Goal: Task Accomplishment & Management: Complete application form

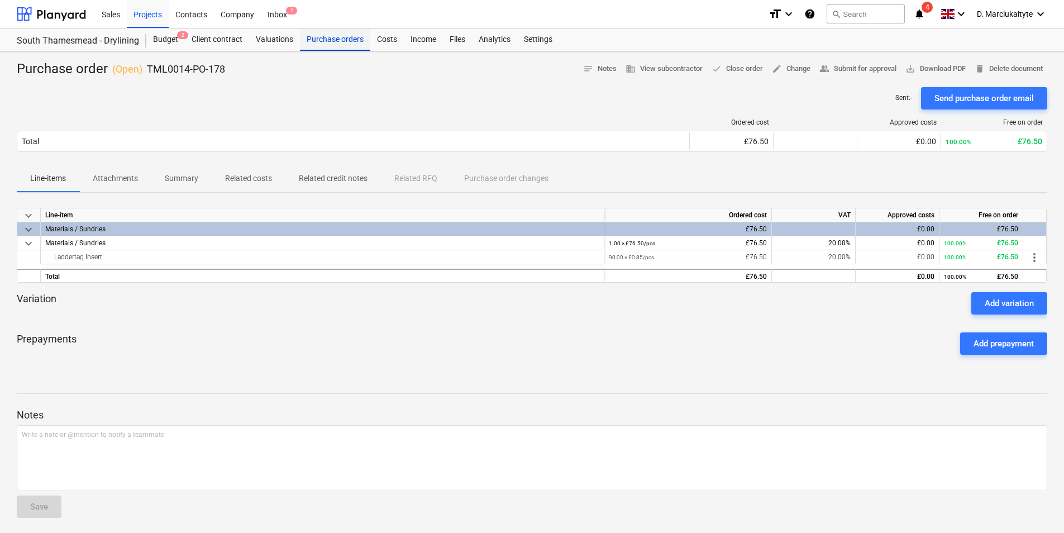
click at [331, 39] on div "Purchase orders" at bounding box center [335, 39] width 70 height 22
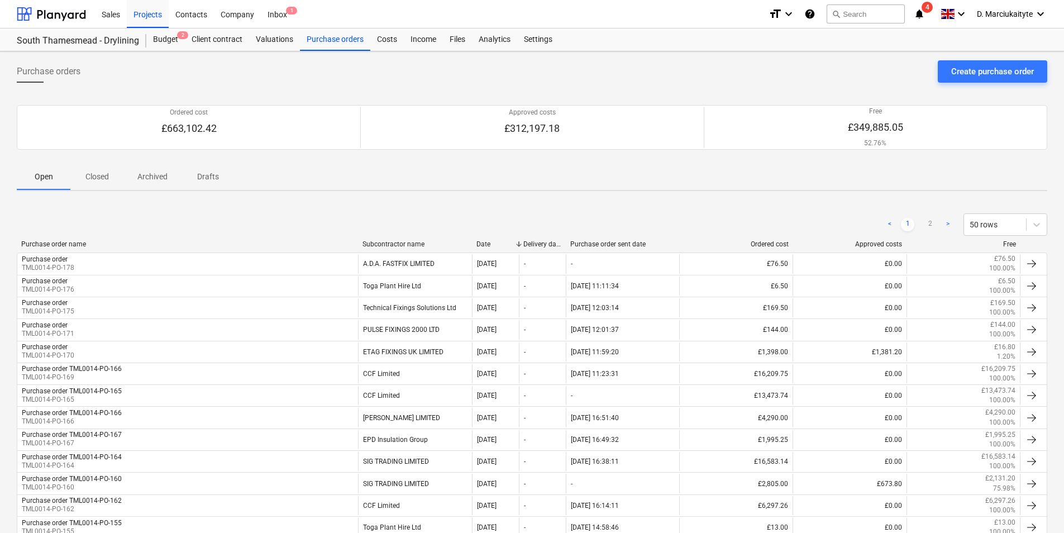
click at [386, 248] on div "Subcontractor name" at bounding box center [415, 244] width 105 height 8
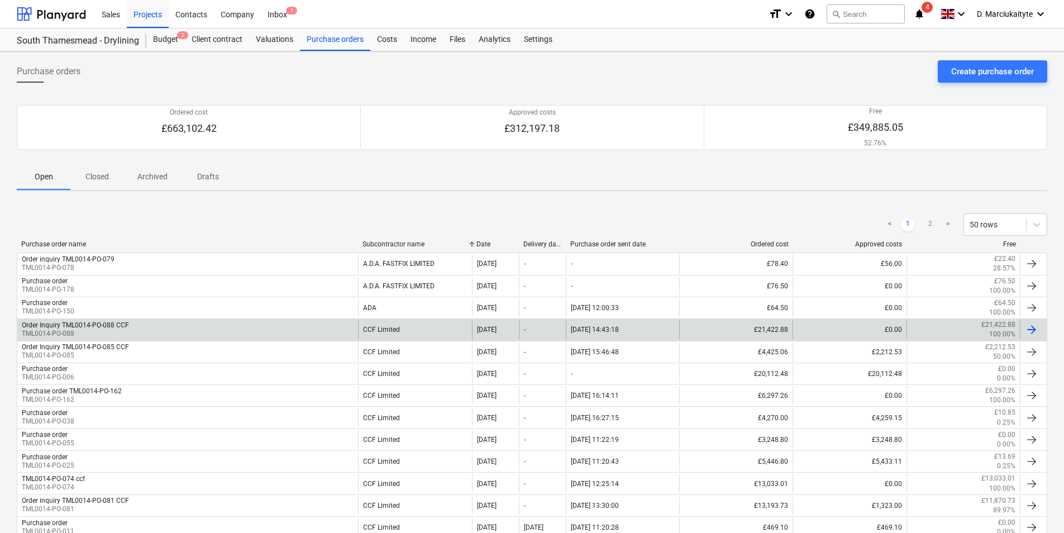
click at [399, 336] on div "CCF Limited" at bounding box center [414, 329] width 113 height 19
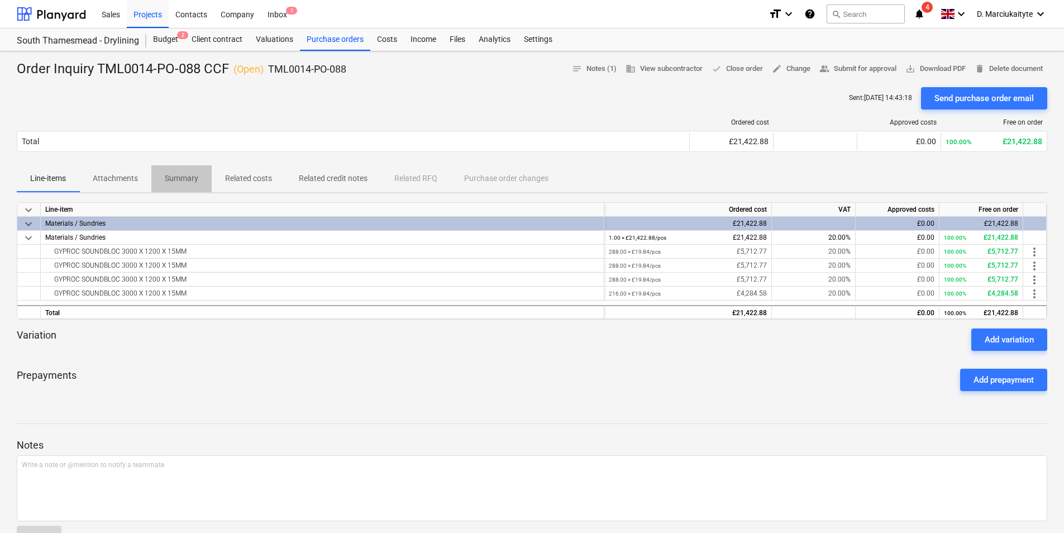
drag, startPoint x: 184, startPoint y: 180, endPoint x: 235, endPoint y: 201, distance: 55.1
click at [185, 180] on p "Summary" at bounding box center [182, 179] width 34 height 12
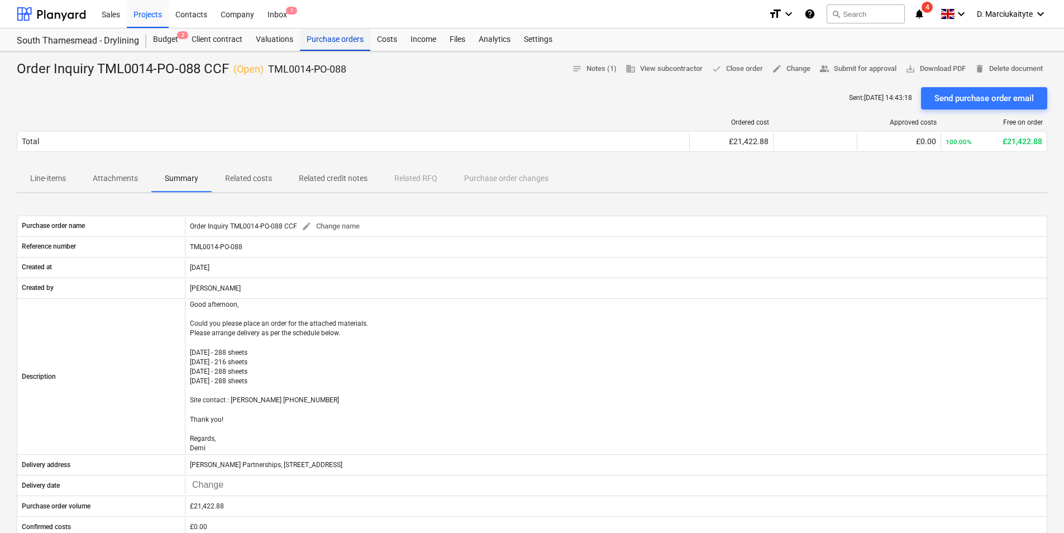
click at [317, 49] on div "Purchase orders" at bounding box center [335, 39] width 70 height 22
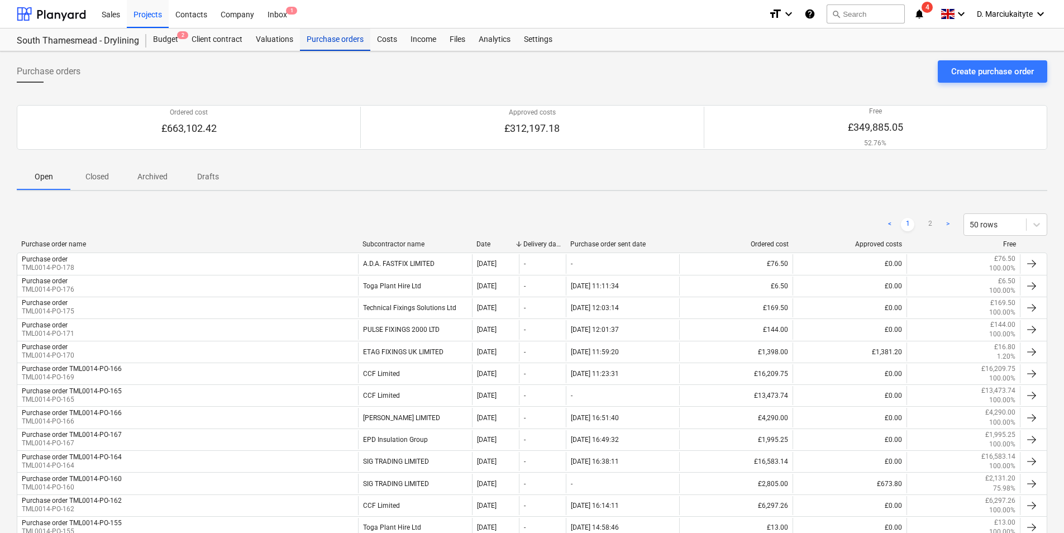
click at [335, 39] on div "Purchase orders" at bounding box center [335, 39] width 70 height 22
click at [1004, 69] on div "Create purchase order" at bounding box center [992, 71] width 83 height 15
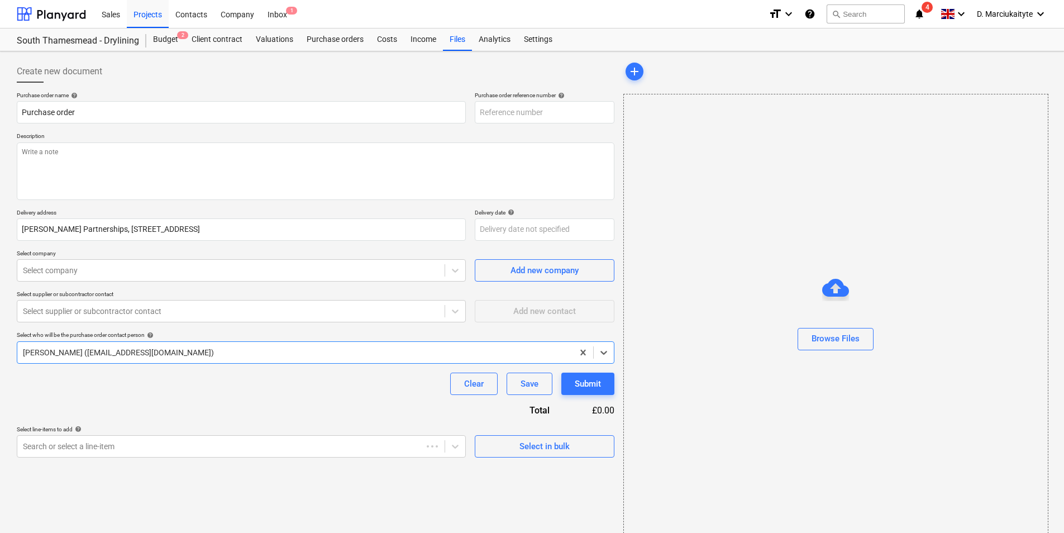
type textarea "x"
type input "TML0014-PO-179"
drag, startPoint x: 559, startPoint y: 116, endPoint x: 389, endPoint y: 103, distance: 169.8
click at [389, 103] on div "Purchase order name help Purchase order Purchase order reference number help TM…" at bounding box center [316, 108] width 598 height 32
drag, startPoint x: 144, startPoint y: 103, endPoint x: 146, endPoint y: 109, distance: 6.5
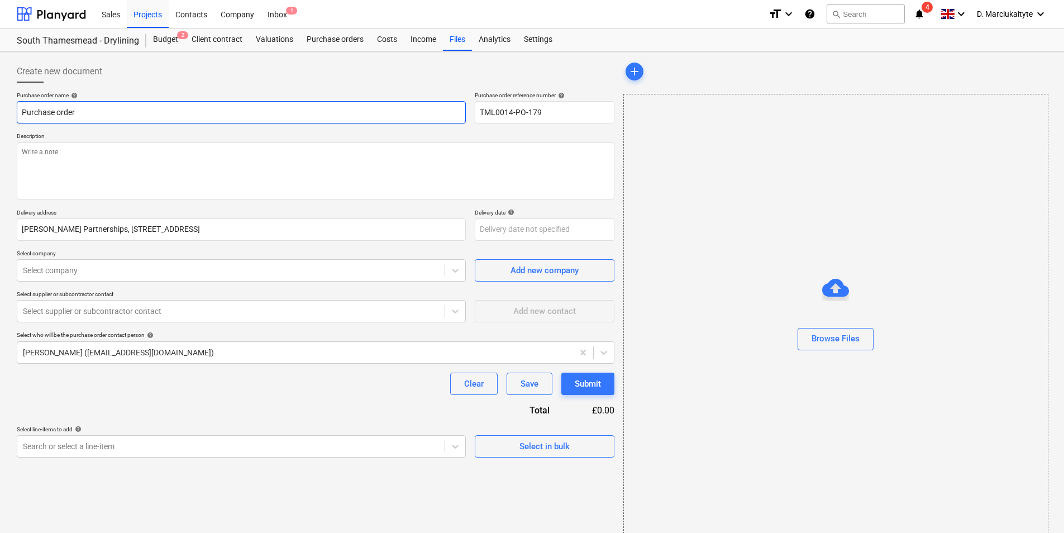
click at [145, 107] on input "Purchase order" at bounding box center [241, 112] width 449 height 22
type textarea "x"
type input "Purchase order"
paste input "TML0014-PO-179"
type textarea "x"
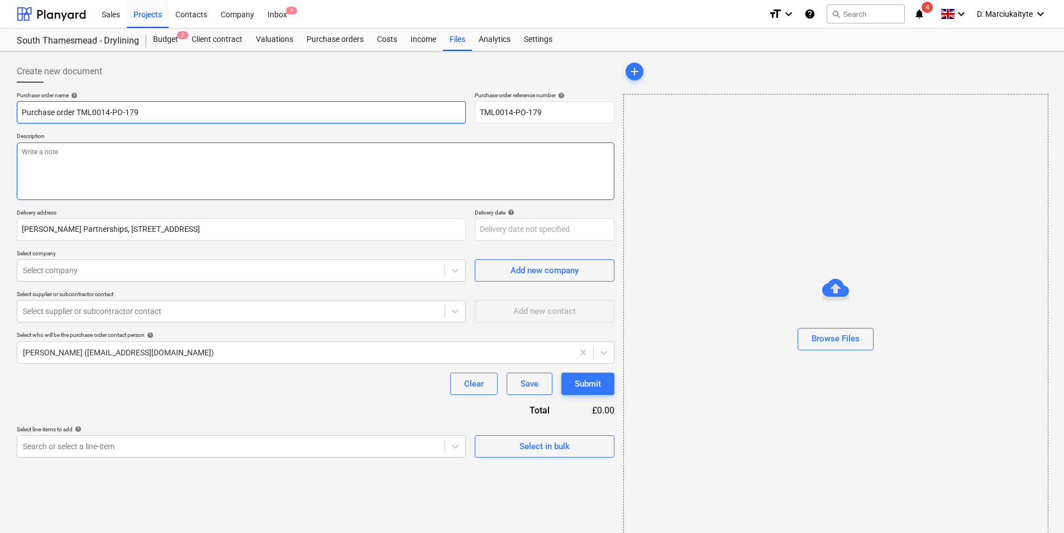
type input "Purchase order TML0014-PO-179"
click at [235, 172] on textarea at bounding box center [316, 171] width 598 height 58
type textarea "x"
type textarea "M"
type textarea "x"
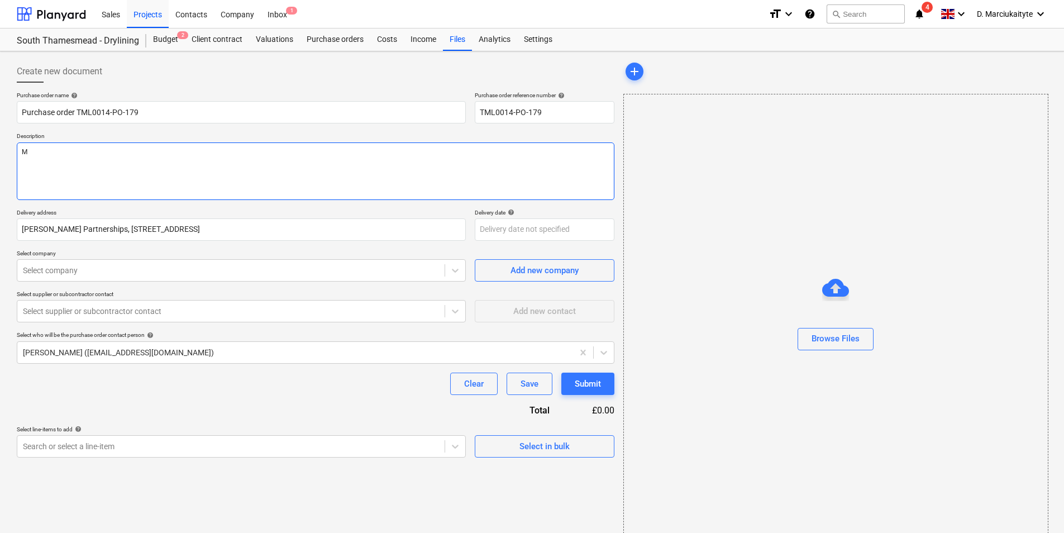
type textarea "Mo"
type textarea "x"
type textarea "Mor"
type textarea "x"
type textarea "Morn"
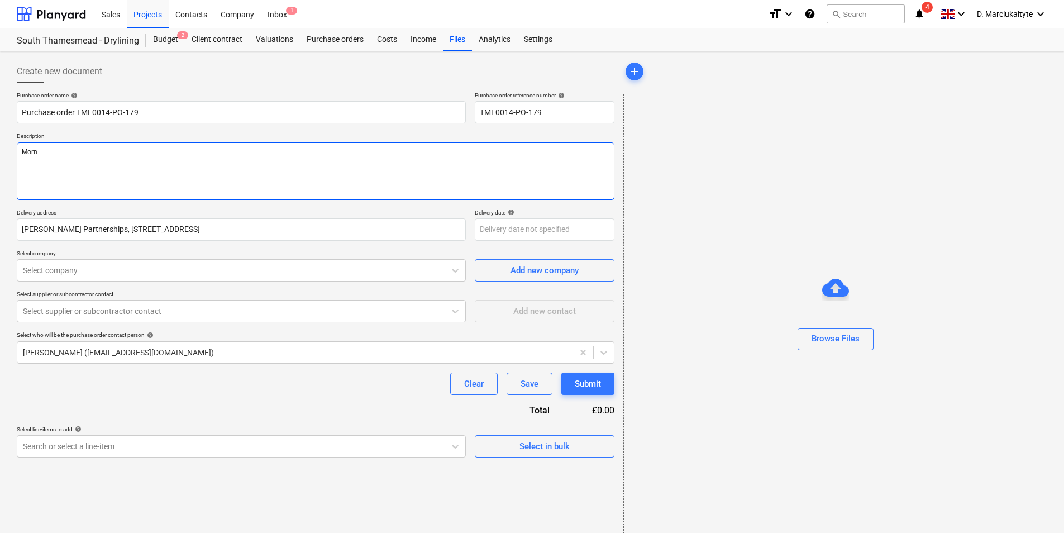
type textarea "x"
type textarea "Morni"
type textarea "x"
type textarea "Mornin"
type textarea "x"
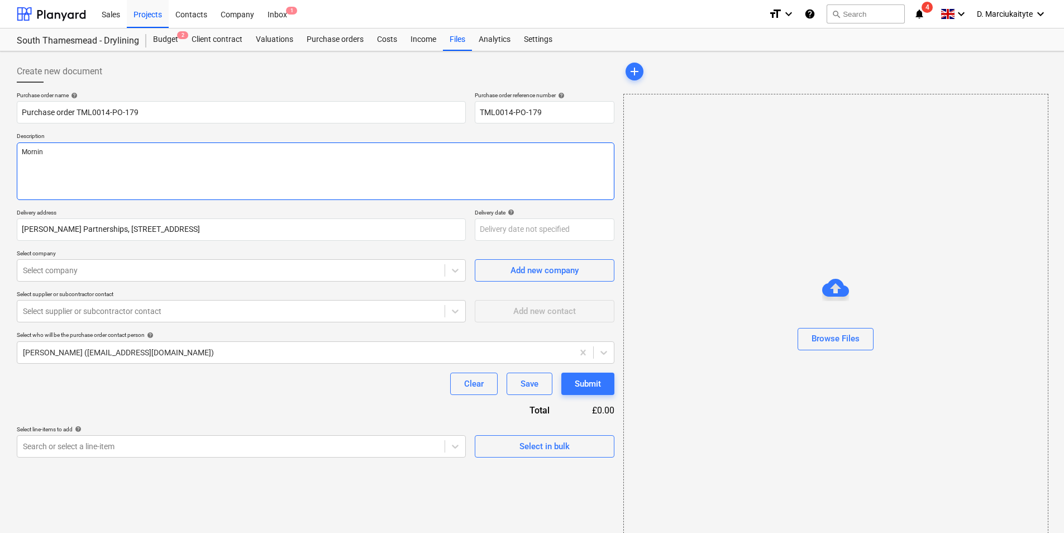
type textarea "Morning"
type textarea "x"
type textarea "Morning"
type textarea "x"
type textarea "Morning"
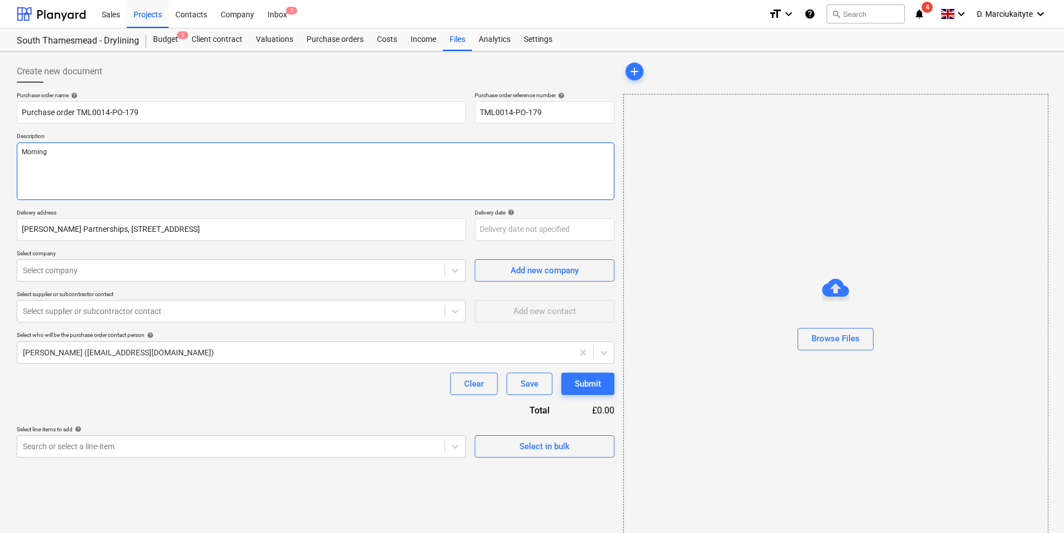
type textarea "x"
type textarea "Morning,"
type textarea "x"
type textarea "Morning,#"
type textarea "x"
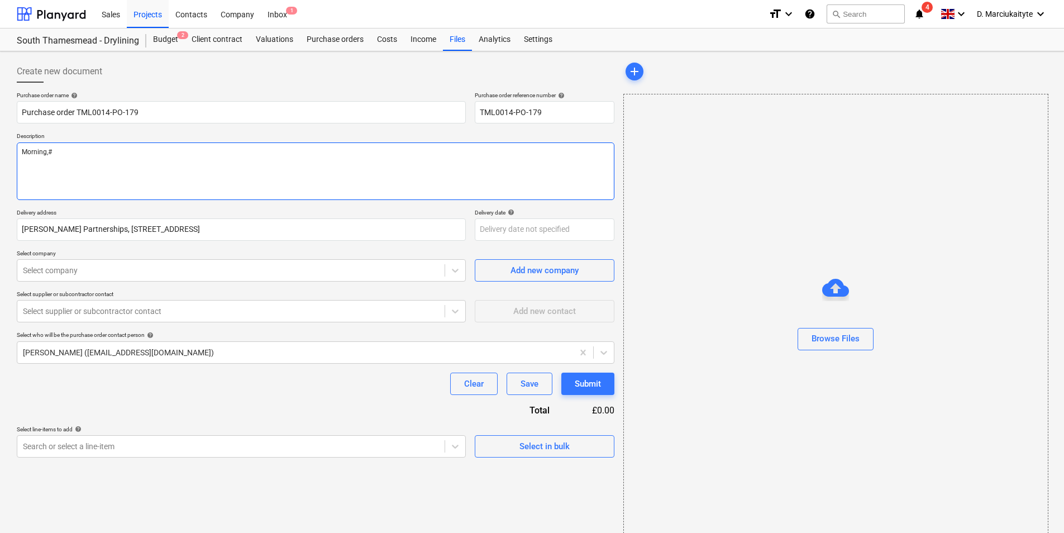
type textarea "Morning,#"
type textarea "x"
type textarea "Morning,#"
type textarea "x"
type textarea "Morning,"
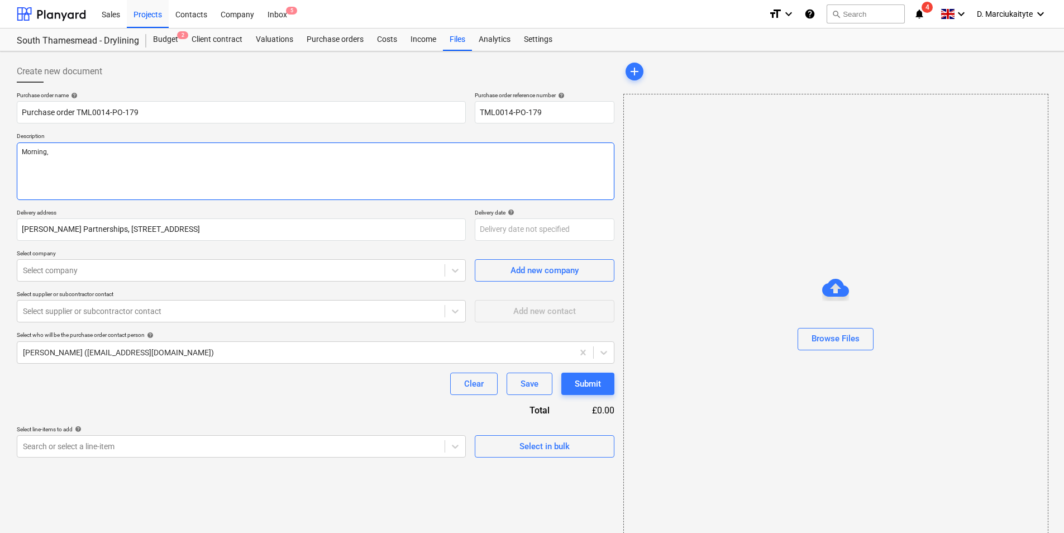
type textarea "x"
type textarea "Morning,"
type textarea "x"
type textarea "Morning,"
type textarea "x"
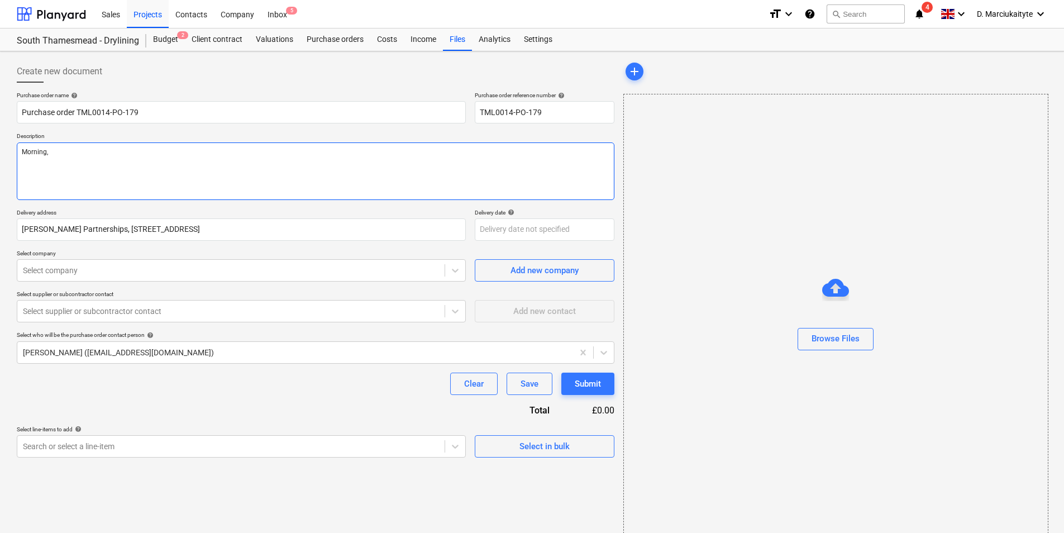
type textarea "Morning, P"
type textarea "x"
type textarea "Morning, Pl"
type textarea "x"
type textarea "Morning, Ple"
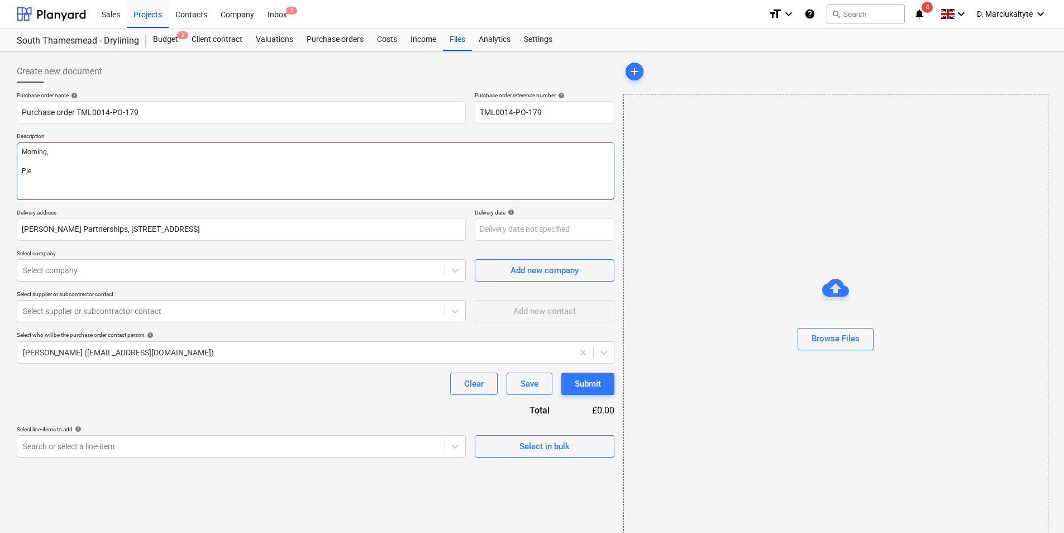
type textarea "x"
type textarea "Morning, [GEOGRAPHIC_DATA]"
type textarea "x"
type textarea "Morning, Pleas"
type textarea "x"
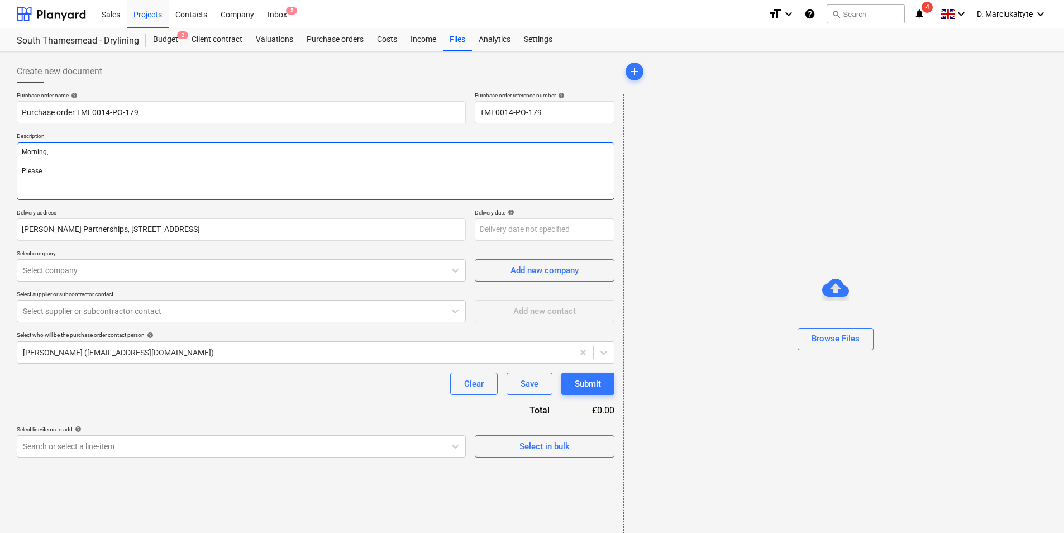
type textarea "Morning, Please"
type textarea "x"
type textarea "Morning, Please p"
type textarea "x"
type textarea "Morning, Please pr"
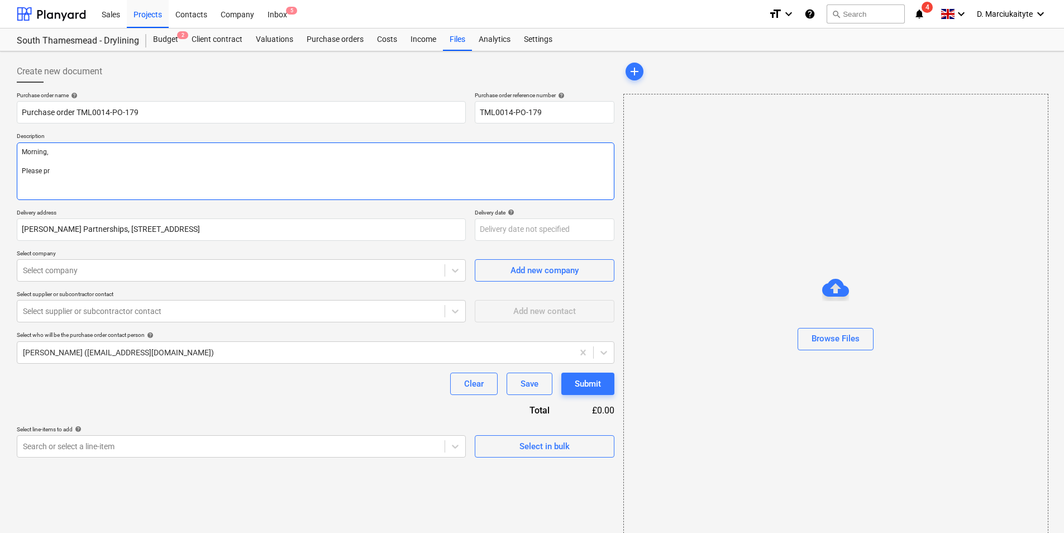
type textarea "x"
type textarea "Morning, Please pro"
type textarea "x"
type textarea "Morning, Please proc"
type textarea "x"
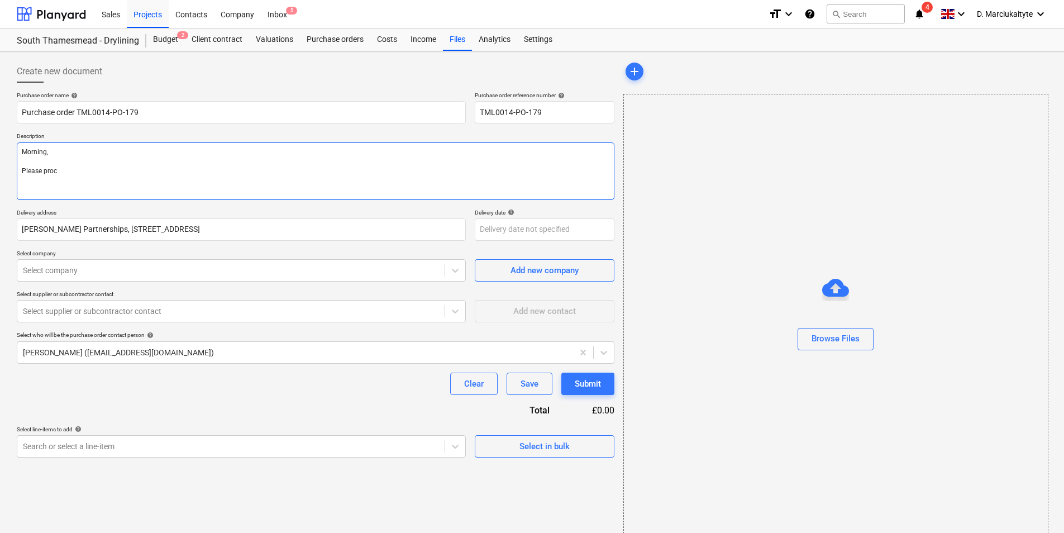
type textarea "Morning, Please proce"
type textarea "x"
type textarea "Morning, Please procee"
type textarea "x"
type textarea "Morning, Please proceed"
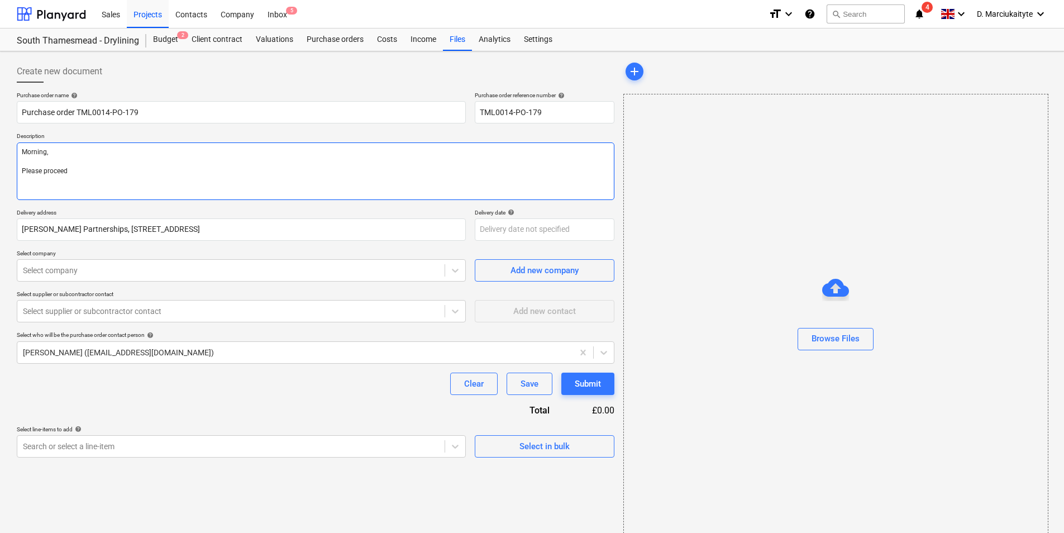
type textarea "x"
type textarea "Morning, Please proceed w"
type textarea "x"
type textarea "Morning, Please proceed wi"
type textarea "x"
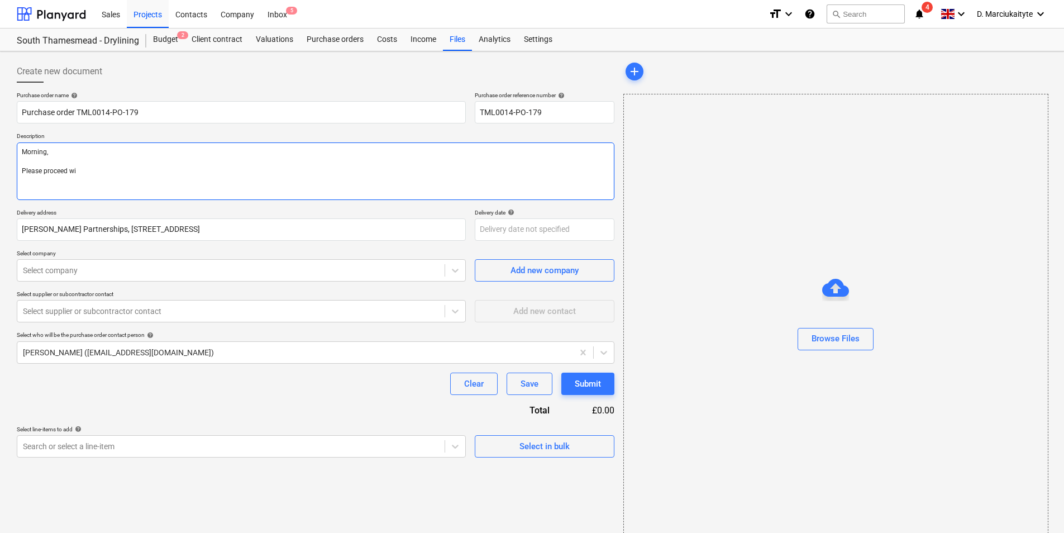
type textarea "Morning, Please proceed wit"
type textarea "x"
type textarea "Morning, Please proceed with"
type textarea "x"
type textarea "Morning, Please proceed with"
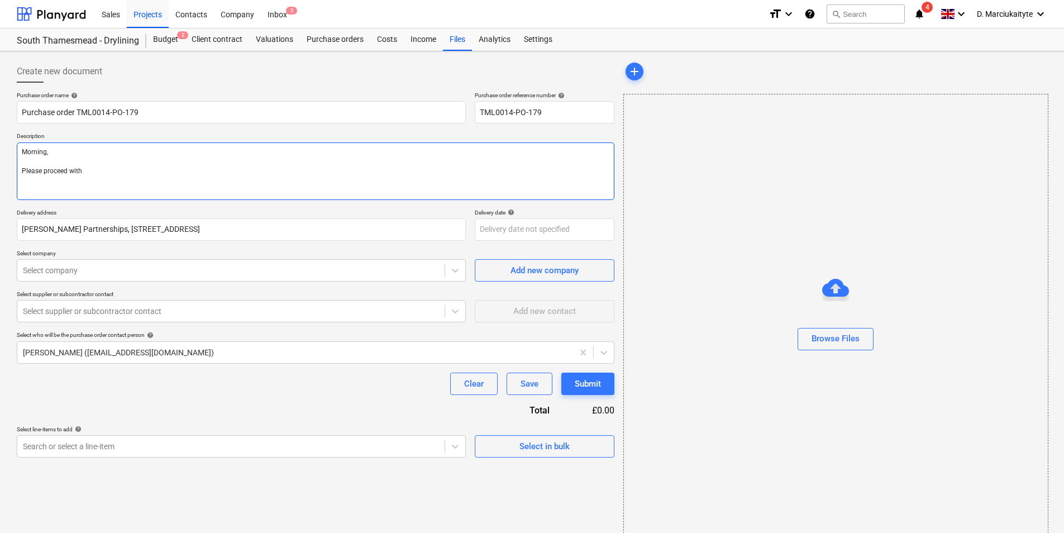
type textarea "x"
type textarea "Morning, Please proceed with a"
type textarea "x"
type textarea "Morning, Please proceed with at"
type textarea "x"
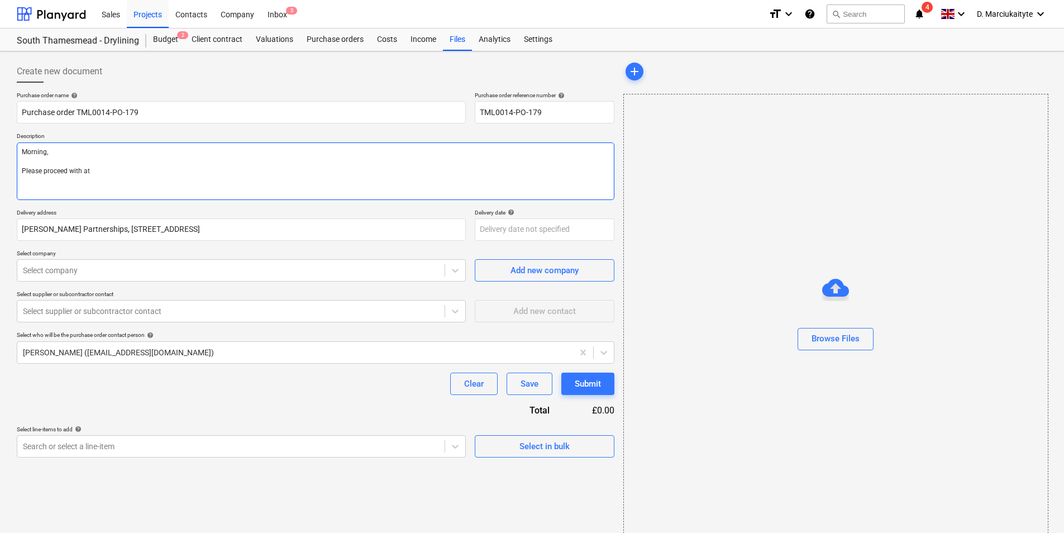
type textarea "Morning, Please proceed with att"
type textarea "x"
type textarea "Morning, Please proceed with atta"
type textarea "x"
type textarea "Morning, Please proceed with attaf"
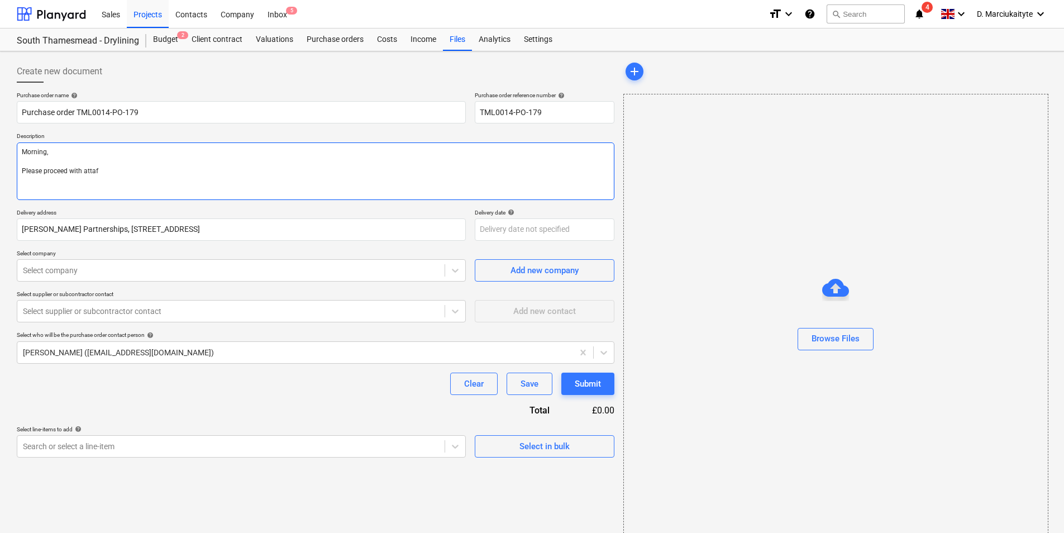
type textarea "x"
type textarea "Morning, Please proceed with attafc"
type textarea "x"
type textarea "Morning, Please proceed with attaf"
type textarea "x"
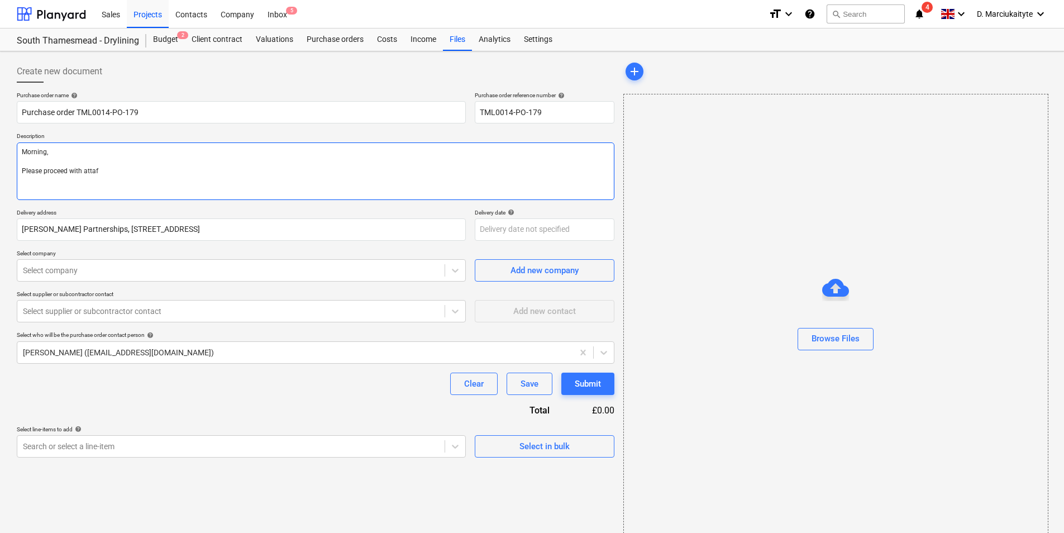
type textarea "Morning, Please proceed with atta"
type textarea "x"
type textarea "Morning, Please proceed with attac"
type textarea "x"
type textarea "Morning, Please proceed with attach"
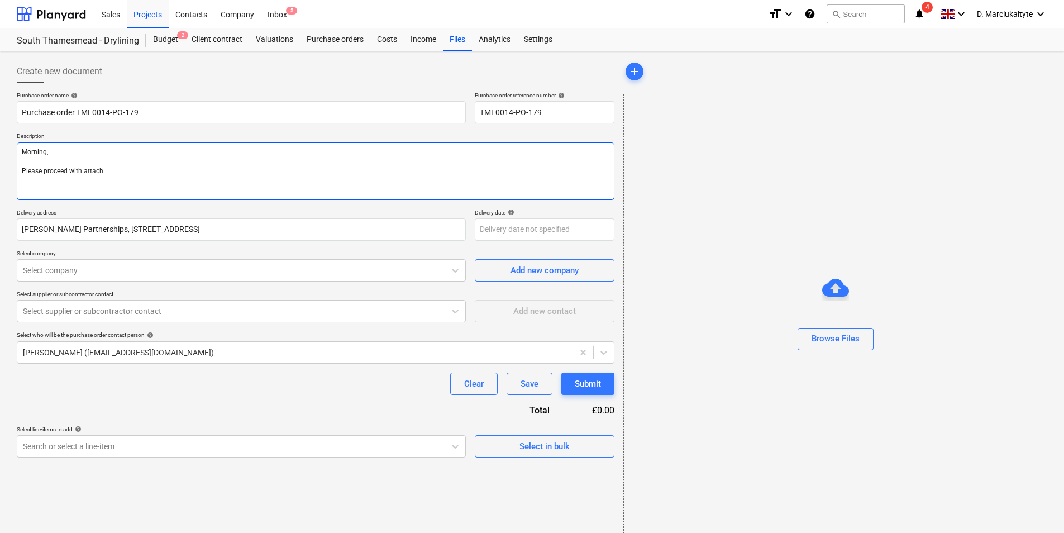
type textarea "x"
type textarea "Morning, Please proceed with attache"
type textarea "x"
type textarea "Morning, Please proceed with attached"
type textarea "x"
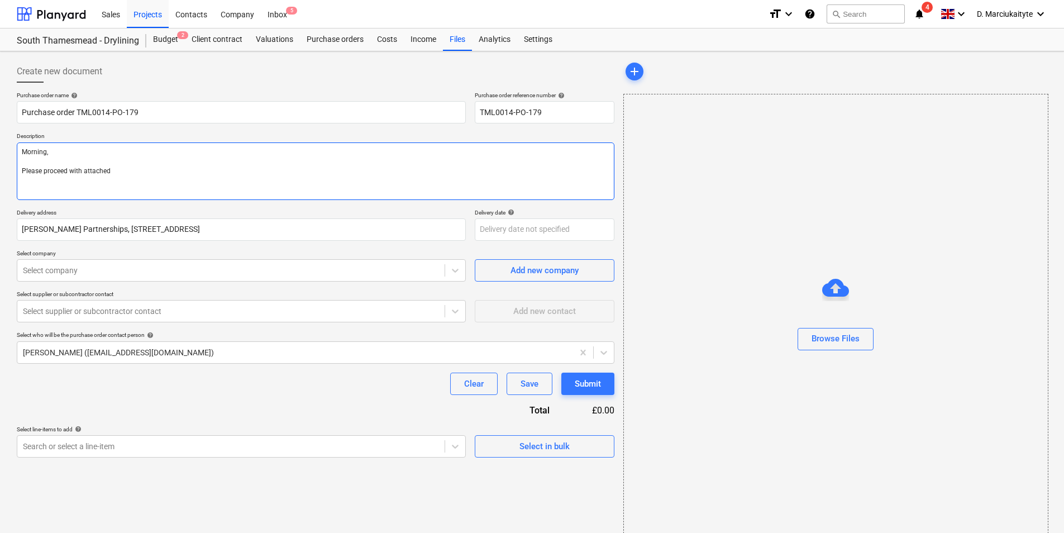
type textarea "Morning, Please proceed with attached"
type textarea "x"
type textarea "Morning, Please proceed with attached o"
type textarea "x"
type textarea "Morning, Please proceed with attached or"
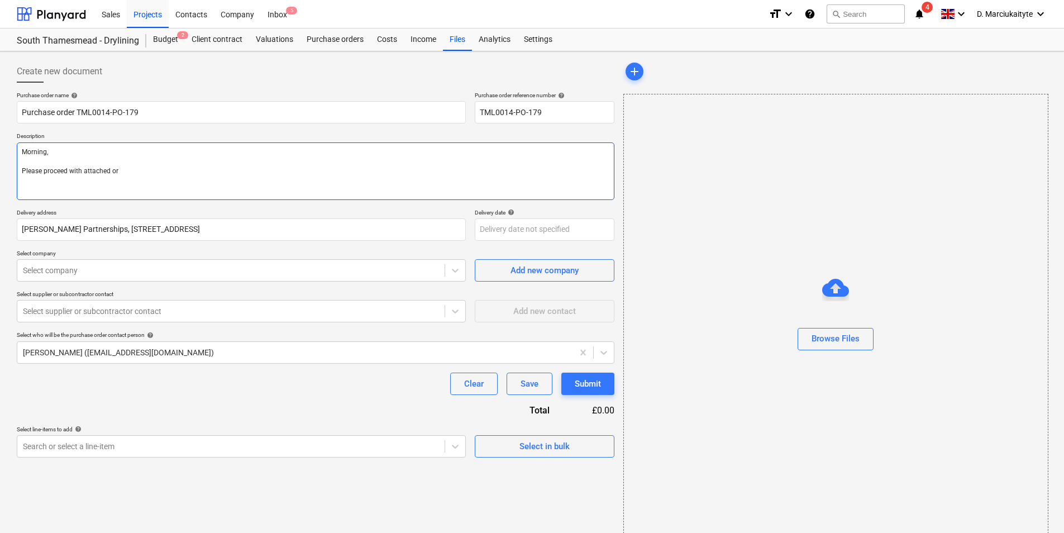
type textarea "x"
type textarea "Morning, Please proceed with attached ord"
type textarea "x"
type textarea "Morning, Please proceed with attached orde"
type textarea "x"
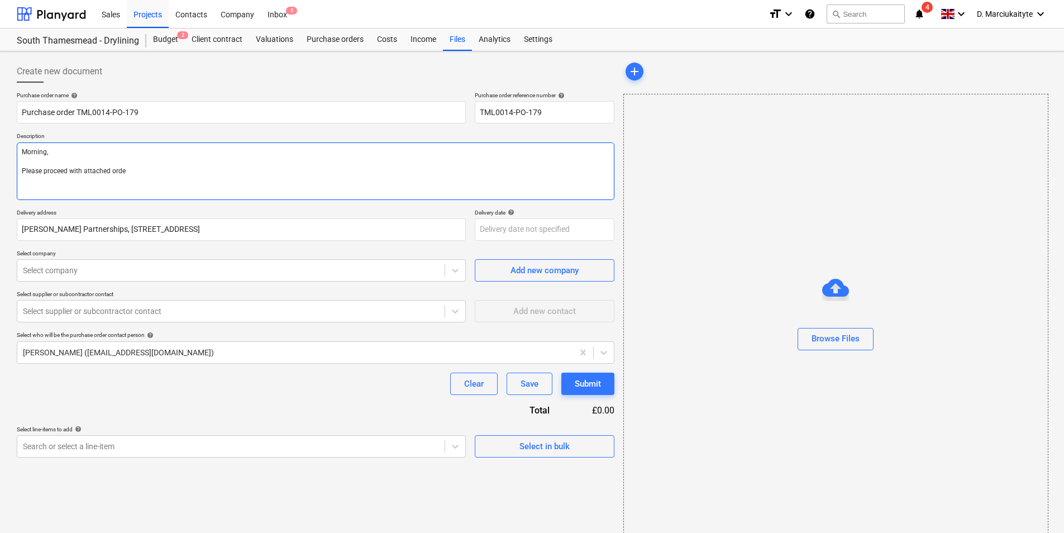
type textarea "Morning, Please proceed with attached order"
type textarea "x"
type textarea "Morning, Please proceed with attached order."
type textarea "x"
type textarea "Morning, Please proceed with attached order."
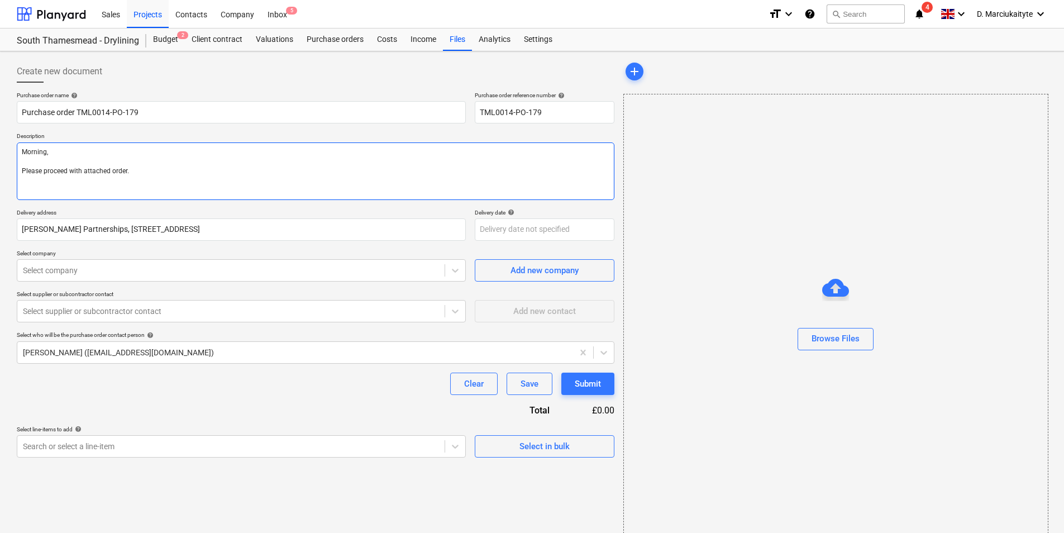
type textarea "x"
type textarea "Morning, Please proceed with attached order."
type textarea "x"
type textarea "Morning, Please proceed with attached order. J"
type textarea "x"
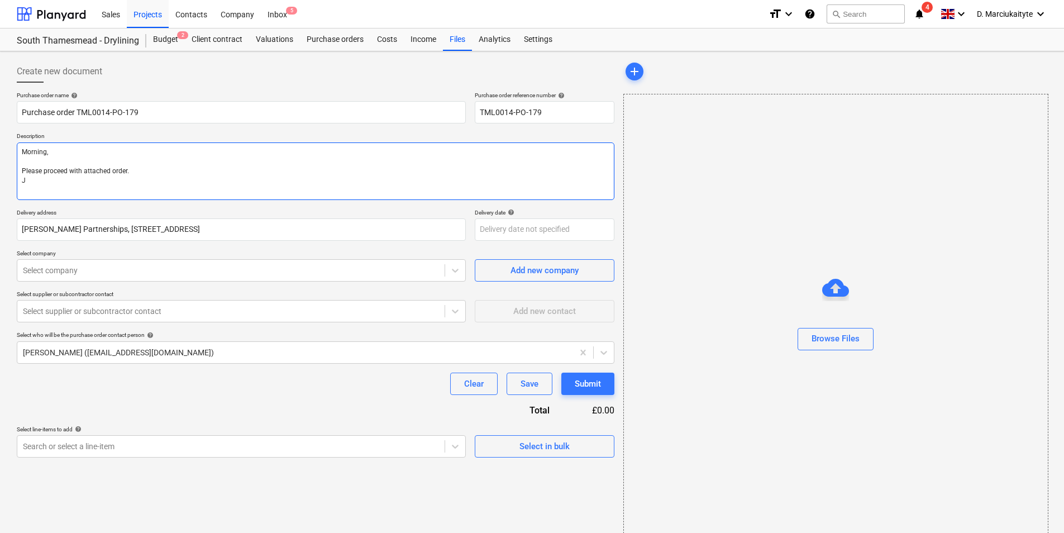
type textarea "Morning, Please proceed with attached order. Jo"
type textarea "x"
type textarea "Morning, Please proceed with attached order. Joi"
type textarea "x"
type textarea "Morning, Please proceed with attached order. Join"
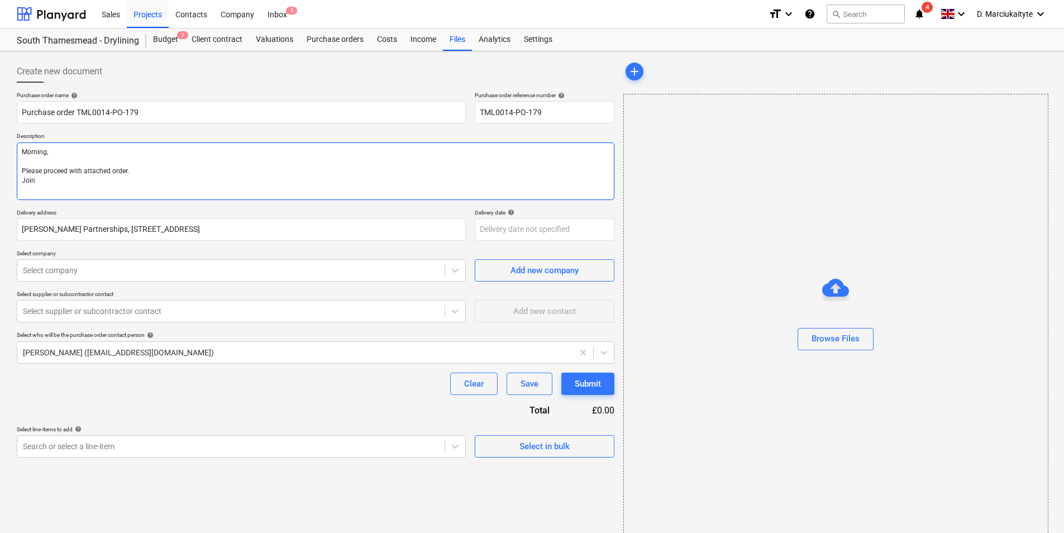
type textarea "x"
type textarea "Morning, Please proceed with attached order. Joint"
type textarea "x"
type textarea "Morning, Please proceed with attached order. Joint"
type textarea "x"
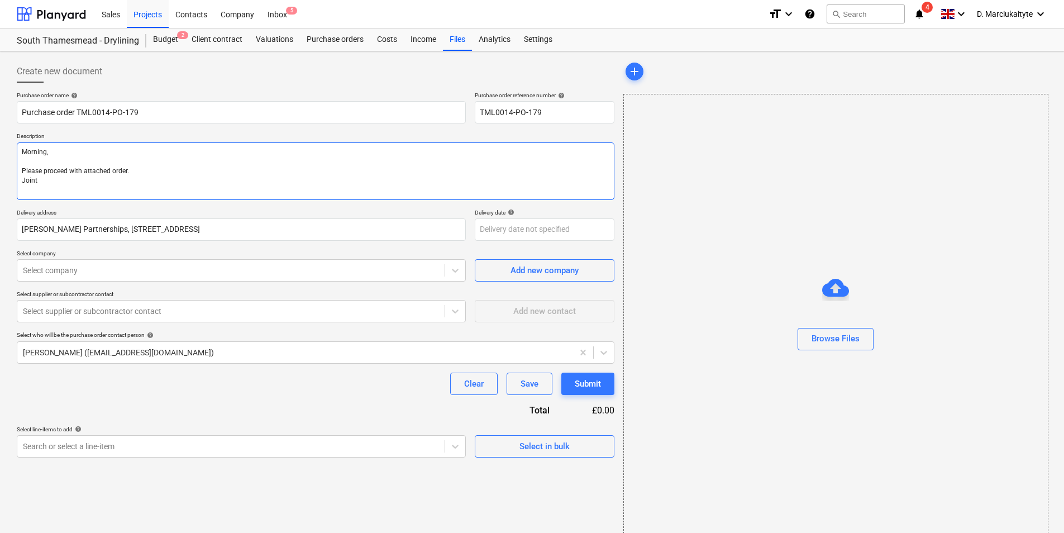
type textarea "Morning, Please proceed with attached order. Joint f"
type textarea "x"
type textarea "Morning, Please proceed with attached order. Joint fi"
type textarea "x"
type textarea "Morning, Please proceed with attached order. Joint fil"
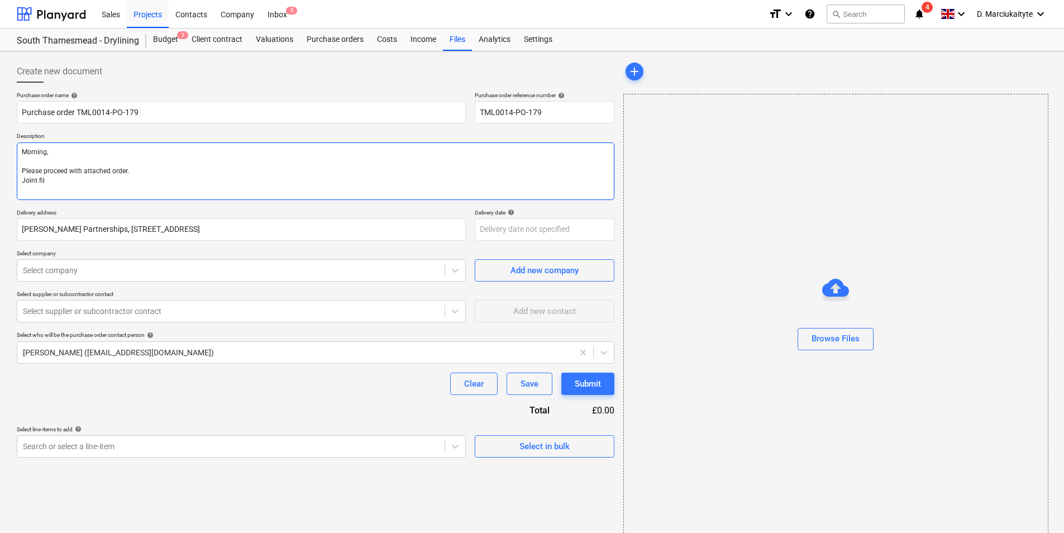
type textarea "x"
type textarea "Morning, Please proceed with attached order. Joint fill"
type textarea "x"
type textarea "Morning, Please proceed with attached order. Joint fille"
type textarea "x"
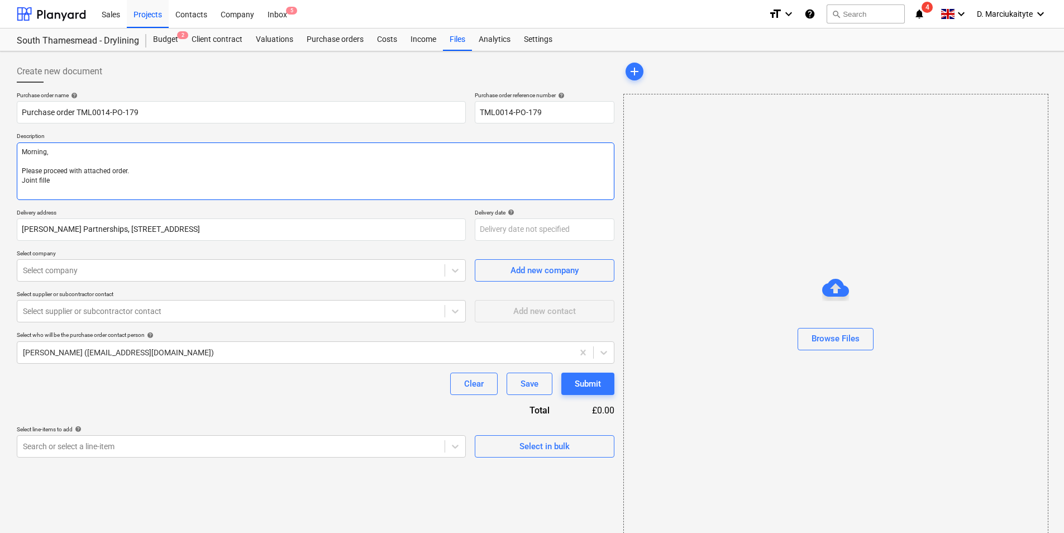
type textarea "Morning, Please proceed with attached order. Joint filler"
type textarea "x"
type textarea "Morning, Please proceed with attached order. Joint filler"
type textarea "x"
type textarea "Morning, Please proceed with attached order. Joint filler d"
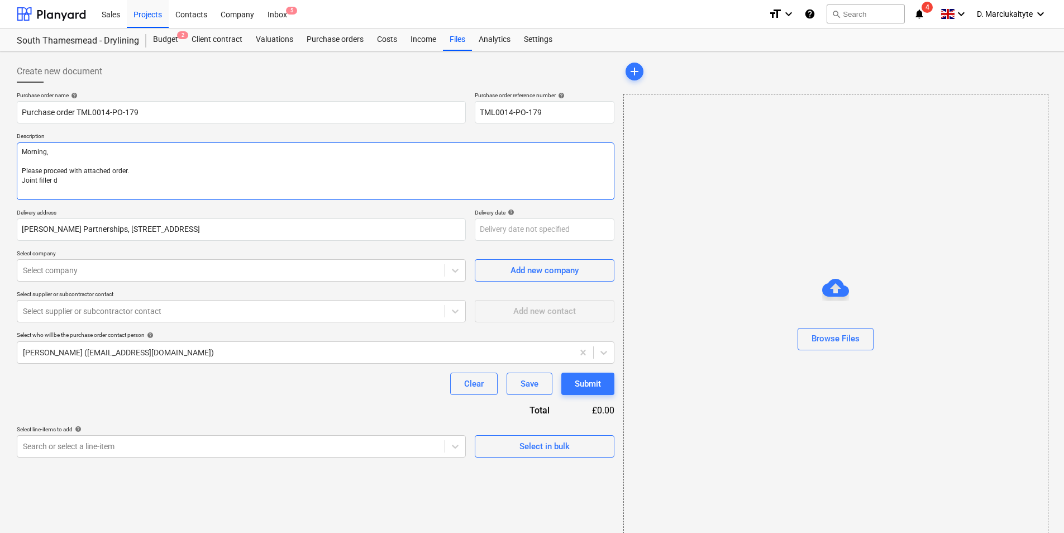
type textarea "x"
type textarea "Morning, Please proceed with attached order. Joint filler"
type textarea "x"
type textarea "Morning, Please proceed with attached order. Joint filler p"
type textarea "x"
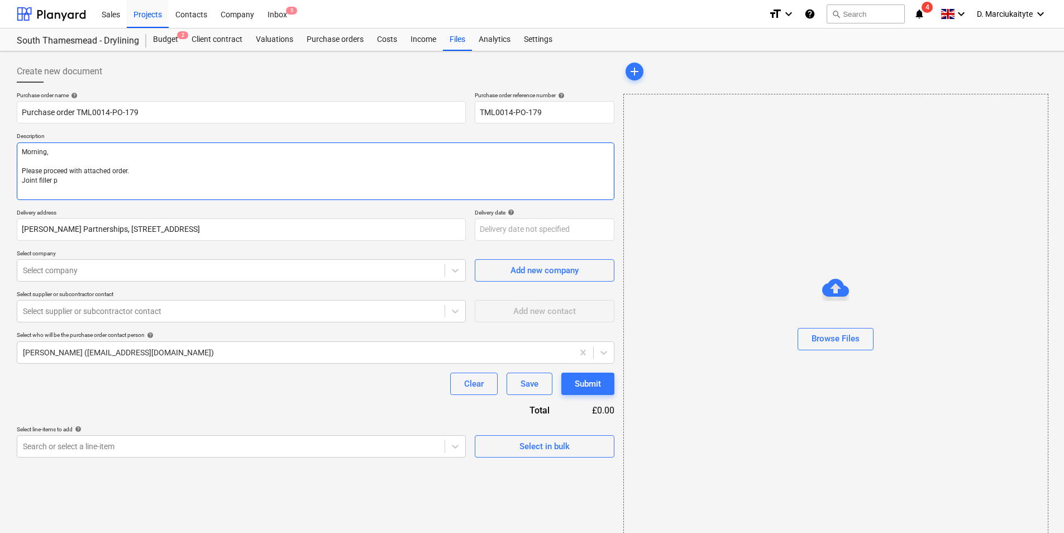
type textarea "Morning, Please proceed with attached order. Joint filler pl"
type textarea "x"
type textarea "Morning, Please proceed with attached order. Joint filler ple"
type textarea "x"
type textarea "Morning, Please proceed with attached order. Joint filler plea"
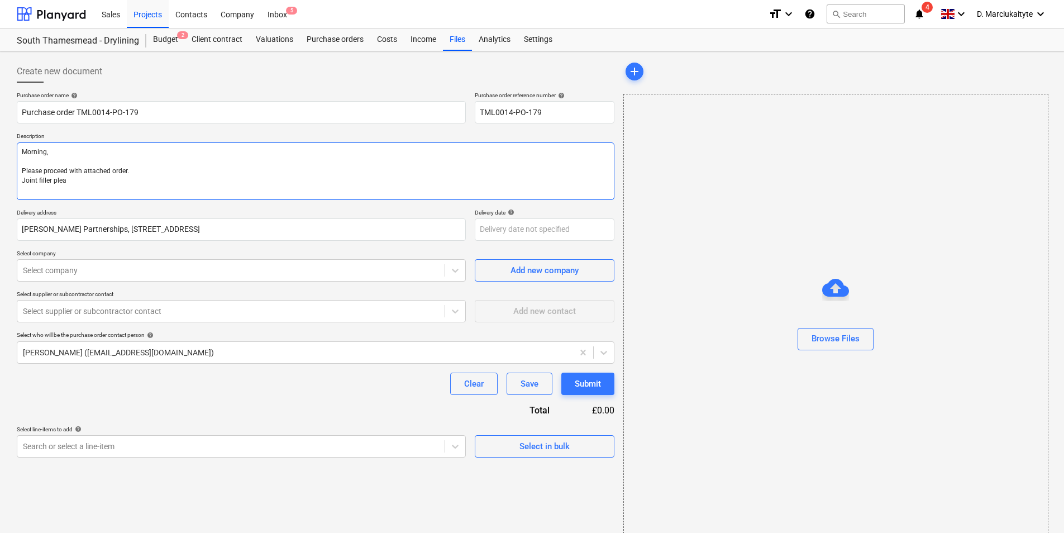
type textarea "x"
type textarea "Morning, Please proceed with attached order. Joint filler pleas"
type textarea "x"
type textarea "Morning, Please proceed with attached order. Joint filler please"
type textarea "x"
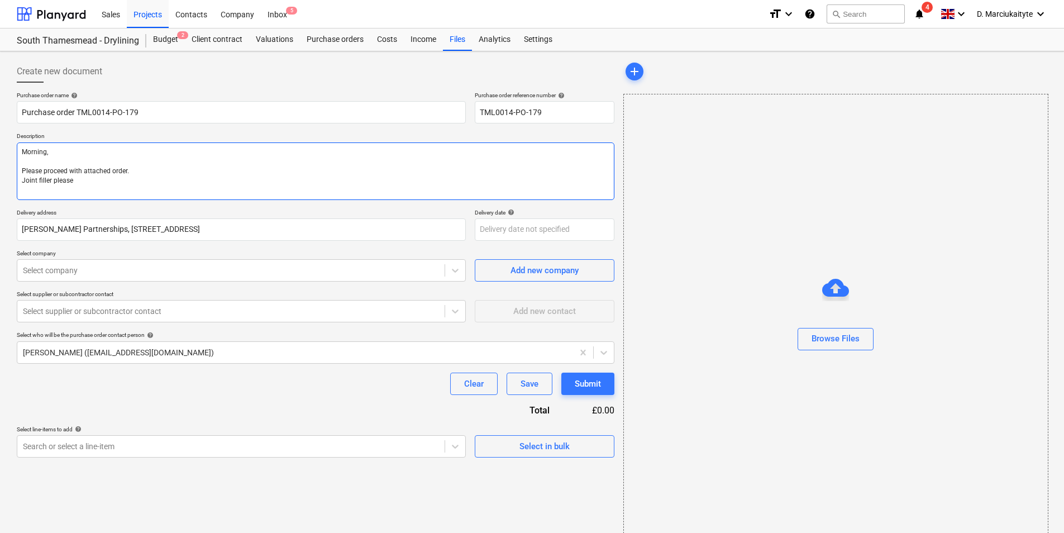
type textarea "Morning, Please proceed with attached order. Joint filler please"
type textarea "x"
type textarea "Morning, Please proceed with attached order. Joint filler please d"
type textarea "x"
type textarea "Morning, Please proceed with attached order. Joint filler please de"
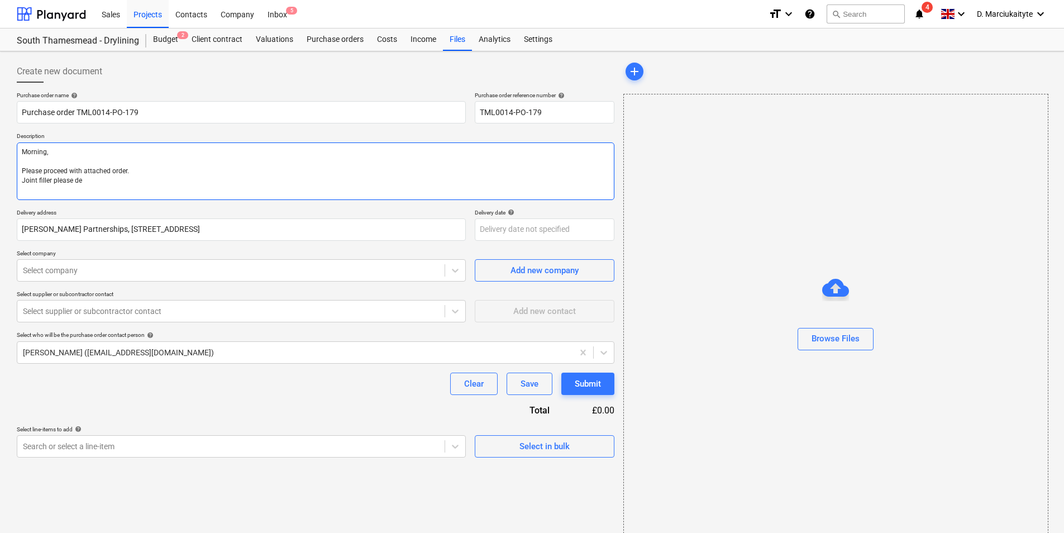
type textarea "x"
type textarea "Morning, Please proceed with attached order. Joint filler please del"
type textarea "x"
type textarea "Morning, Please proceed with attached order. Joint filler please deli"
type textarea "x"
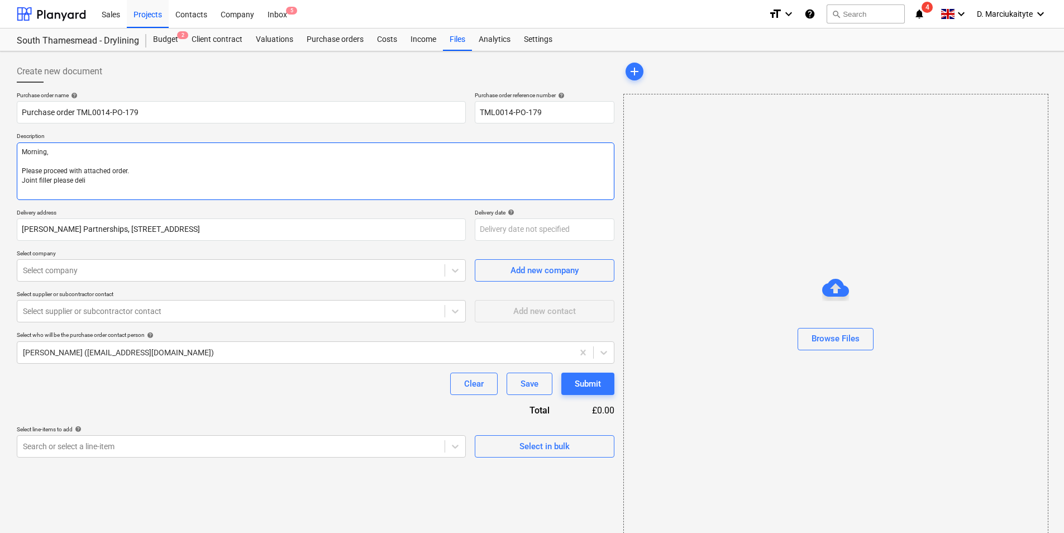
type textarea "Morning, Please proceed with attached order. Joint filler please deliv"
type textarea "x"
type textarea "Morning, Please proceed with attached order. Joint filler please delive"
type textarea "x"
type textarea "Morning, Please proceed with attached order. Joint filler please deliver"
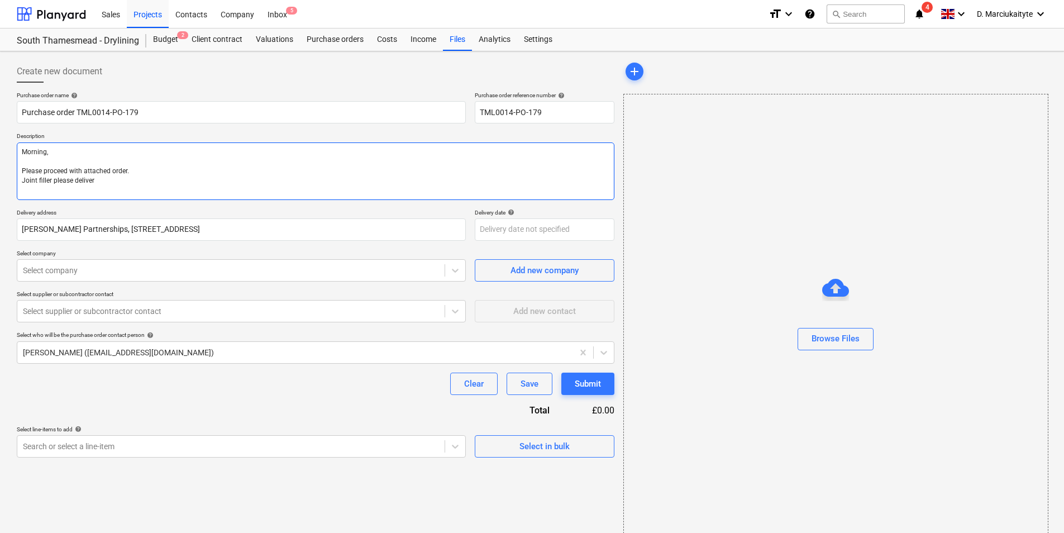
type textarea "x"
type textarea "Morning, Please proceed with attached order. Joint filler please deliver o"
type textarea "x"
type textarea "Morning, Please proceed with attached order. Joint filler please deliver on"
type textarea "x"
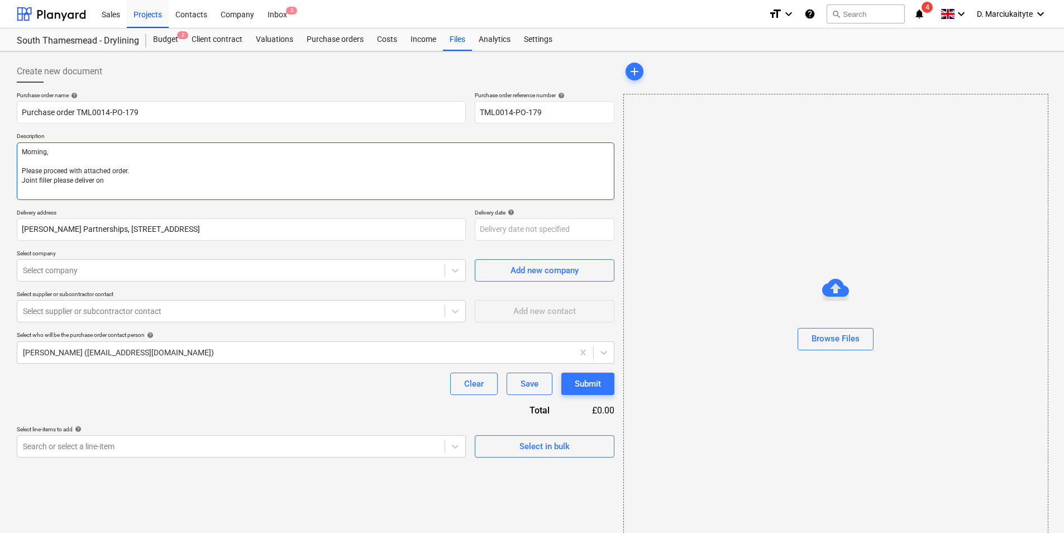
type textarea "Morning, Please proceed with attached order. Joint filler please deliver on"
type textarea "x"
type textarea "Morning, Please proceed with attached order. Joint filler please deliver on M"
type textarea "x"
type textarea "Morning, Please proceed with attached order. Joint filler please deliver on MO"
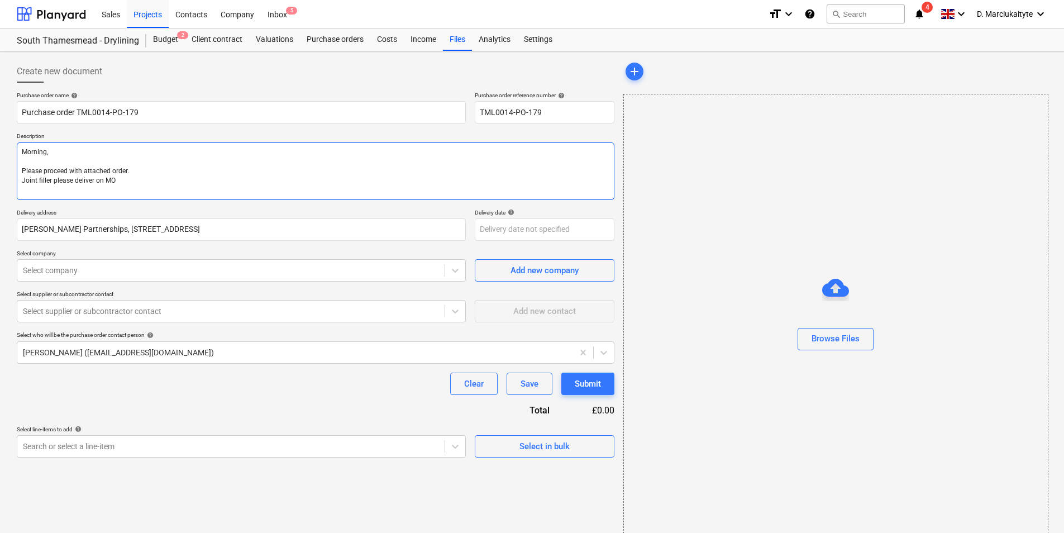
type textarea "x"
type textarea "Morning, Please proceed with attached order. Joint filler please deliver [DATE]"
type textarea "x"
type textarea "Morning, Please proceed with attached order. Joint filler please deliver on MOnd"
type textarea "x"
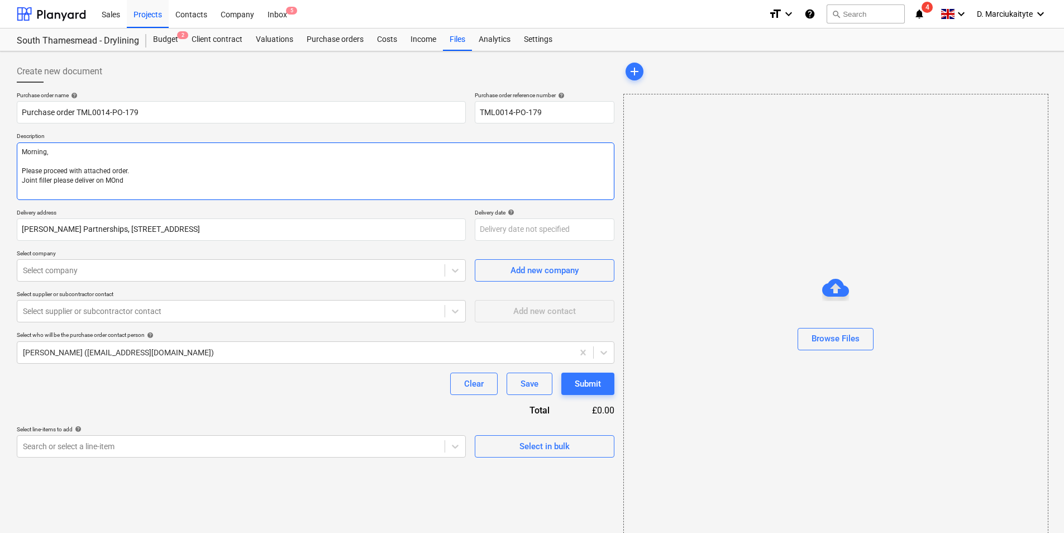
type textarea "Morning, Please proceed with attached order. Joint filler please deliver on [PE…"
type textarea "x"
type textarea "Morning, Please proceed with attached order. Joint filler please deliver [DATE]"
type textarea "x"
type textarea "Morning, Please proceed with attached order. Joint filler please deliver [DATE]"
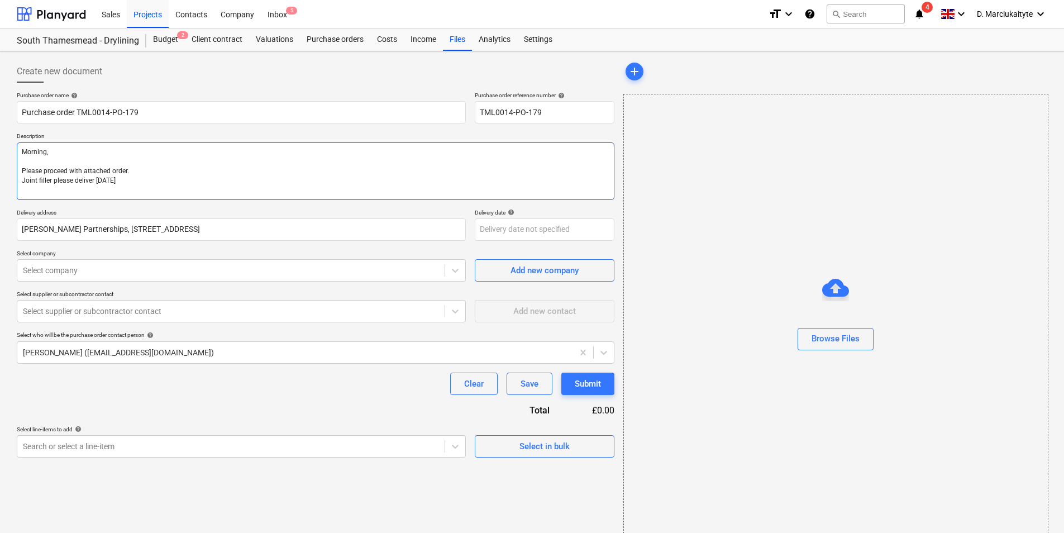
type textarea "x"
type textarea "Morning, Please proceed with attached order. Joint filler please deliver [DATE]…"
type textarea "x"
type textarea "Morning, Please proceed with attached order. Joint filler please deliver [DATE]…"
type textarea "x"
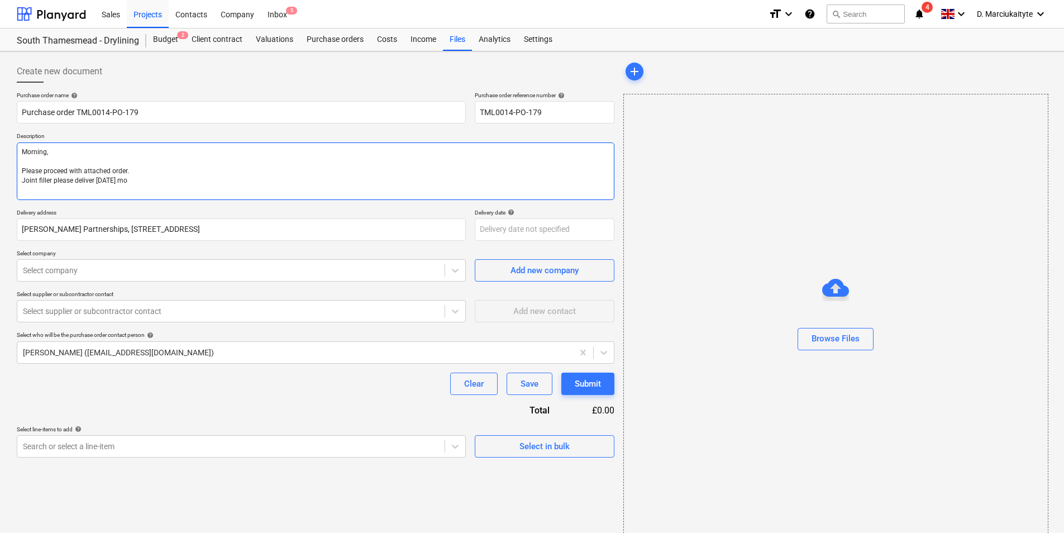
type textarea "Morning, Please proceed with attached order. Joint filler please deliver [DATE]…"
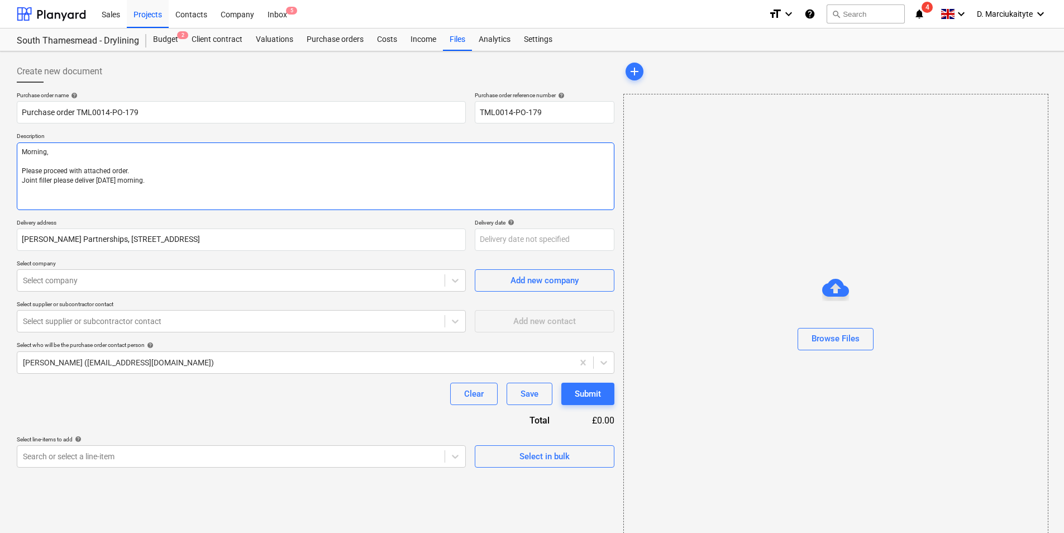
click at [116, 180] on textarea "Morning, Please proceed with attached order. Joint filler please deliver [DATE]…" at bounding box center [316, 176] width 598 height 68
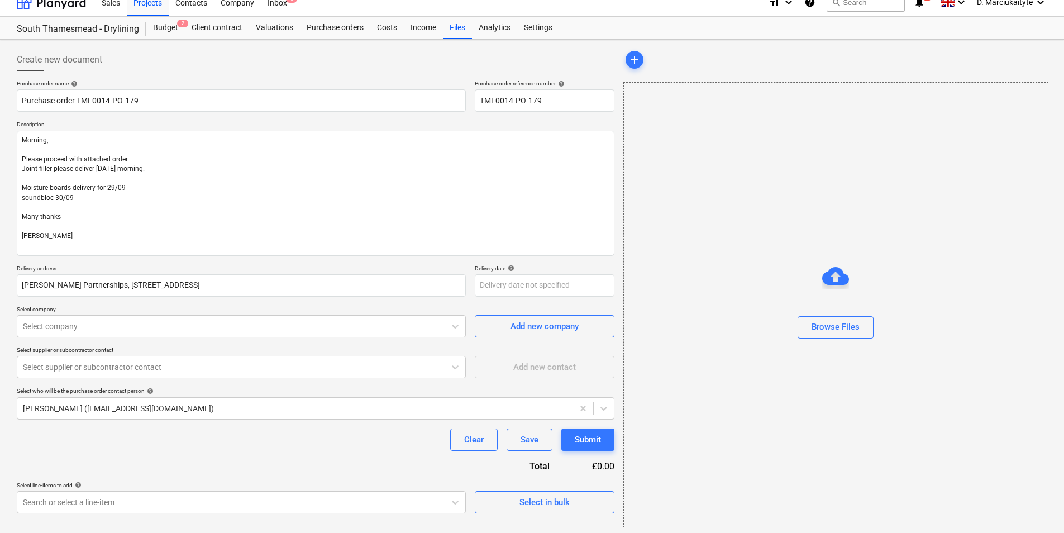
scroll to position [15, 0]
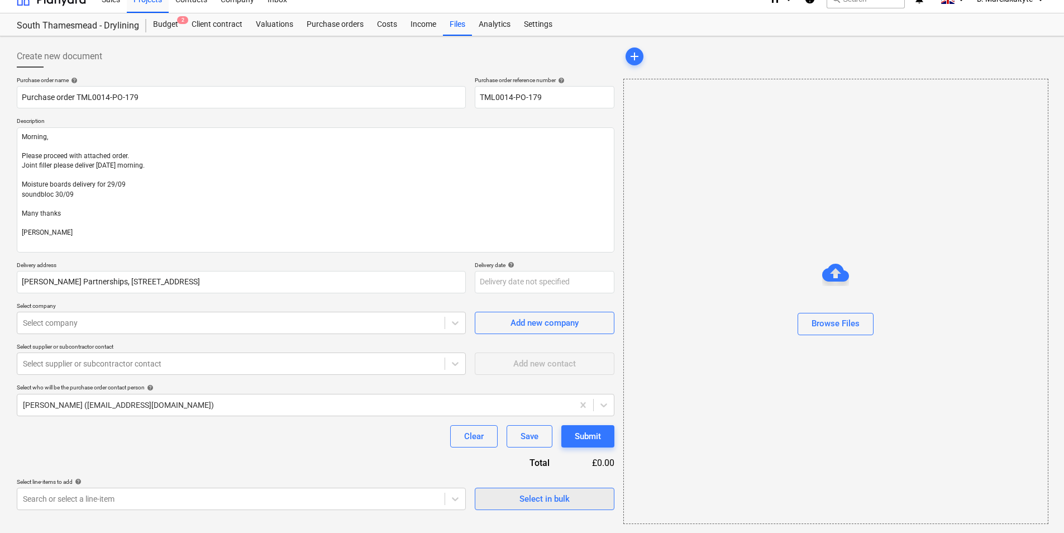
click at [552, 488] on button "Select in bulk" at bounding box center [545, 499] width 140 height 22
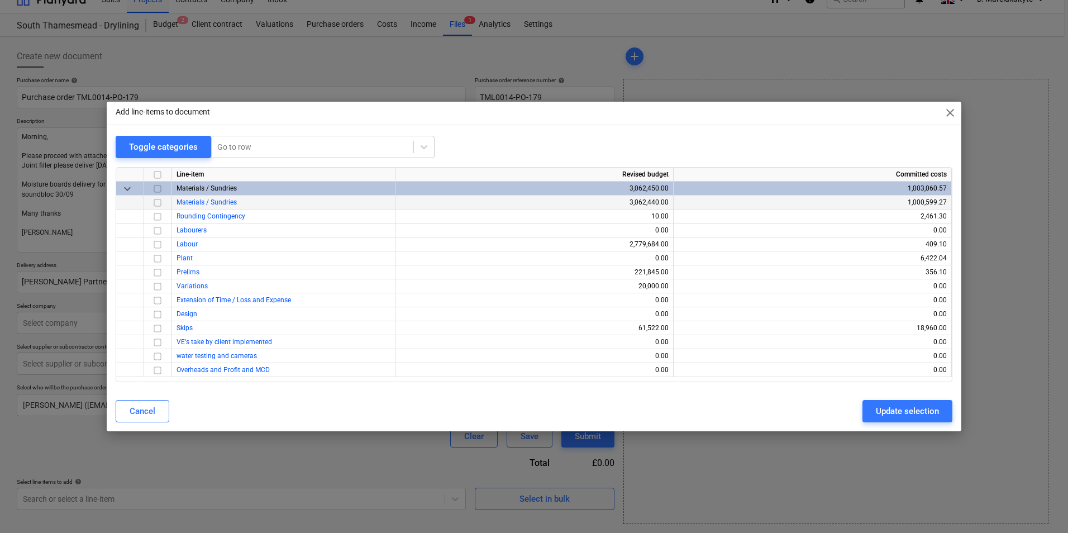
click at [159, 202] on input "checkbox" at bounding box center [157, 202] width 13 height 13
click at [923, 406] on div "Update selection" at bounding box center [907, 411] width 63 height 15
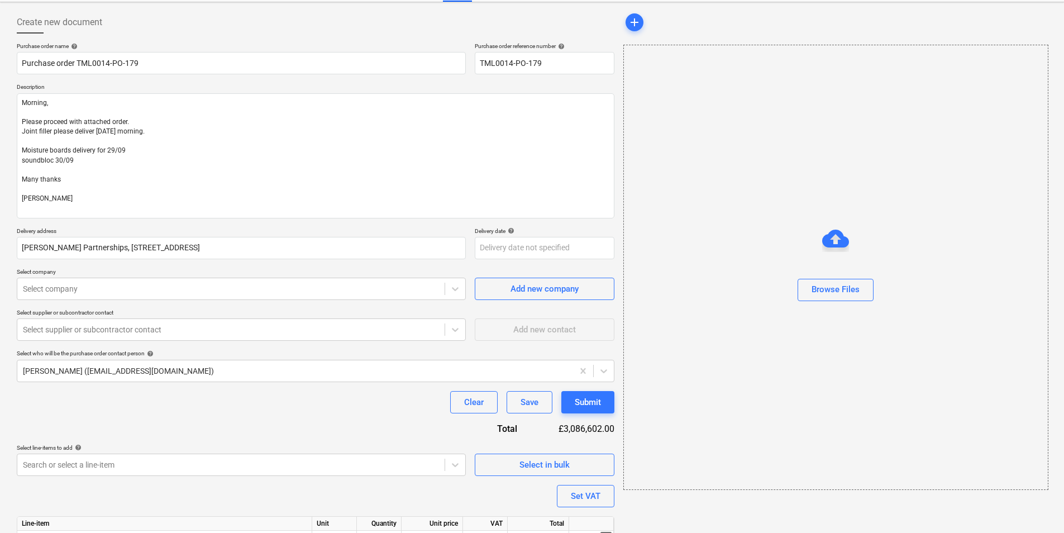
scroll to position [106, 0]
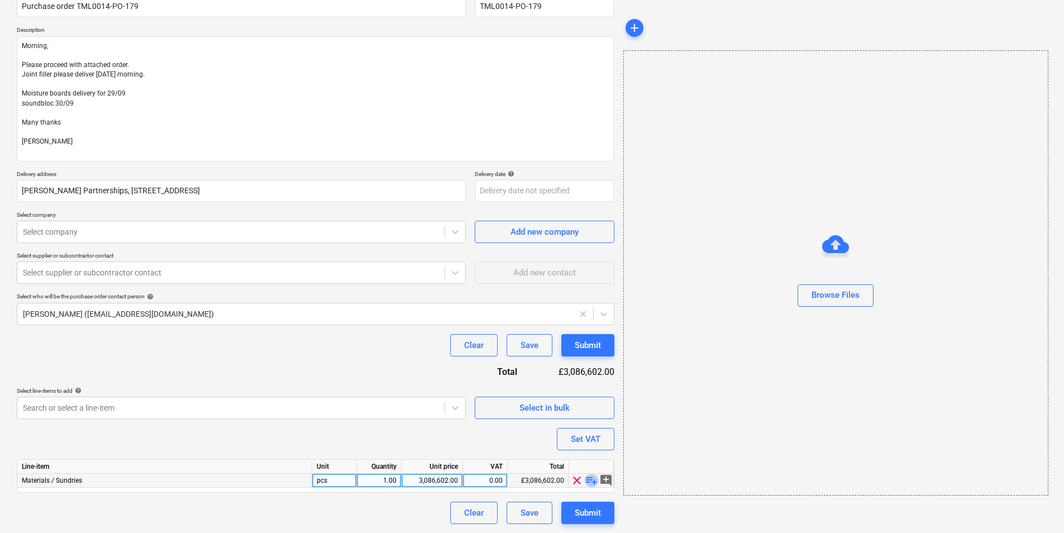
click at [589, 477] on span "playlist_add" at bounding box center [591, 480] width 13 height 13
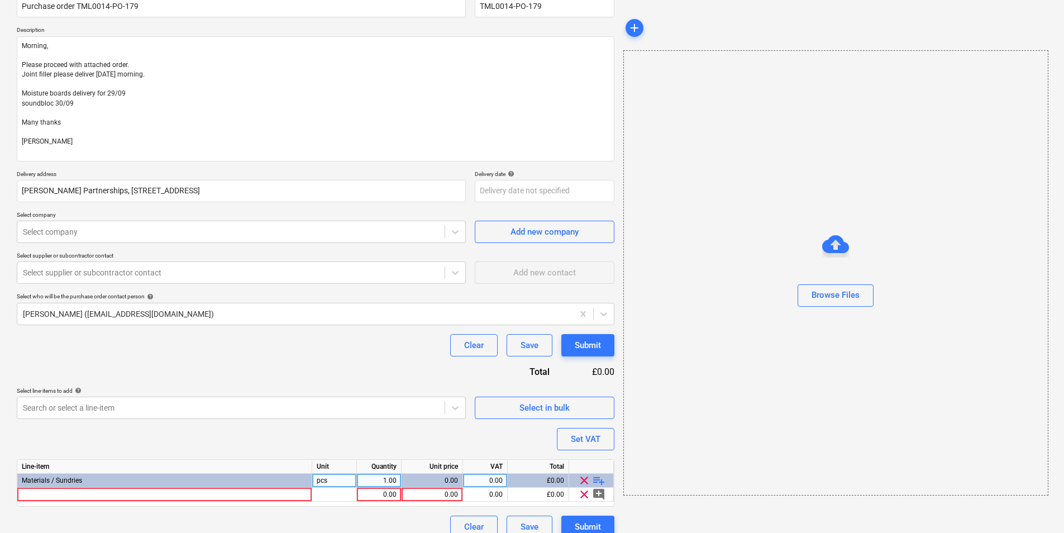
click at [599, 477] on span "playlist_add" at bounding box center [598, 480] width 13 height 13
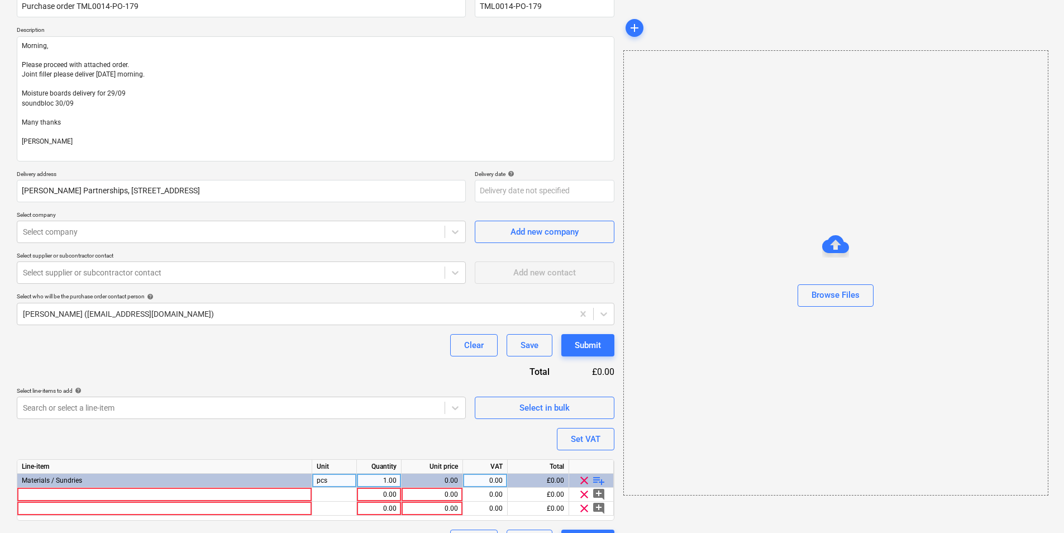
click at [599, 478] on span "playlist_add" at bounding box center [598, 480] width 13 height 13
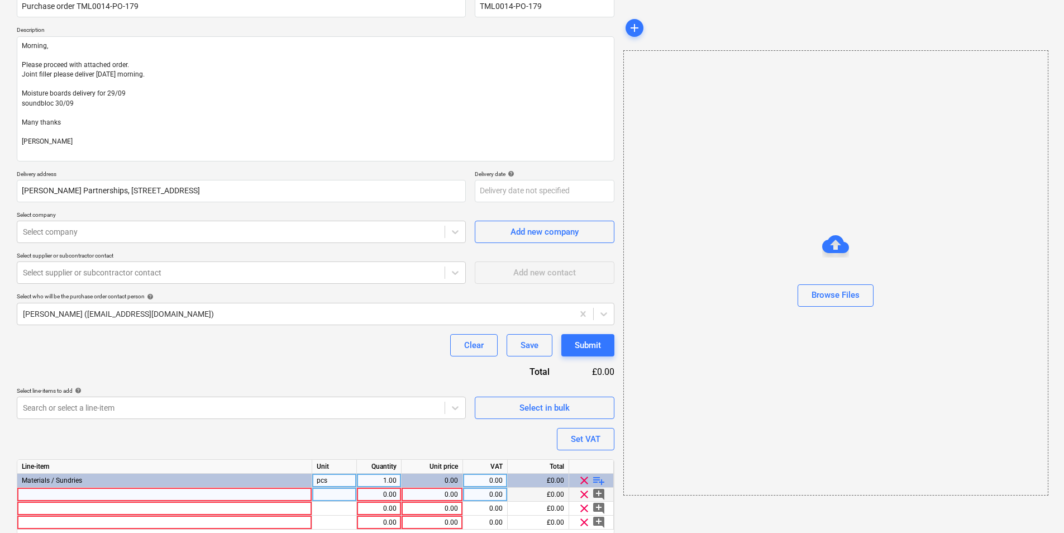
click at [214, 495] on div at bounding box center [164, 495] width 295 height 14
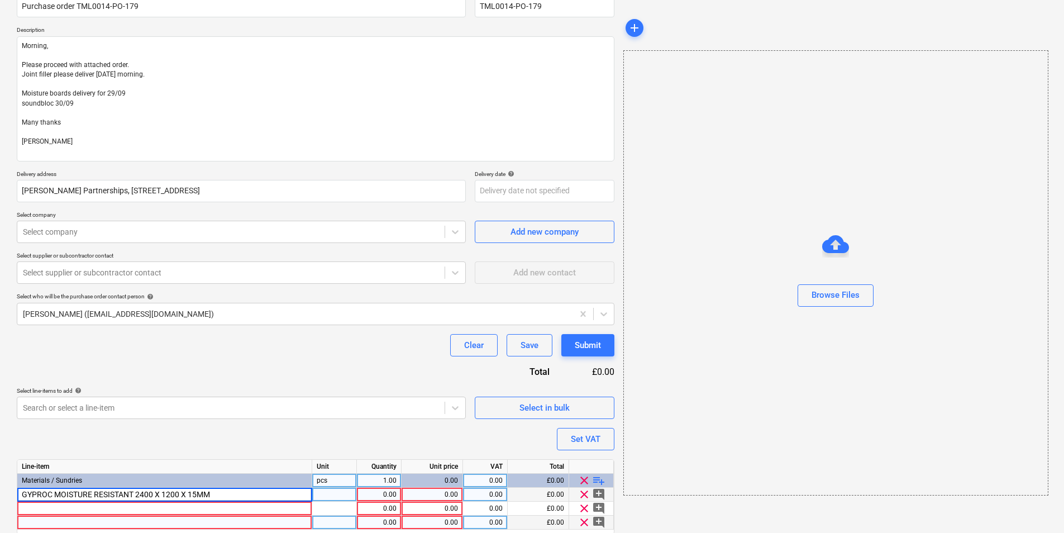
scroll to position [148, 0]
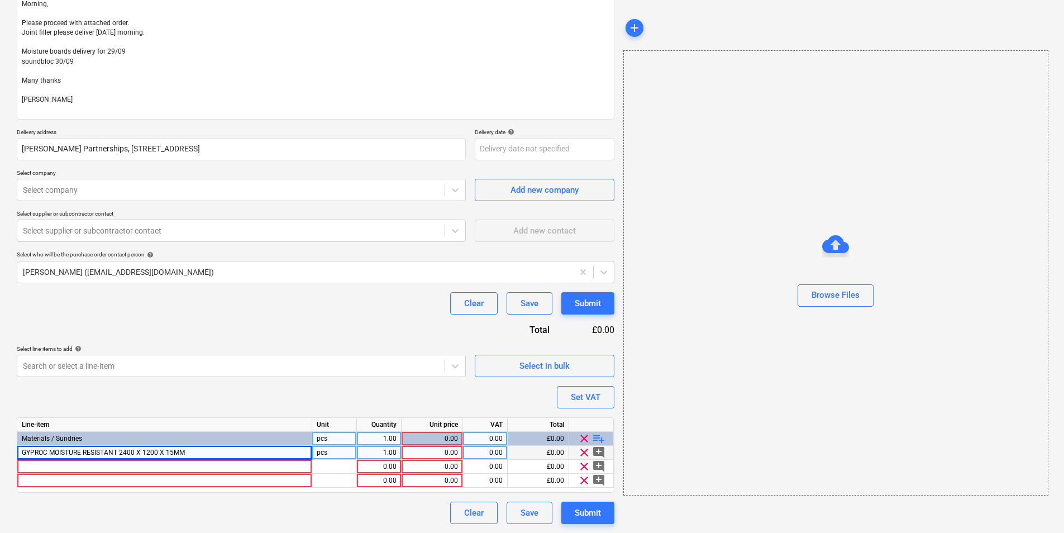
click at [332, 447] on div "pcs" at bounding box center [334, 453] width 45 height 14
click at [378, 451] on div "1.00" at bounding box center [378, 453] width 35 height 14
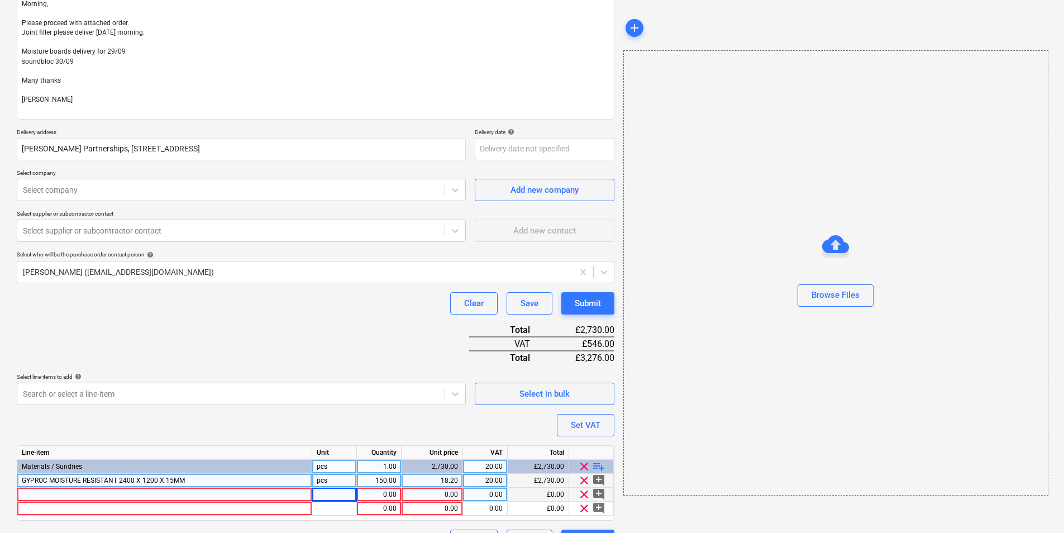
click at [225, 497] on div at bounding box center [164, 495] width 295 height 14
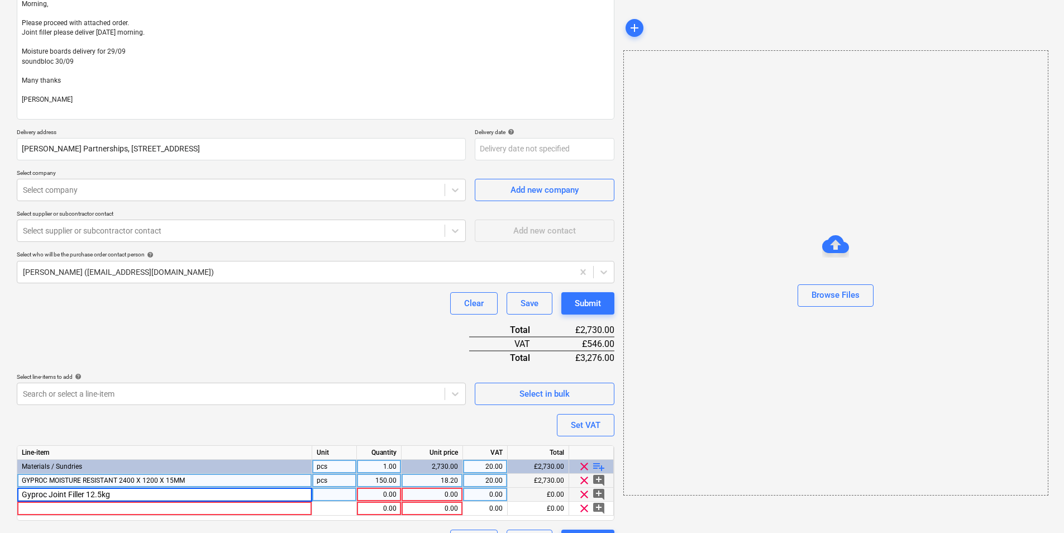
drag, startPoint x: 333, startPoint y: 494, endPoint x: 377, endPoint y: 491, distance: 43.7
click at [335, 493] on div at bounding box center [334, 495] width 45 height 14
click at [380, 491] on div "1.00" at bounding box center [378, 495] width 35 height 14
click at [385, 493] on div "1.00" at bounding box center [378, 495] width 35 height 14
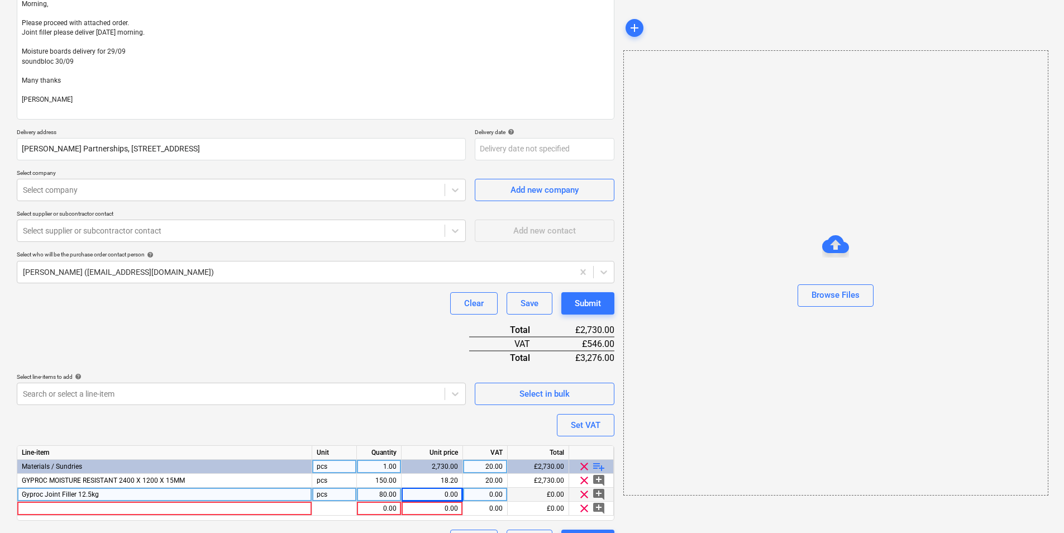
click at [443, 495] on div "0.00" at bounding box center [432, 495] width 52 height 14
click at [196, 508] on div at bounding box center [164, 509] width 295 height 14
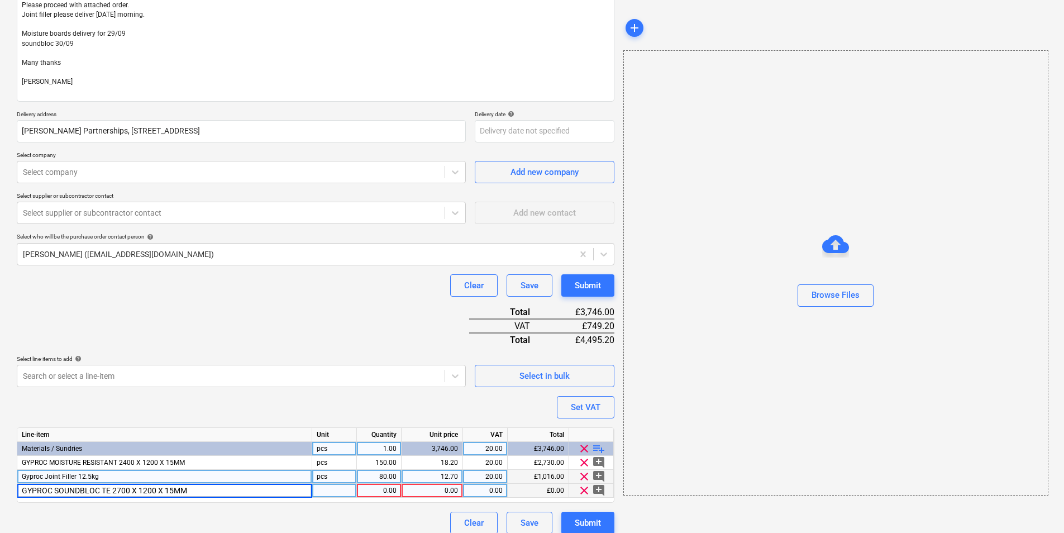
scroll to position [176, 0]
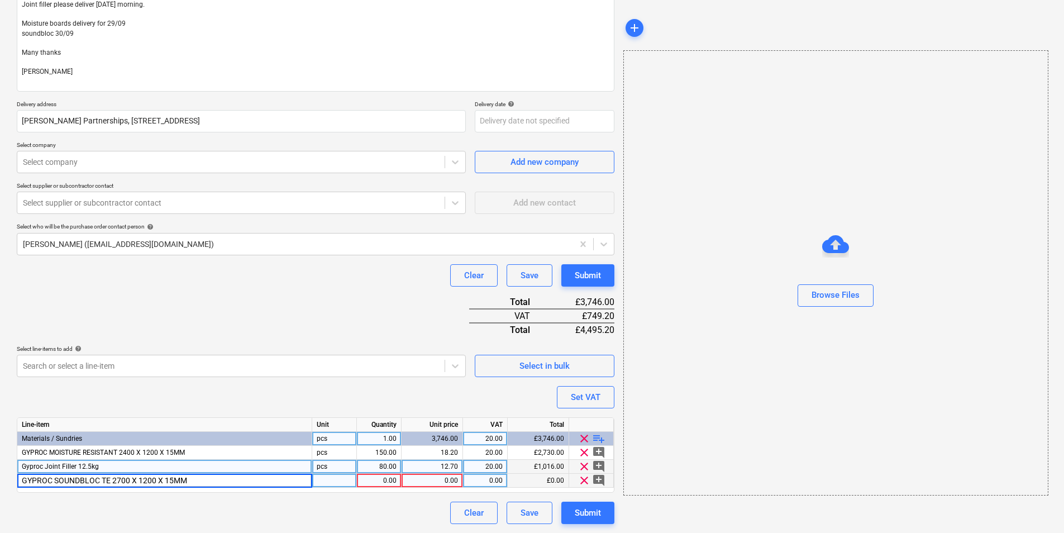
drag, startPoint x: 336, startPoint y: 479, endPoint x: 372, endPoint y: 479, distance: 36.3
click at [337, 479] on div at bounding box center [334, 481] width 45 height 14
click at [389, 479] on div "1.00" at bounding box center [378, 481] width 35 height 14
click at [422, 480] on div "0.00" at bounding box center [432, 481] width 52 height 14
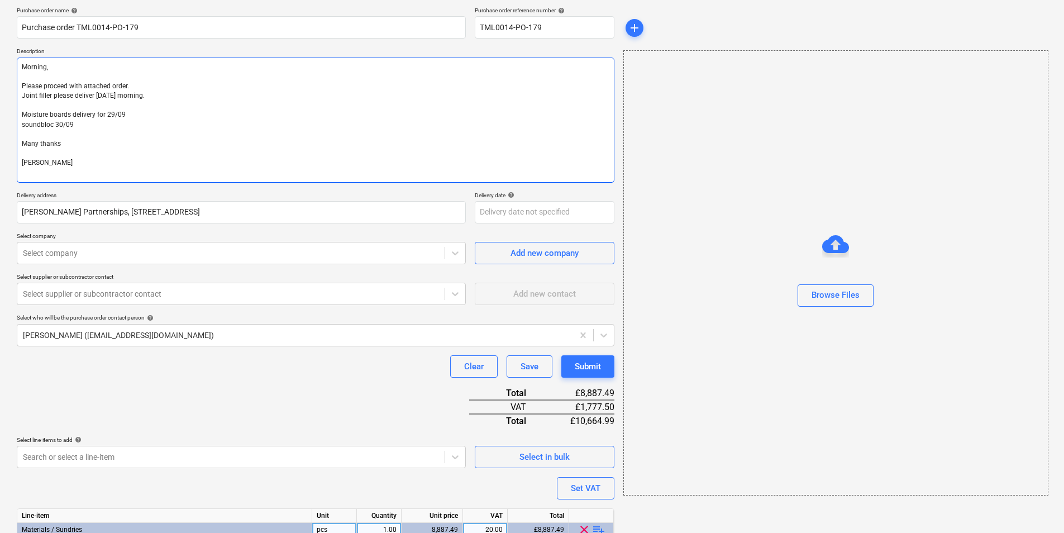
scroll to position [0, 0]
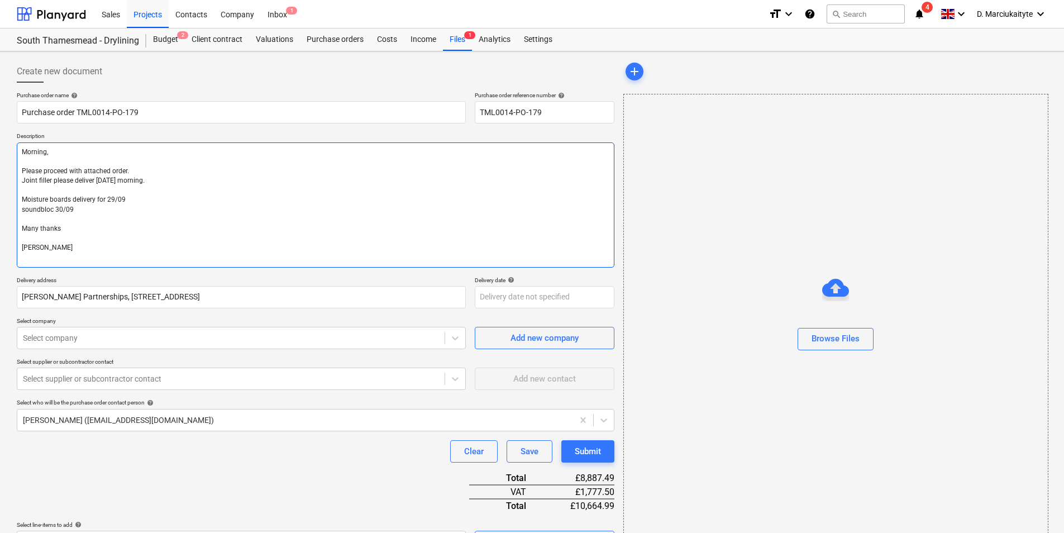
drag, startPoint x: 37, startPoint y: 259, endPoint x: 8, endPoint y: 128, distance: 134.0
click at [8, 128] on div "Create new document Purchase order name help Purchase order TML0014-PO-179 Purc…" at bounding box center [532, 380] width 1064 height 658
click at [194, 238] on textarea "Morning, Please proceed with attached order. Joint filler please deliver [DATE]…" at bounding box center [316, 204] width 598 height 125
click at [152, 198] on textarea "Morning, Please proceed with attached order. Joint filler please deliver [DATE]…" at bounding box center [316, 204] width 598 height 125
click at [139, 193] on textarea "Morning, Please proceed with attached order. Joint filler please deliver [DATE]…" at bounding box center [316, 204] width 598 height 125
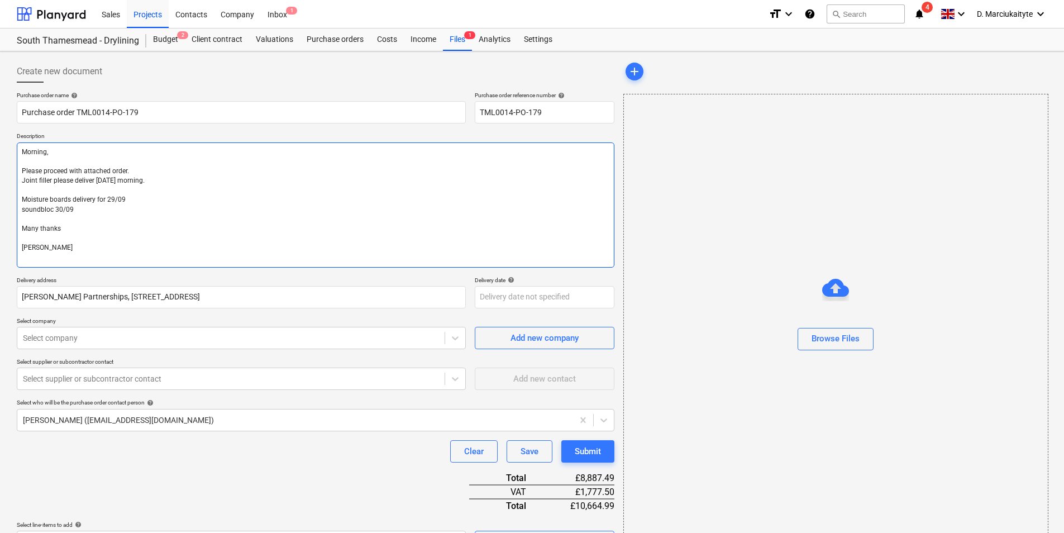
click at [111, 170] on textarea "Morning, Please proceed with attached order. Joint filler please deliver [DATE]…" at bounding box center [316, 204] width 598 height 125
drag, startPoint x: 120, startPoint y: 217, endPoint x: 28, endPoint y: 198, distance: 93.7
click at [28, 198] on textarea "Morning, Please proceed with attached order. Joint filler please deliver [DATE]…" at bounding box center [316, 204] width 598 height 125
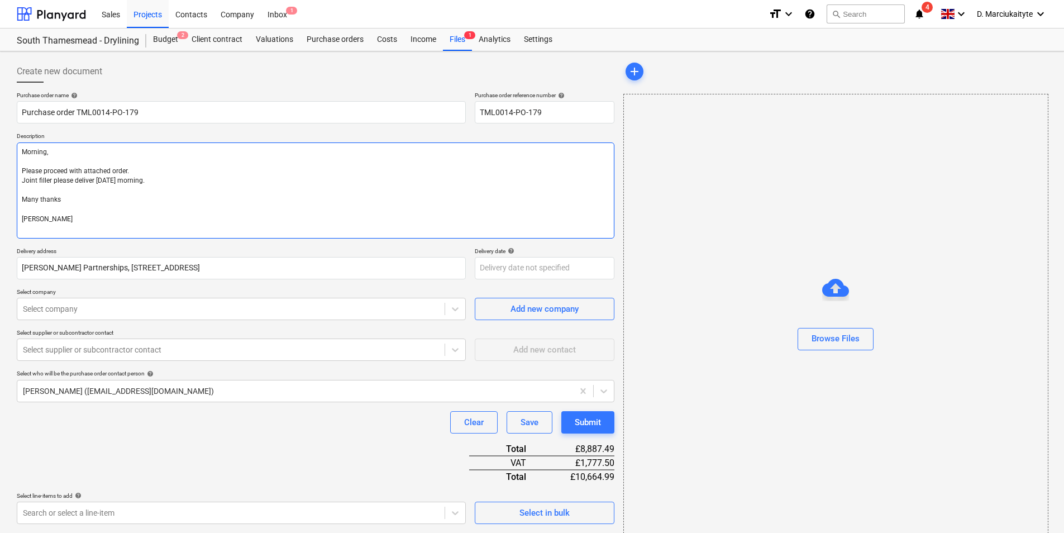
paste textarea "Please proceed with the attached order. Kindly deliver the joint filler [DATE] …"
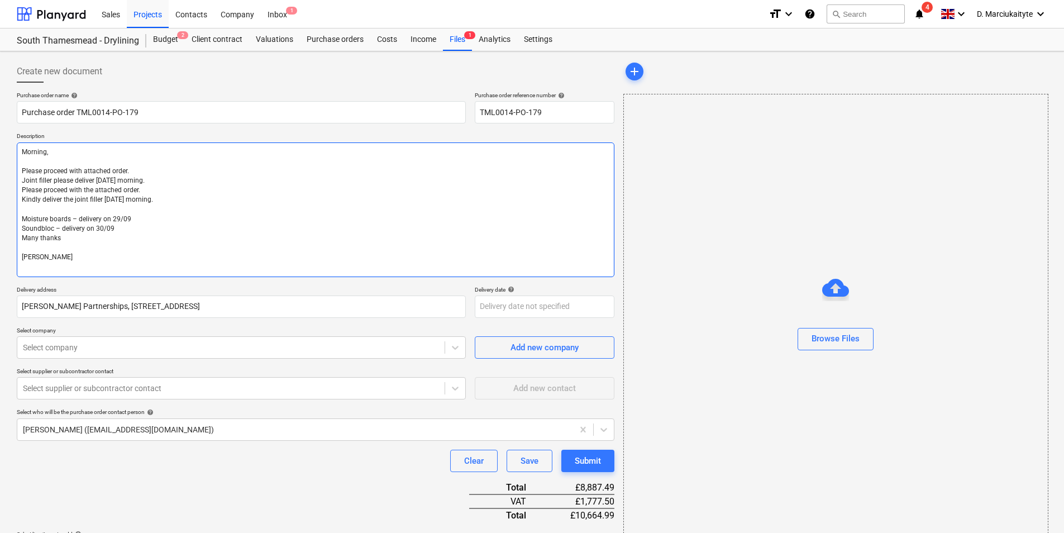
click at [84, 166] on textarea "Morning, Please proceed with attached order. Joint filler please deliver [DATE]…" at bounding box center [316, 209] width 598 height 135
click at [80, 169] on textarea "Morning, Please proceed with attached order. Joint filler please deliver [DATE]…" at bounding box center [316, 209] width 598 height 135
click at [82, 170] on textarea "Morning, Please proceed with attached order. Joint filler please deliver [DATE]…" at bounding box center [316, 209] width 598 height 135
drag, startPoint x: 145, startPoint y: 193, endPoint x: -2, endPoint y: 191, distance: 147.5
click at [0, 191] on html "Sales Projects Contacts Company Inbox 1 format_size keyboard_arrow_down help se…" at bounding box center [532, 266] width 1064 height 533
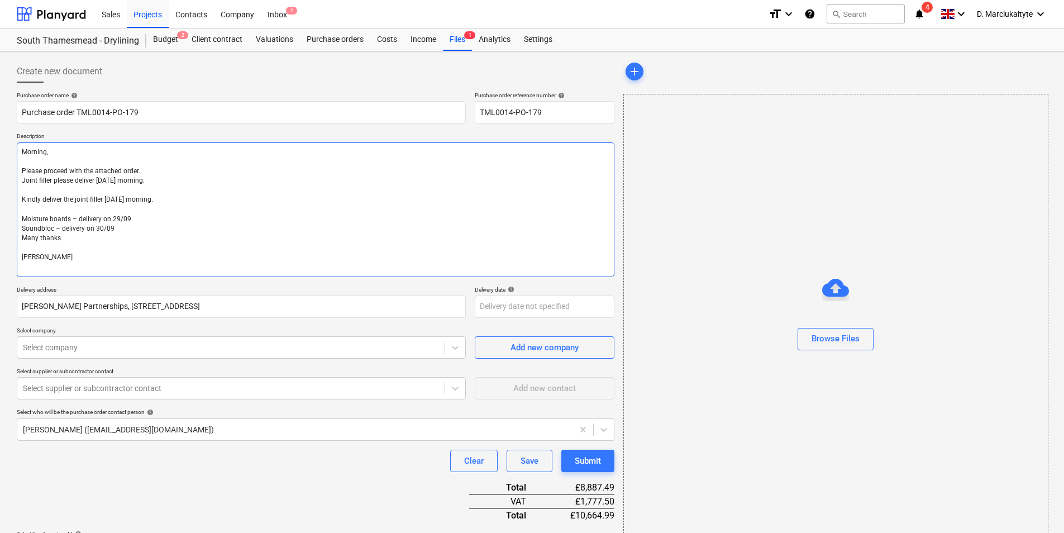
drag, startPoint x: 169, startPoint y: 182, endPoint x: -2, endPoint y: 184, distance: 171.5
click at [0, 184] on html "Sales Projects Contacts Company Inbox 1 format_size keyboard_arrow_down help se…" at bounding box center [532, 266] width 1064 height 533
click at [22, 191] on textarea "Morning, Please proceed with the attached order. Kindly deliver the joint fille…" at bounding box center [316, 209] width 598 height 135
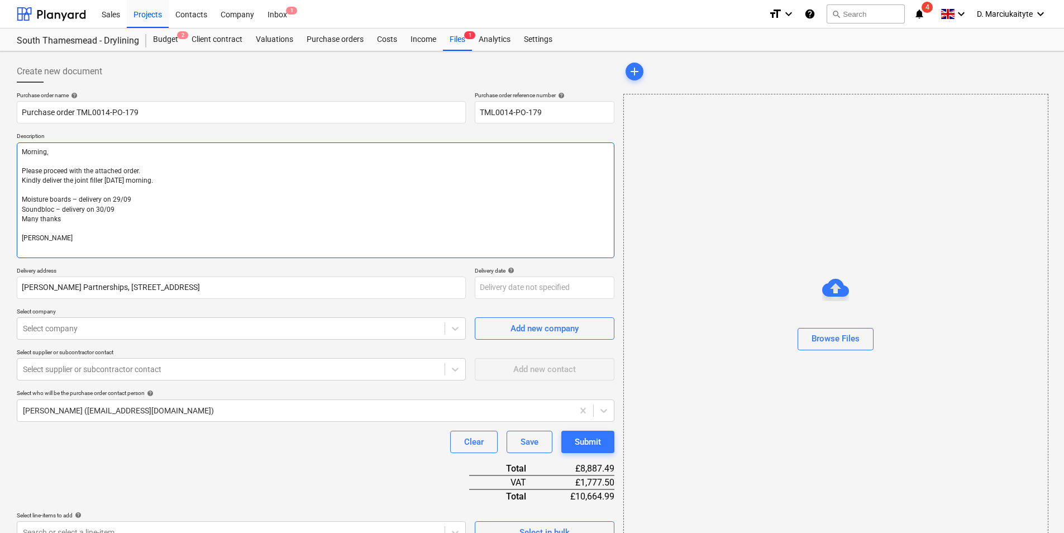
drag, startPoint x: 70, startPoint y: 222, endPoint x: 13, endPoint y: 223, distance: 56.4
click at [13, 223] on div "Create new document Purchase order name help Purchase order TML0014-PO-179 Purc…" at bounding box center [315, 375] width 607 height 639
click at [122, 222] on textarea "Morning, Please proceed with the attached order. Kindly deliver the joint fille…" at bounding box center [316, 200] width 598 height 116
click at [131, 208] on textarea "Morning, Please proceed with the attached order. Kindly deliver the joint fille…" at bounding box center [316, 200] width 598 height 116
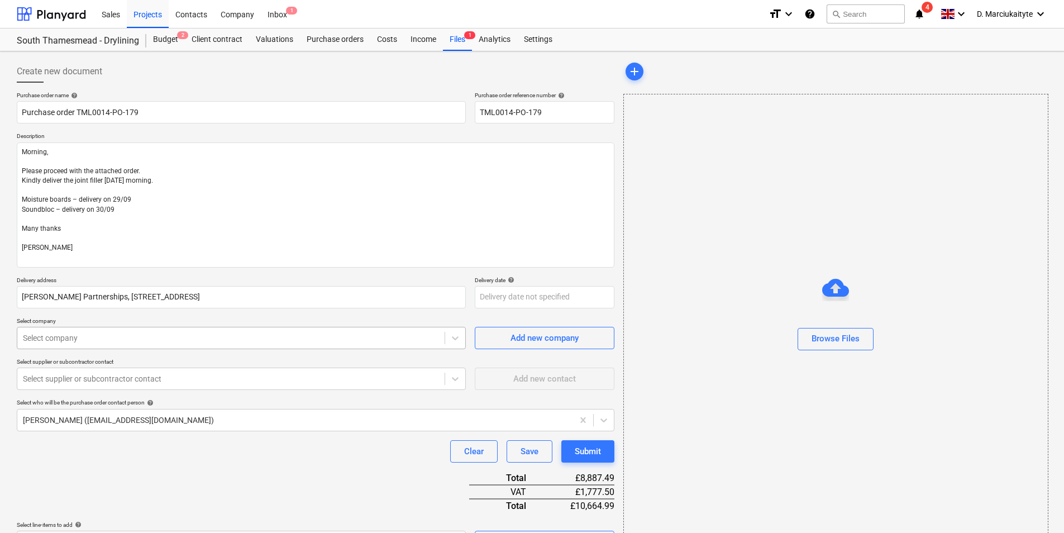
click at [198, 331] on div "Select company" at bounding box center [230, 338] width 427 height 16
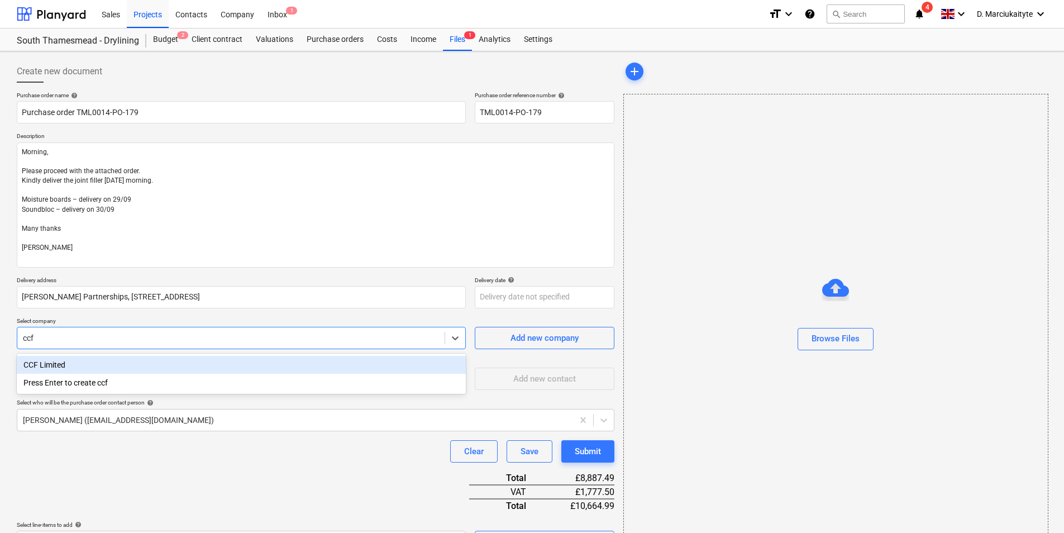
click at [53, 364] on div "CCF Limited" at bounding box center [241, 365] width 449 height 18
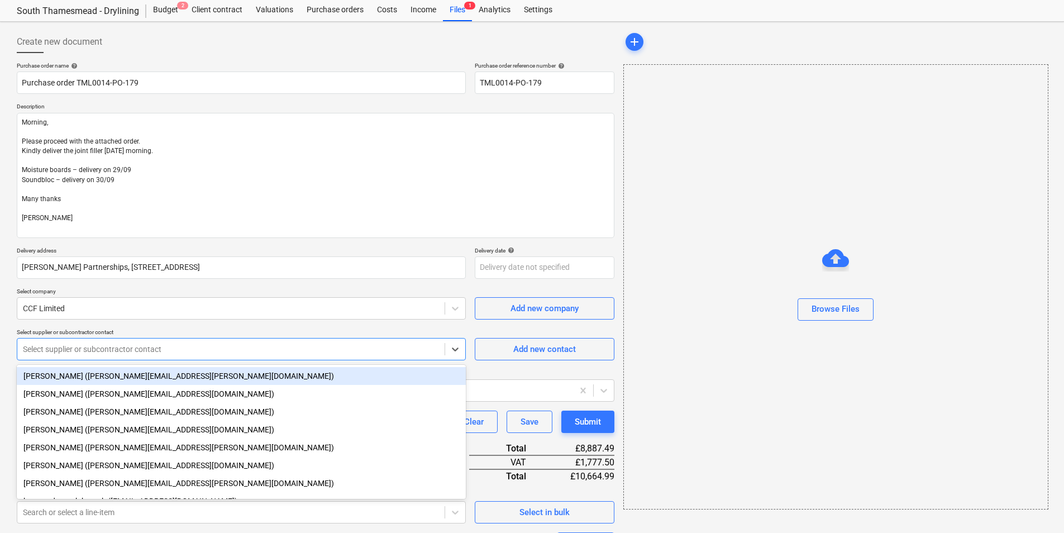
click at [78, 375] on body "Sales Projects Contacts Company Inbox 1 format_size keyboard_arrow_down help se…" at bounding box center [532, 236] width 1064 height 533
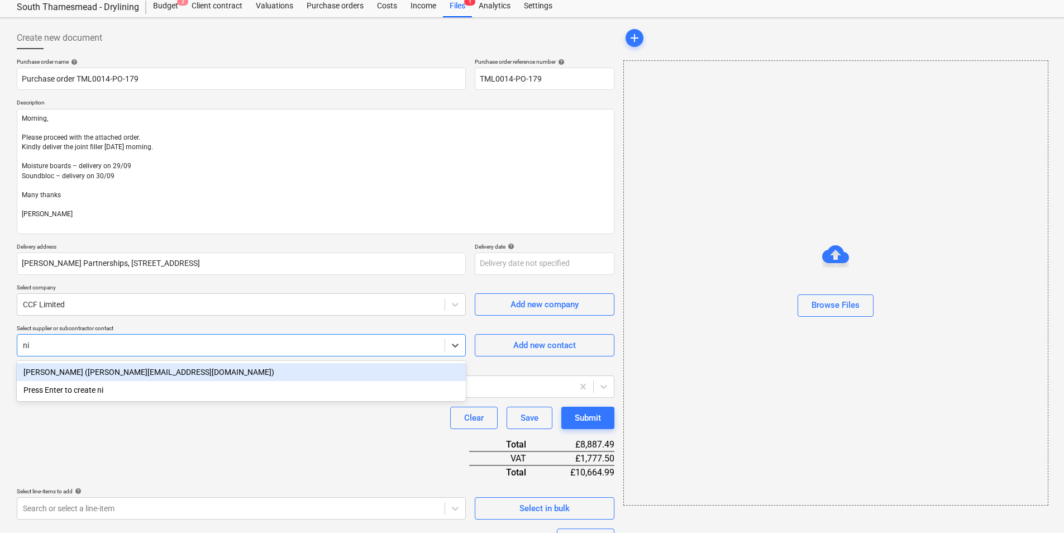
click at [78, 376] on div "[PERSON_NAME] ([PERSON_NAME][EMAIL_ADDRESS][DOMAIN_NAME])" at bounding box center [241, 372] width 449 height 18
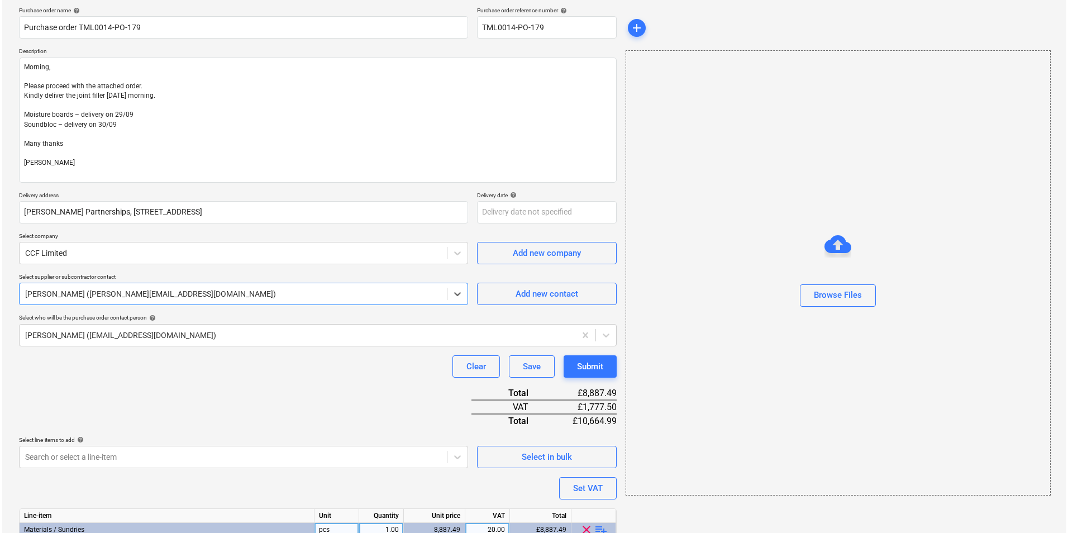
scroll to position [176, 0]
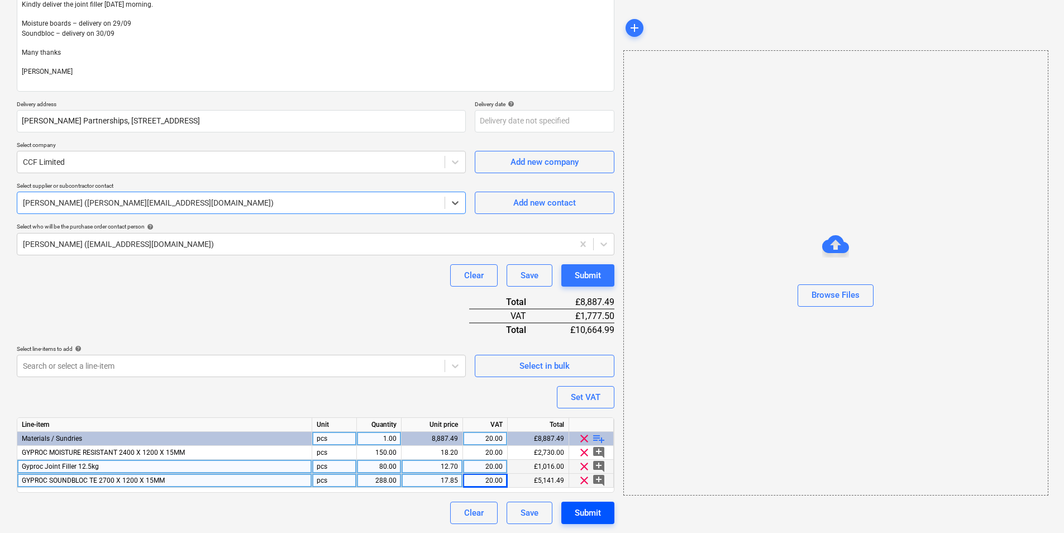
click at [576, 520] on div "Submit" at bounding box center [588, 513] width 26 height 15
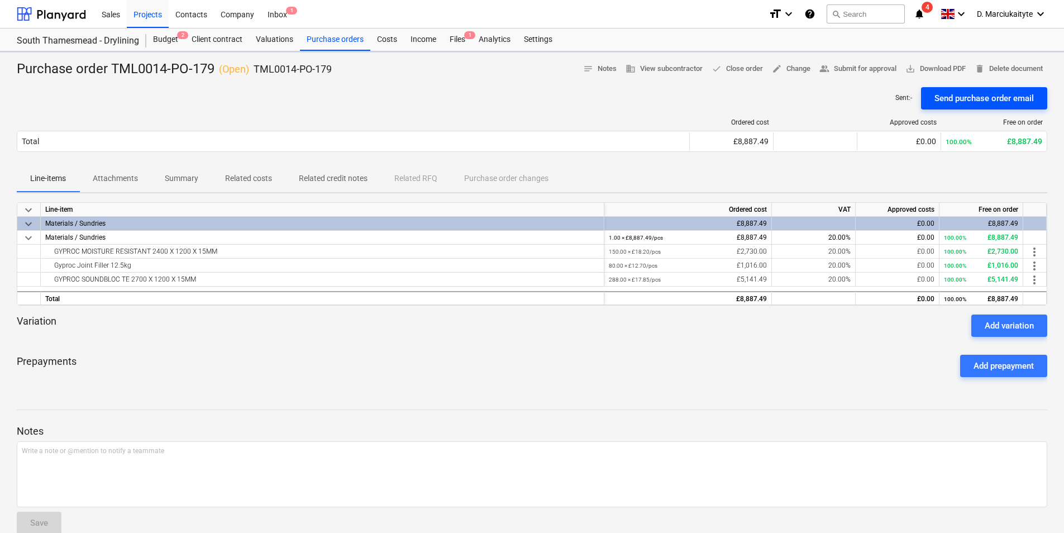
click at [939, 96] on div "Send purchase order email" at bounding box center [984, 98] width 99 height 15
click at [353, 39] on div "Purchase orders" at bounding box center [335, 39] width 70 height 22
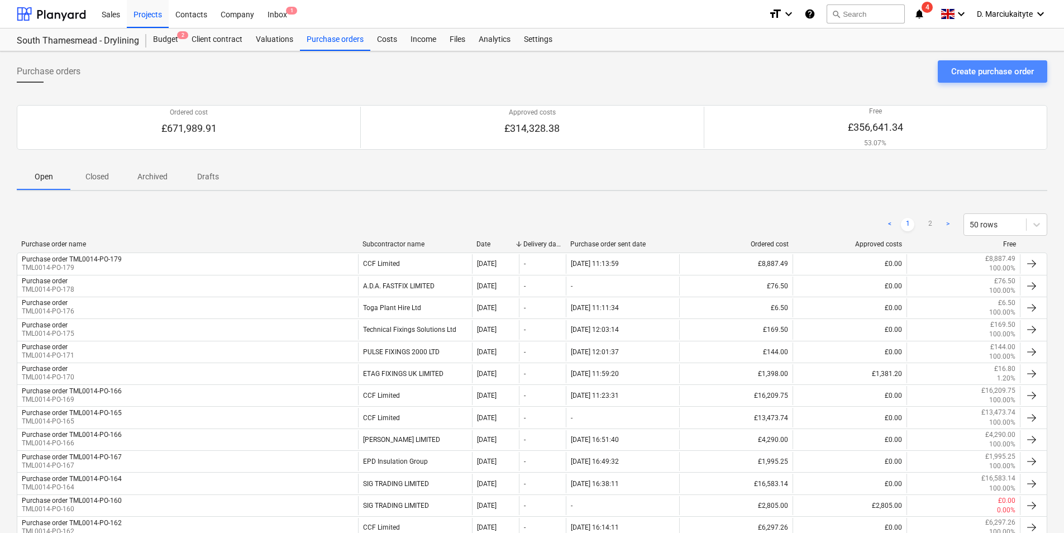
click at [957, 75] on div "Create purchase order" at bounding box center [992, 71] width 83 height 15
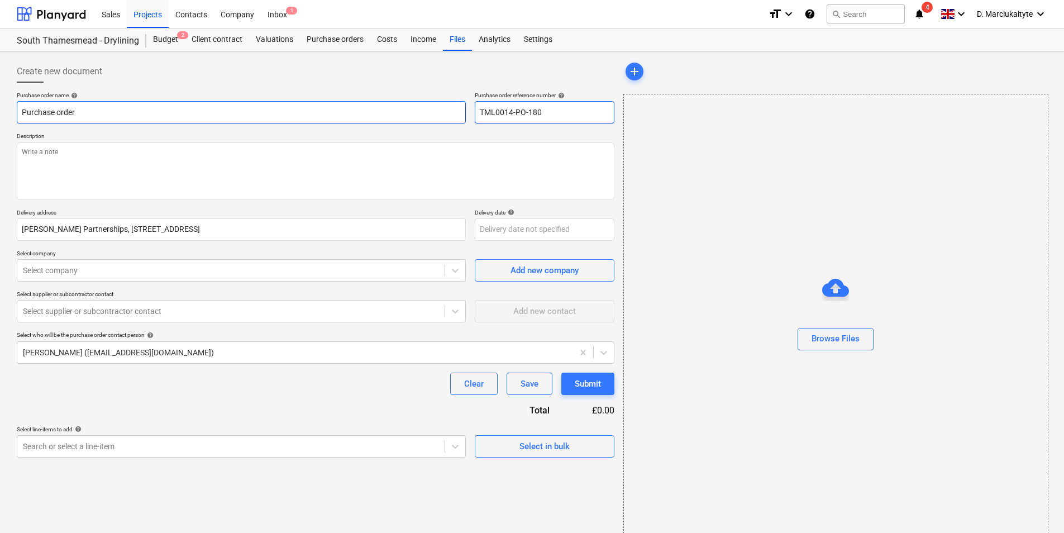
drag, startPoint x: 565, startPoint y: 111, endPoint x: 434, endPoint y: 122, distance: 131.8
click at [429, 119] on div "Purchase order name help Purchase order Purchase order reference number help TM…" at bounding box center [316, 108] width 598 height 32
paste input "[PERSON_NAME] a lot! I just sent you the PO through our software 😊"
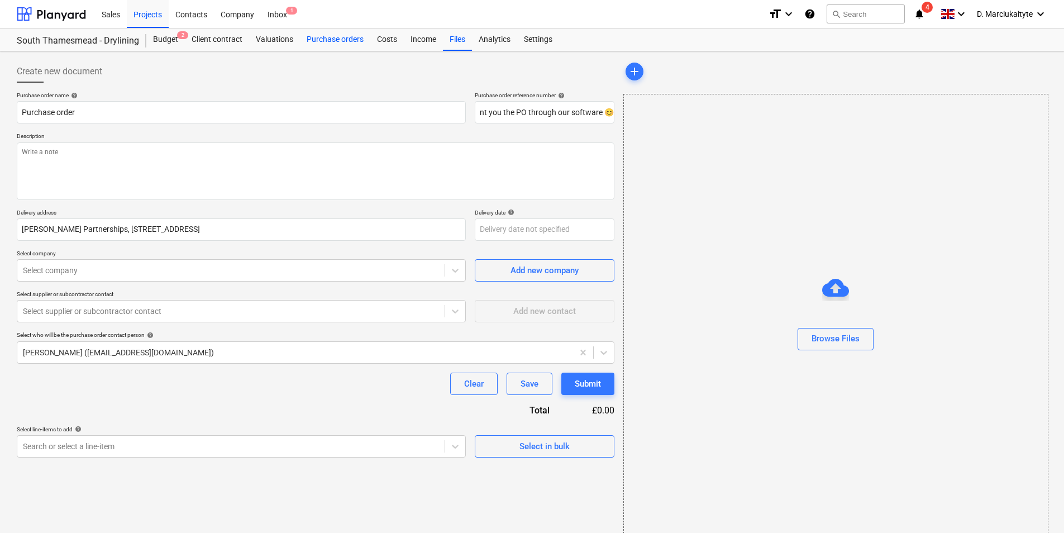
click at [312, 39] on div "Purchase orders" at bounding box center [335, 39] width 70 height 22
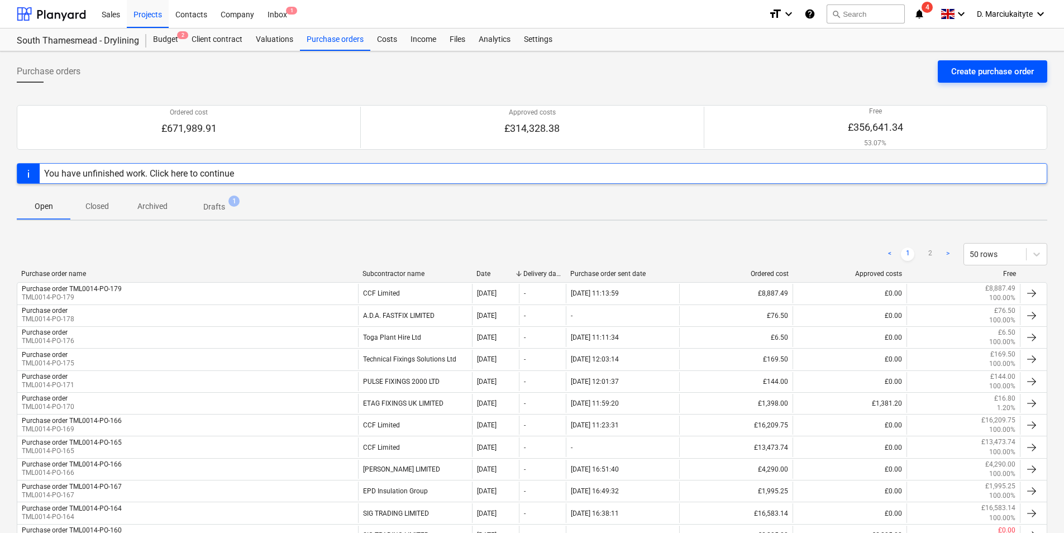
click at [996, 71] on div "Create purchase order" at bounding box center [992, 71] width 83 height 15
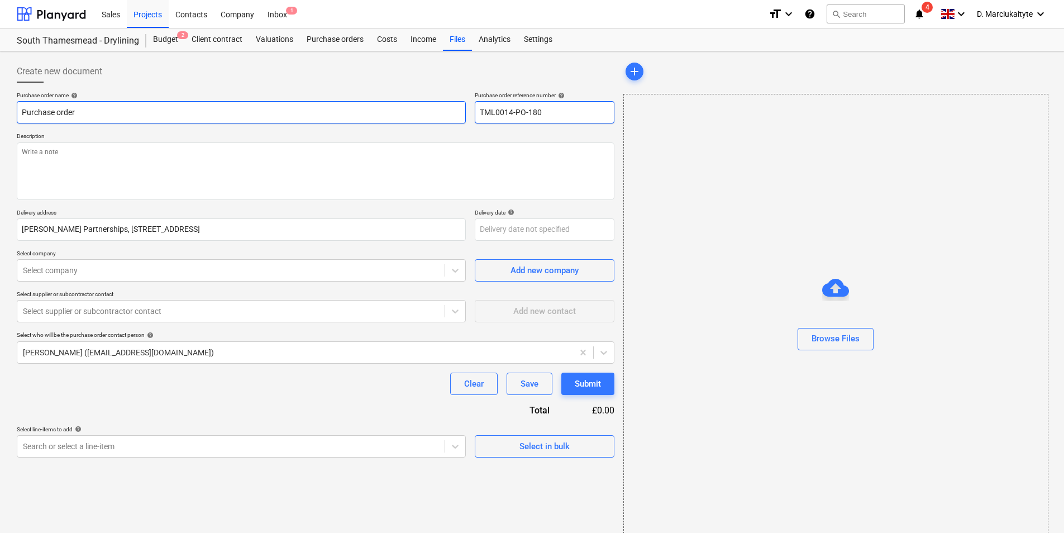
drag, startPoint x: 545, startPoint y: 116, endPoint x: 423, endPoint y: 112, distance: 121.8
click at [423, 112] on div "Purchase order name help Purchase order Purchase order reference number help TM…" at bounding box center [316, 108] width 598 height 32
click at [240, 108] on input "Purchase order" at bounding box center [241, 112] width 449 height 22
paste input "TML0014-PO-180"
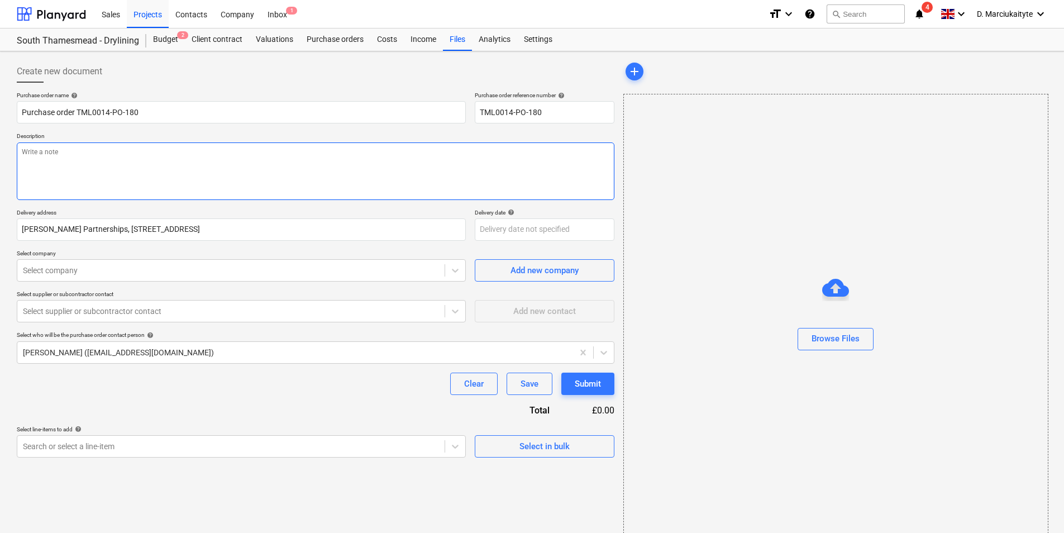
drag, startPoint x: 216, startPoint y: 156, endPoint x: 243, endPoint y: 142, distance: 30.7
click at [225, 152] on textarea at bounding box center [316, 171] width 598 height 58
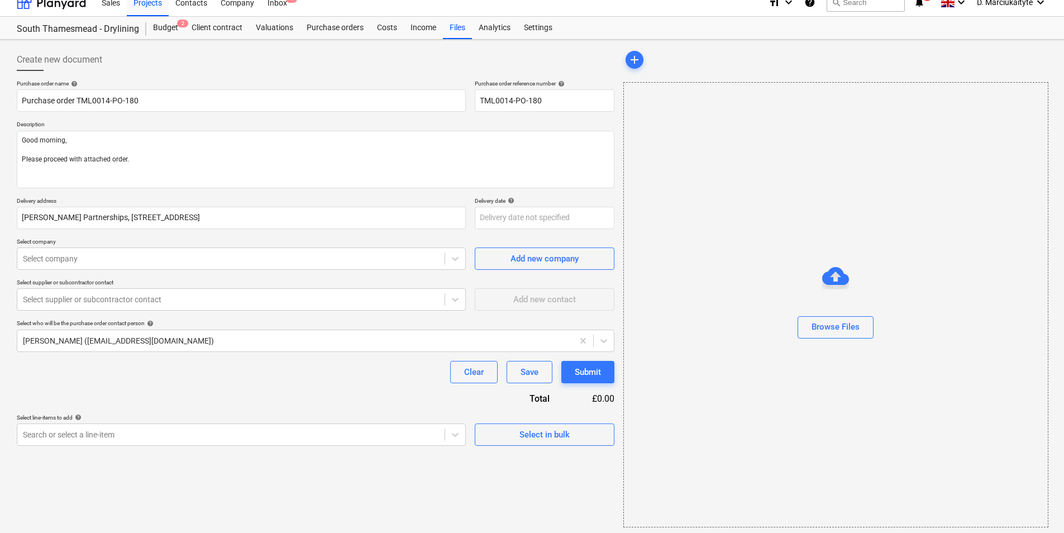
scroll to position [15, 0]
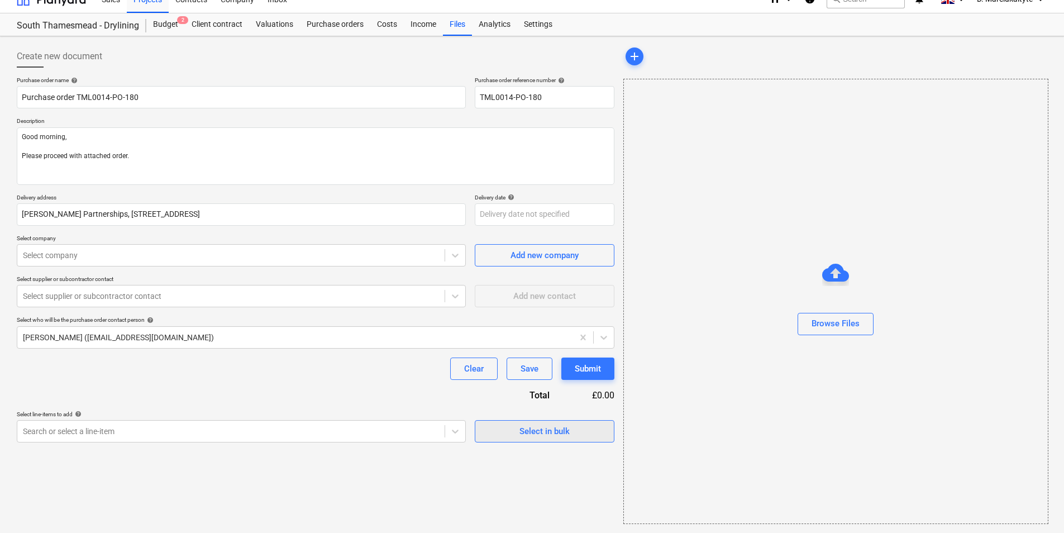
drag, startPoint x: 536, startPoint y: 421, endPoint x: 545, endPoint y: 437, distance: 18.7
click at [536, 421] on div "Select in bulk" at bounding box center [545, 427] width 140 height 32
click at [552, 441] on button "Select in bulk" at bounding box center [545, 431] width 140 height 22
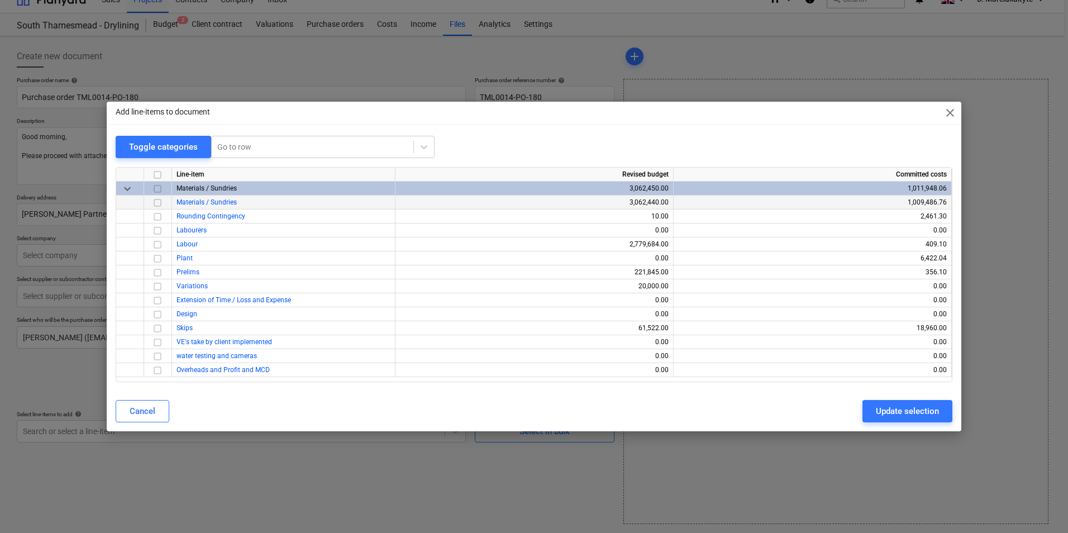
click at [151, 203] on div at bounding box center [158, 203] width 28 height 14
click at [152, 203] on input "checkbox" at bounding box center [157, 202] width 13 height 13
click at [908, 408] on div "Update selection" at bounding box center [907, 411] width 63 height 15
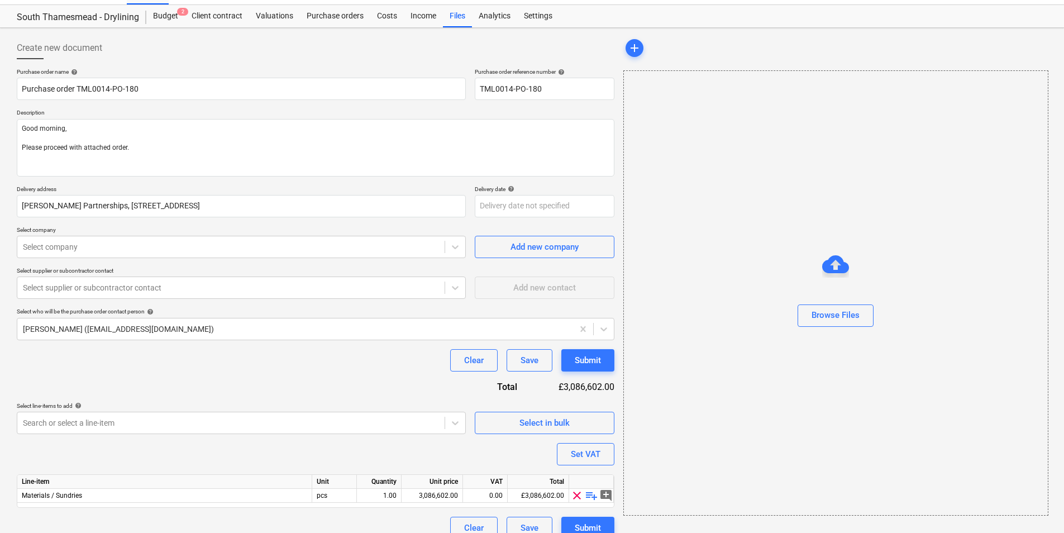
scroll to position [39, 0]
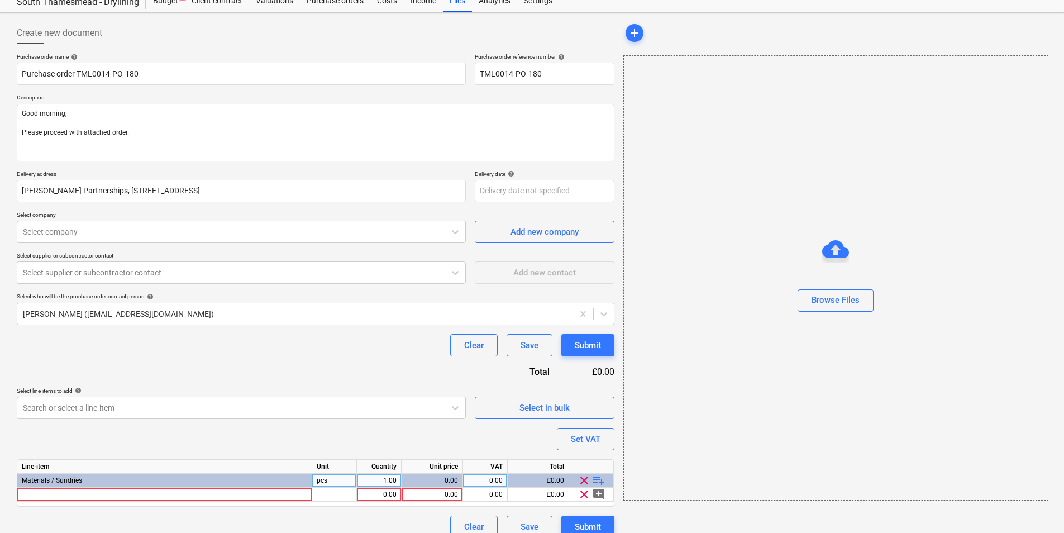
click at [596, 477] on span "playlist_add" at bounding box center [598, 480] width 13 height 13
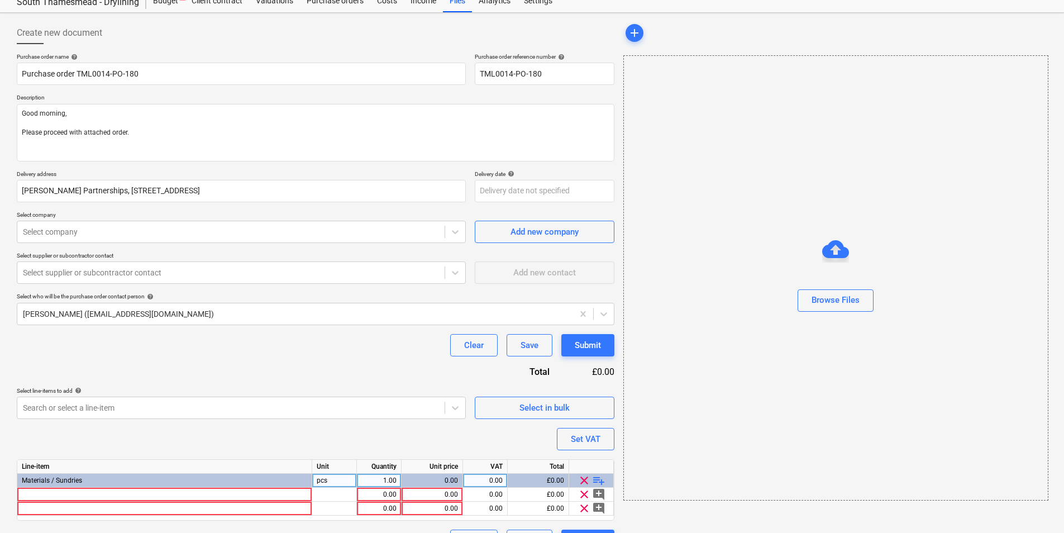
click at [597, 477] on span "playlist_add" at bounding box center [598, 480] width 13 height 13
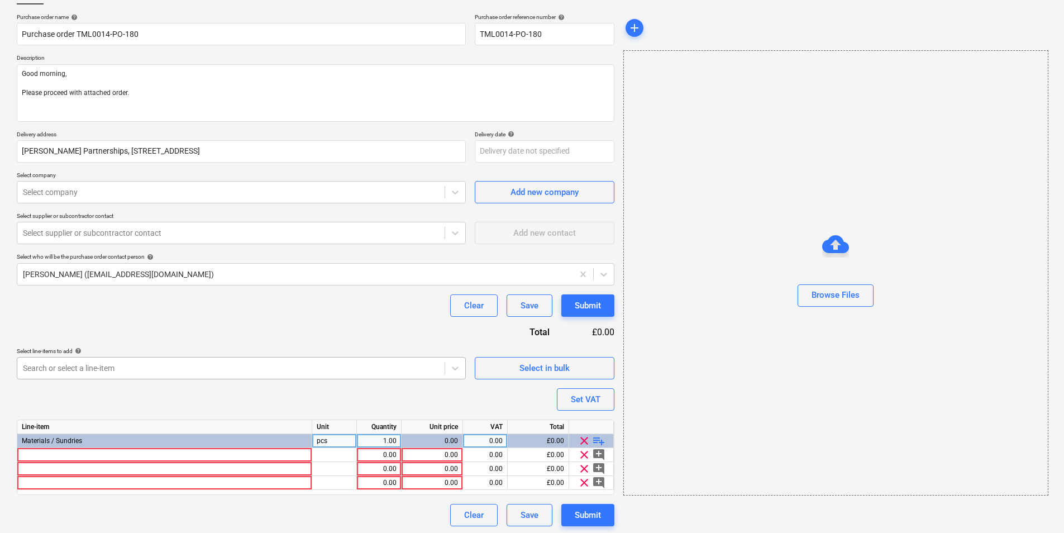
scroll to position [80, 0]
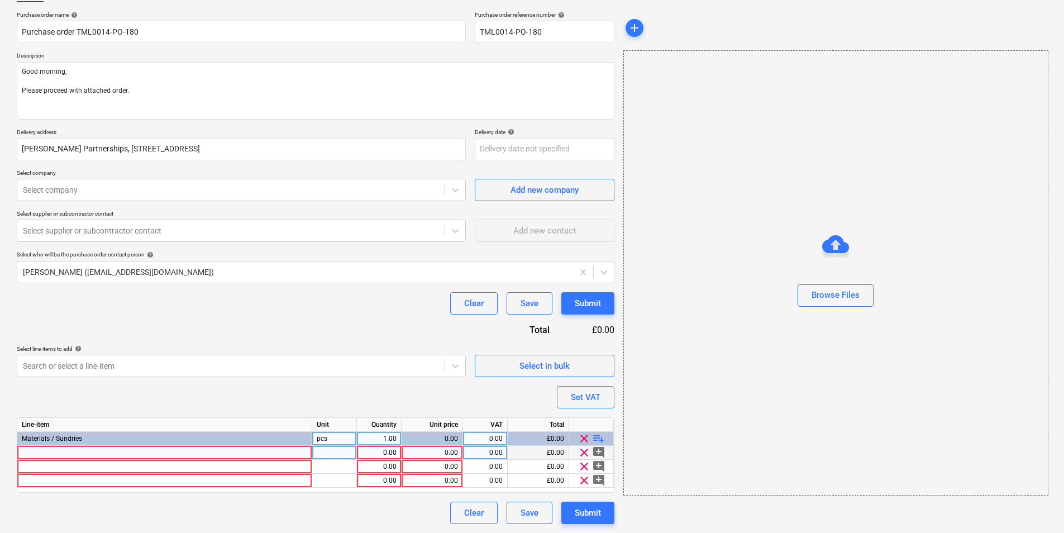
click at [247, 454] on div at bounding box center [164, 453] width 295 height 14
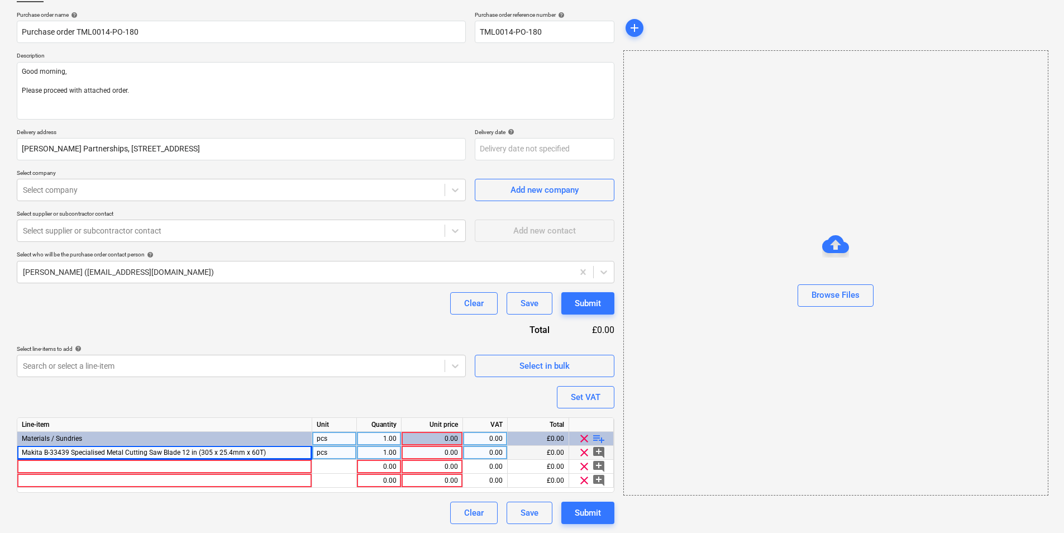
drag, startPoint x: 326, startPoint y: 453, endPoint x: 496, endPoint y: 457, distance: 169.3
click at [335, 455] on div "pcs" at bounding box center [334, 453] width 45 height 14
click at [379, 453] on div "1.00" at bounding box center [378, 453] width 35 height 14
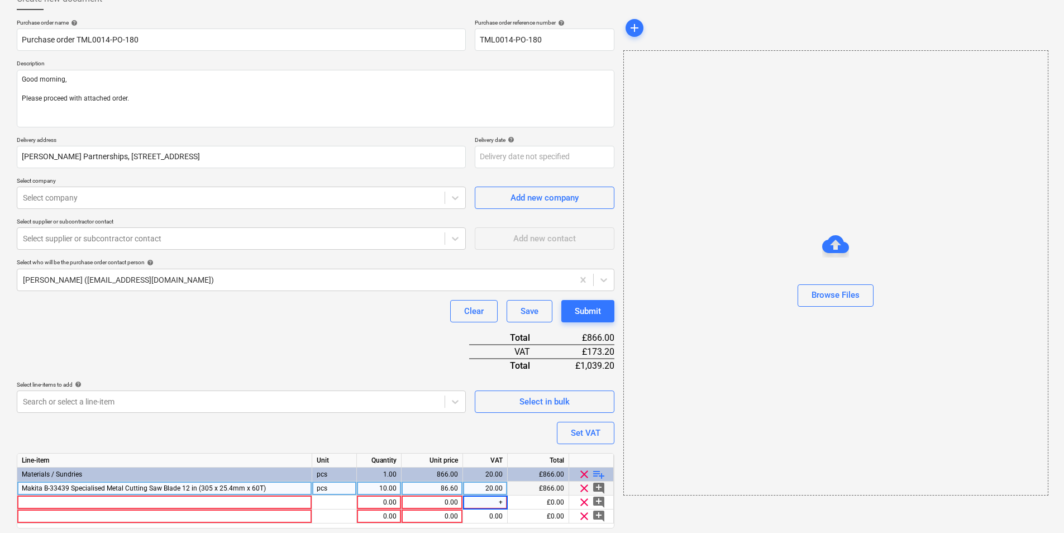
scroll to position [108, 0]
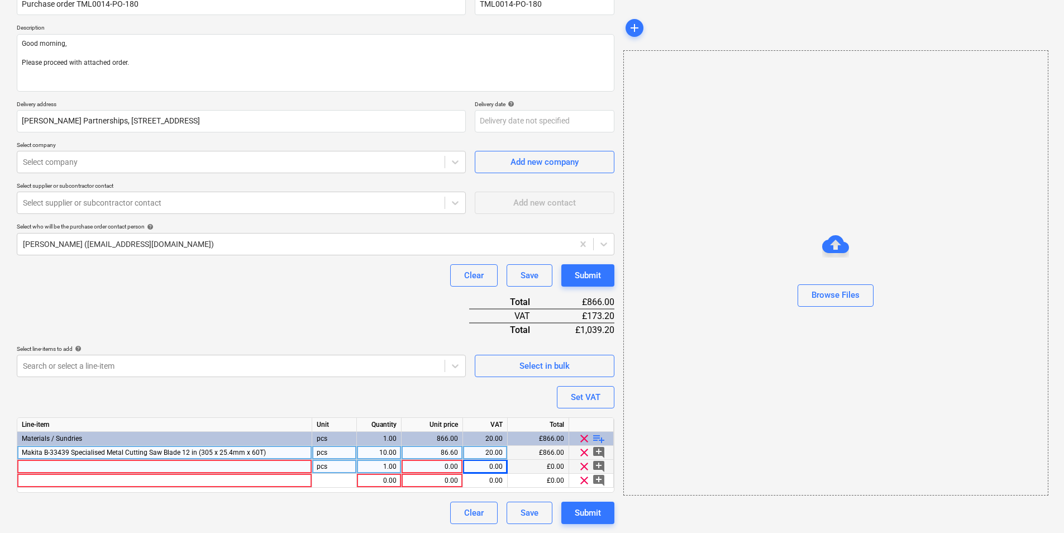
click at [174, 463] on div at bounding box center [164, 467] width 295 height 14
click at [395, 466] on div "1.00" at bounding box center [378, 467] width 35 height 14
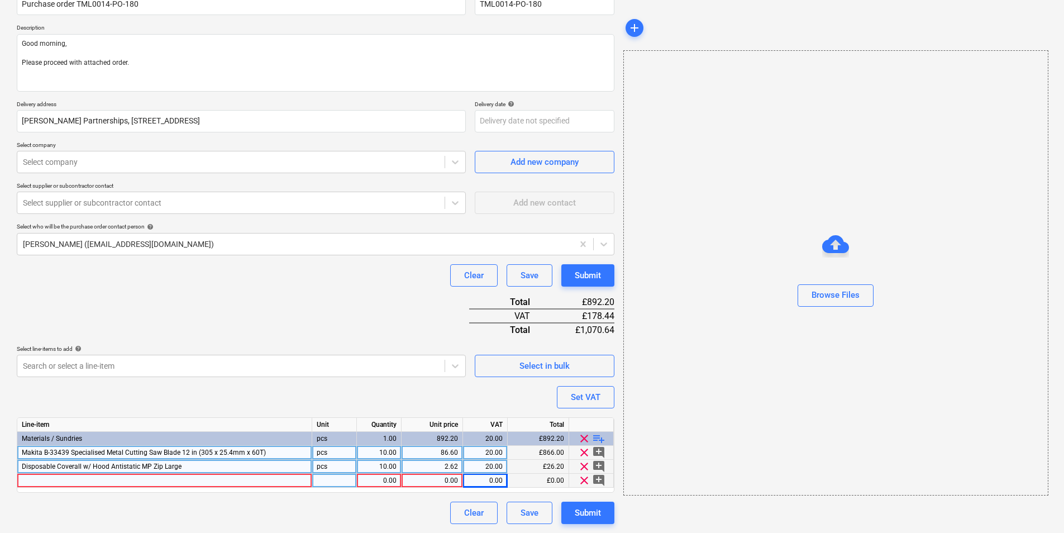
click at [135, 481] on div at bounding box center [164, 481] width 295 height 14
click at [327, 479] on div at bounding box center [334, 481] width 45 height 14
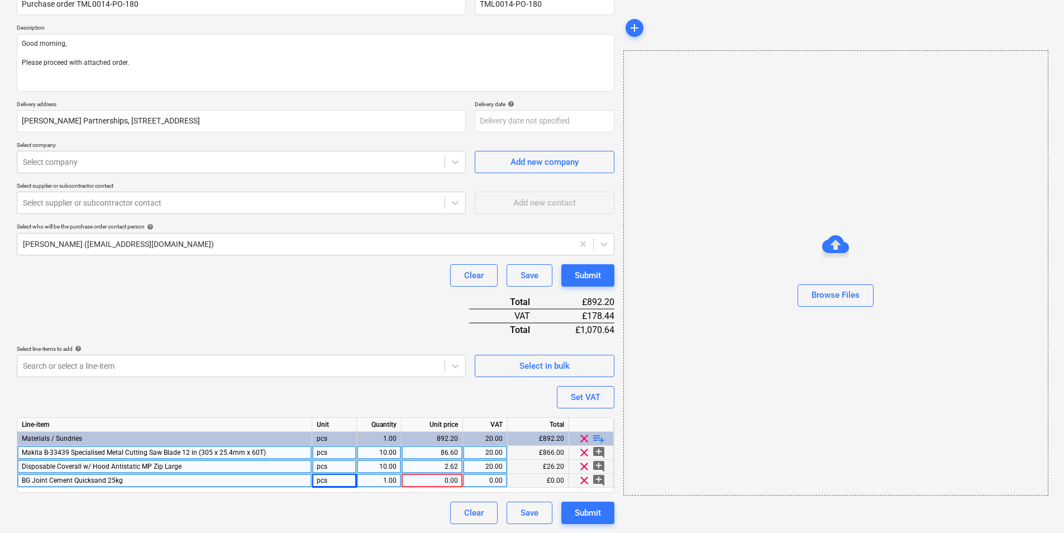
drag, startPoint x: 383, startPoint y: 476, endPoint x: 436, endPoint y: 475, distance: 52.5
click at [387, 475] on div "1.00" at bounding box center [378, 481] width 35 height 14
click at [386, 480] on div "400.00" at bounding box center [378, 481] width 35 height 14
click at [485, 475] on div "0.00" at bounding box center [485, 481] width 35 height 14
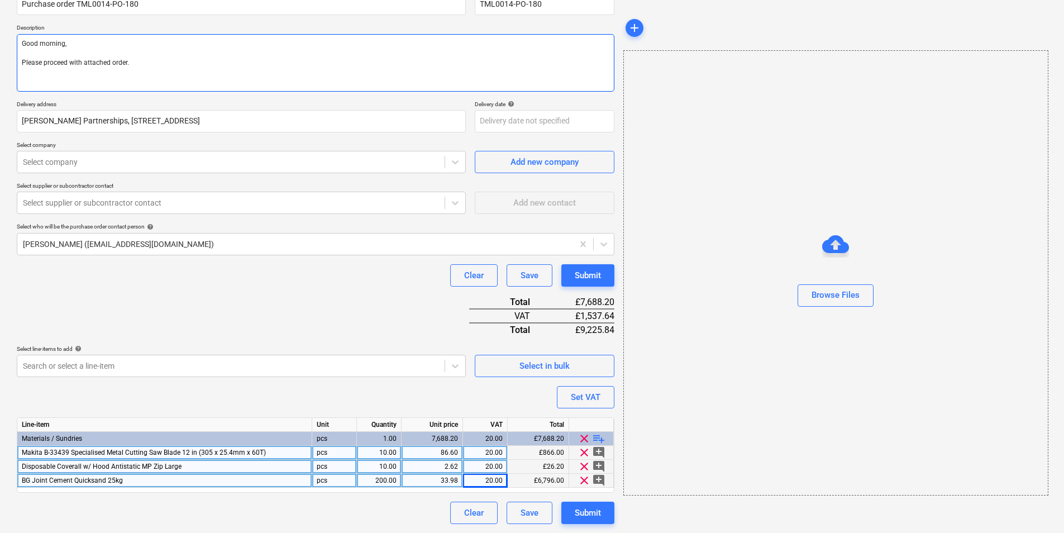
click at [106, 74] on textarea "Good morning, Please proceed with attached order." at bounding box center [316, 63] width 598 height 58
click at [175, 65] on textarea "Good morning, Please proceed with attached order." at bounding box center [316, 63] width 598 height 58
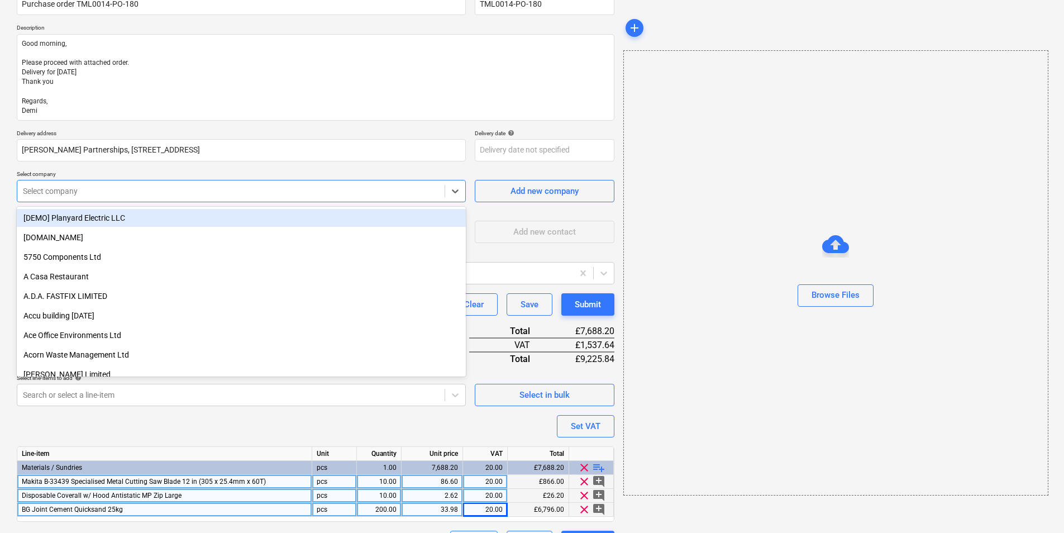
click at [165, 199] on div "Select company" at bounding box center [241, 191] width 449 height 22
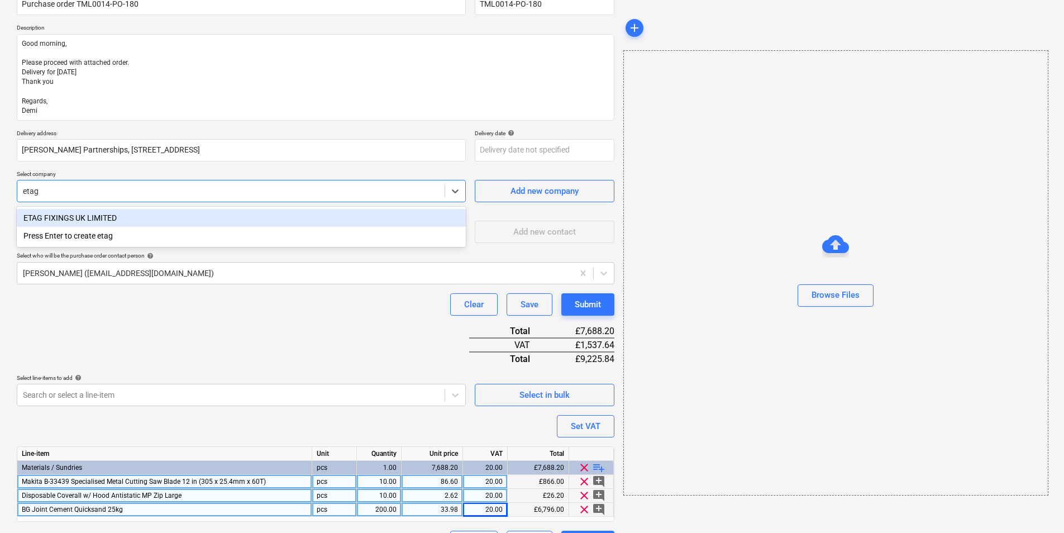
drag, startPoint x: 158, startPoint y: 214, endPoint x: 158, endPoint y: 224, distance: 10.1
click at [158, 215] on div "ETAG FIXINGS UK LIMITED" at bounding box center [241, 218] width 449 height 18
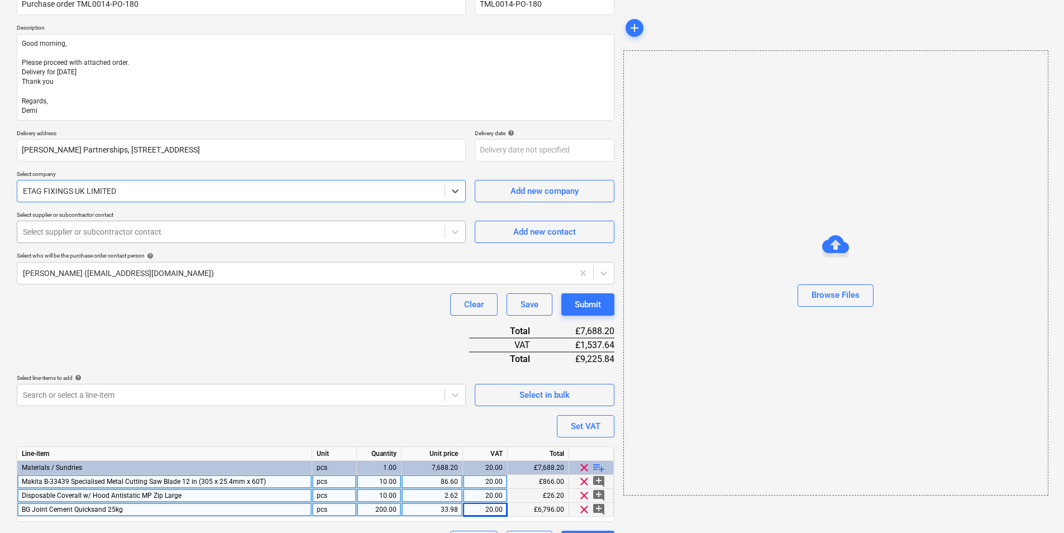
click at [159, 232] on div at bounding box center [231, 231] width 416 height 11
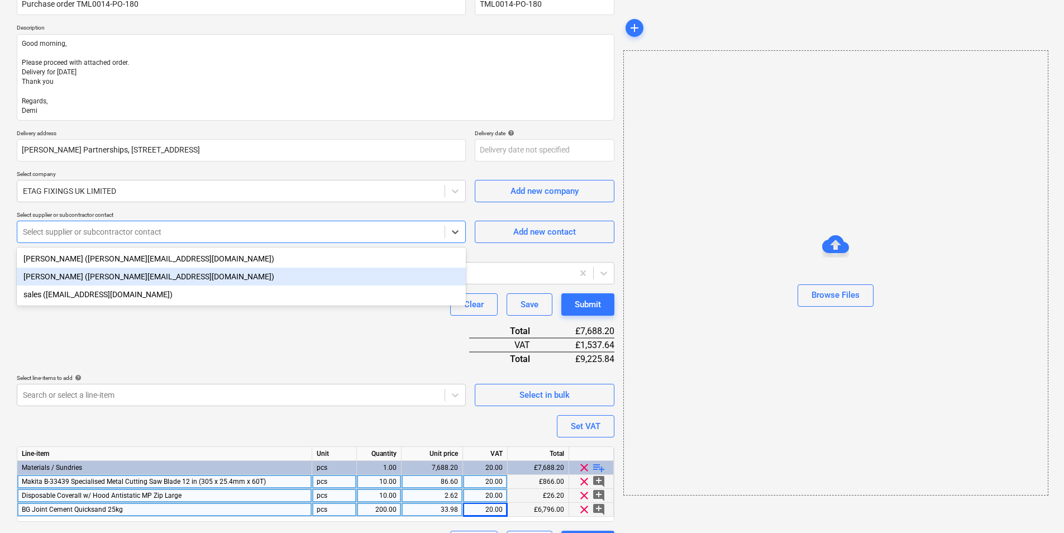
click at [139, 273] on div "[PERSON_NAME] ([PERSON_NAME][EMAIL_ADDRESS][DOMAIN_NAME])" at bounding box center [241, 277] width 449 height 18
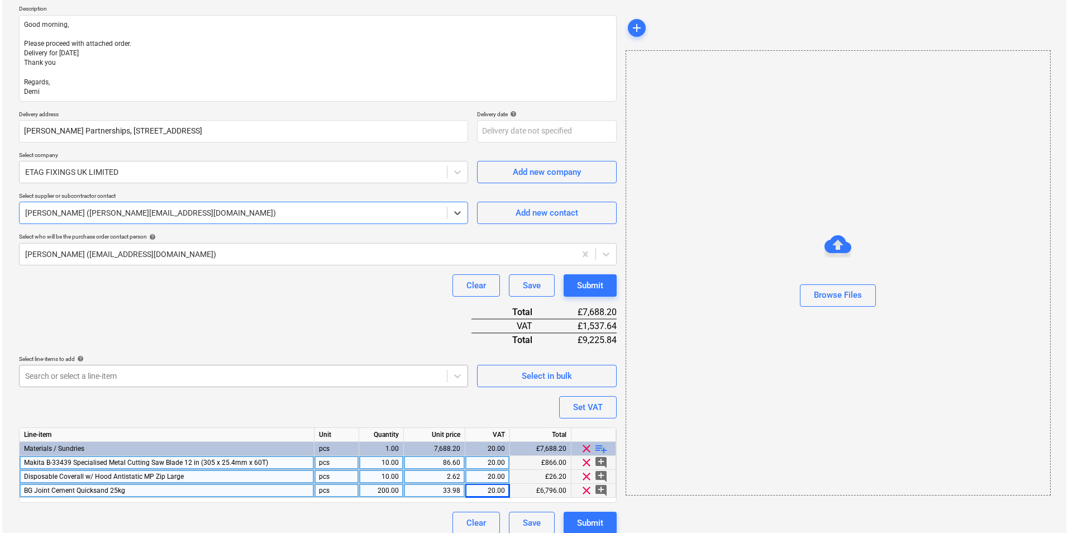
scroll to position [137, 0]
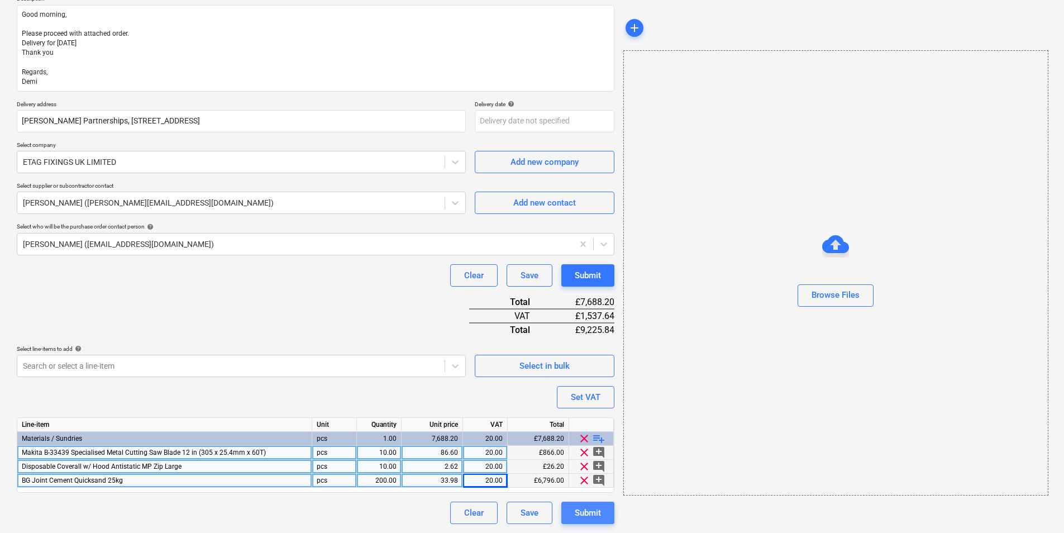
click at [594, 511] on div "Submit" at bounding box center [588, 513] width 26 height 15
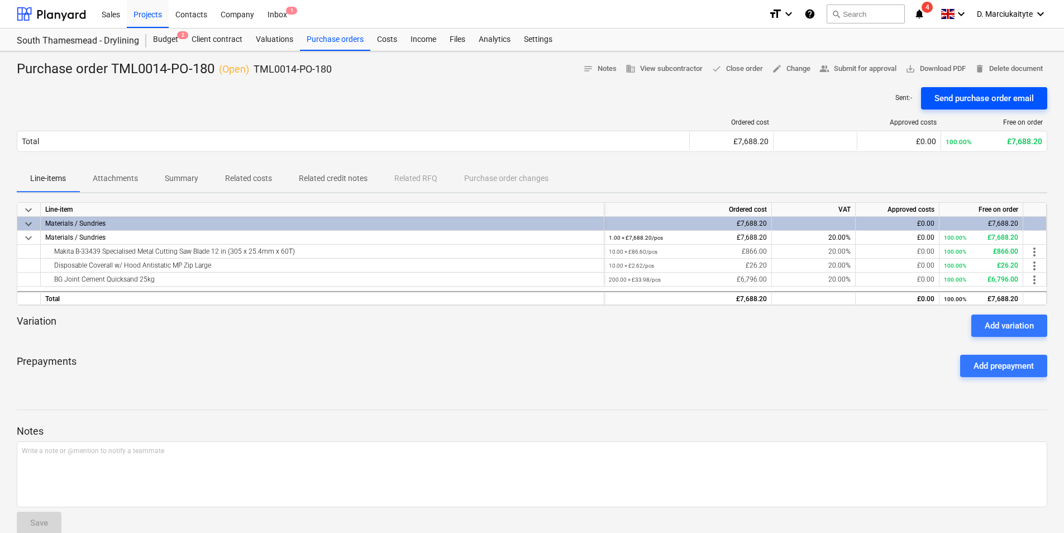
click at [1011, 97] on div "Send purchase order email" at bounding box center [984, 98] width 99 height 15
drag, startPoint x: 322, startPoint y: 44, endPoint x: 332, endPoint y: 50, distance: 12.0
click at [322, 44] on div "Purchase orders" at bounding box center [335, 39] width 70 height 22
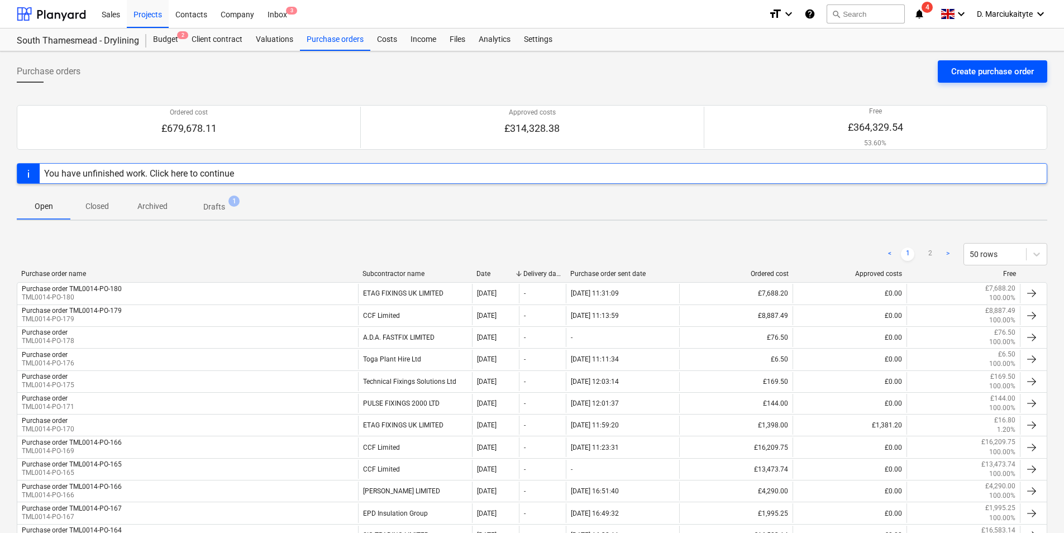
click at [996, 75] on div "Create purchase order" at bounding box center [992, 71] width 83 height 15
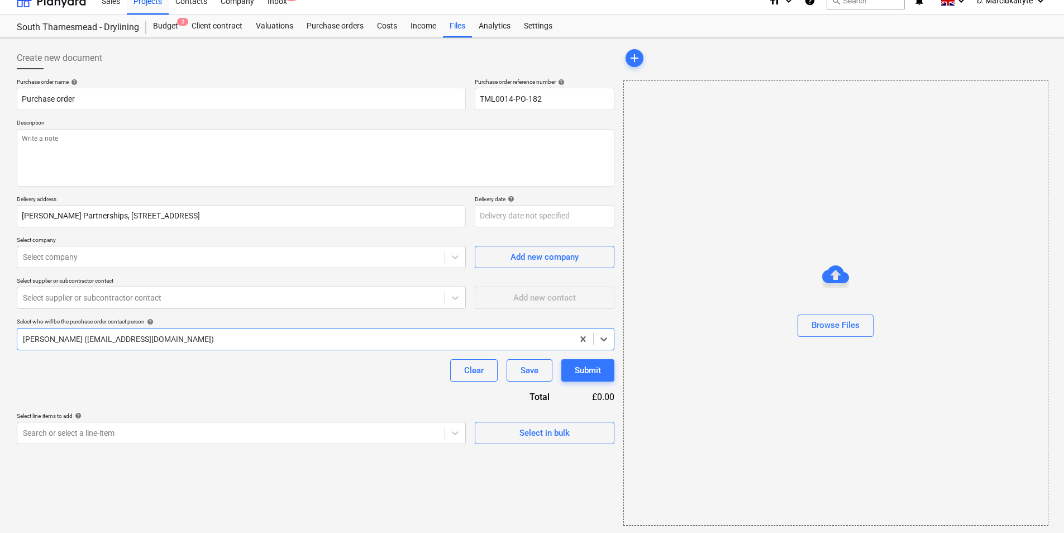
scroll to position [15, 0]
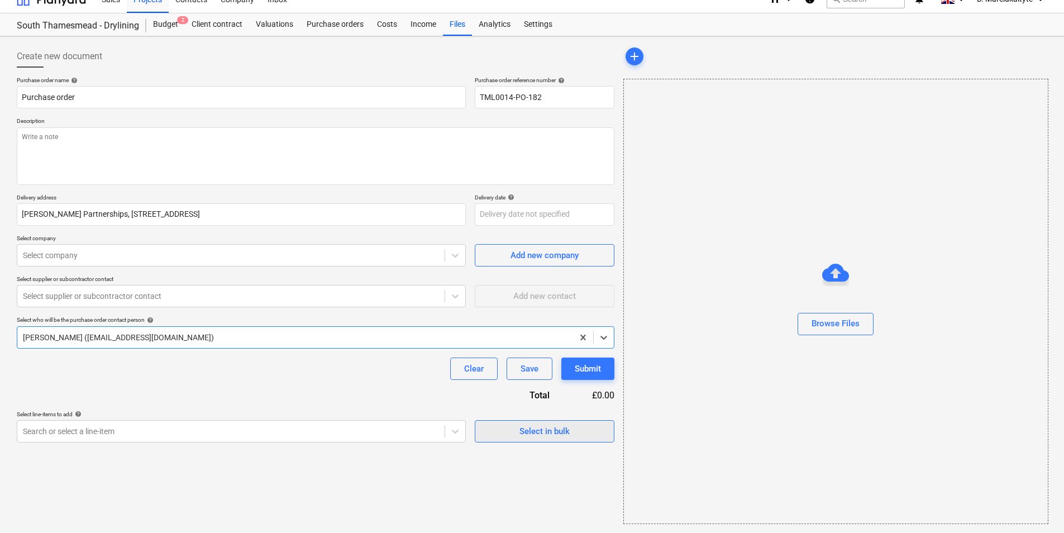
click at [546, 434] on div "Select in bulk" at bounding box center [545, 431] width 50 height 15
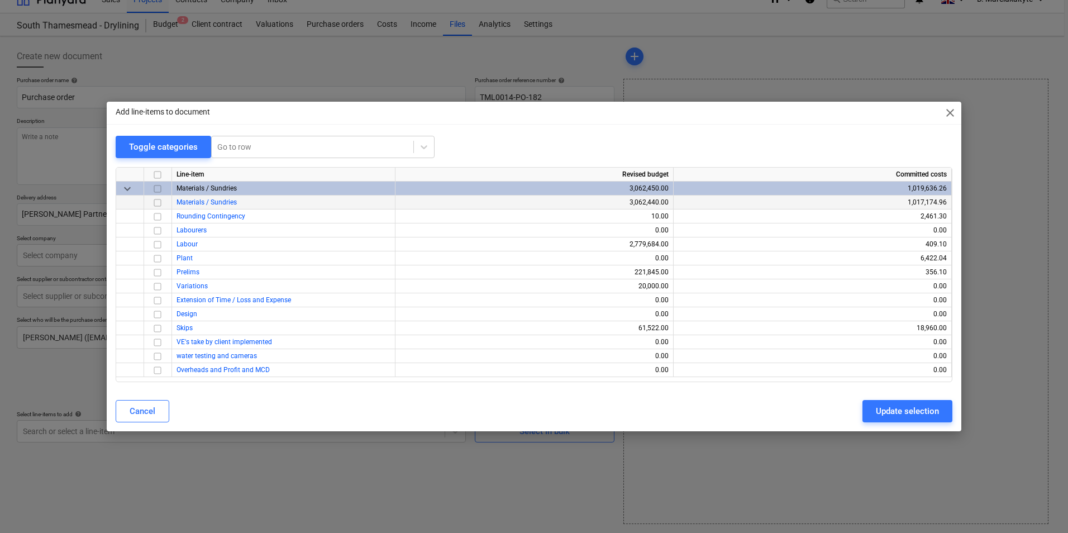
click at [158, 205] on input "checkbox" at bounding box center [157, 202] width 13 height 13
drag, startPoint x: 895, startPoint y: 427, endPoint x: 899, endPoint y: 409, distance: 18.4
click at [898, 416] on div "Add line-items to document close Toggle categories Go to row Line-item Revised …" at bounding box center [534, 267] width 855 height 330
click at [899, 409] on div "Update selection" at bounding box center [907, 411] width 63 height 15
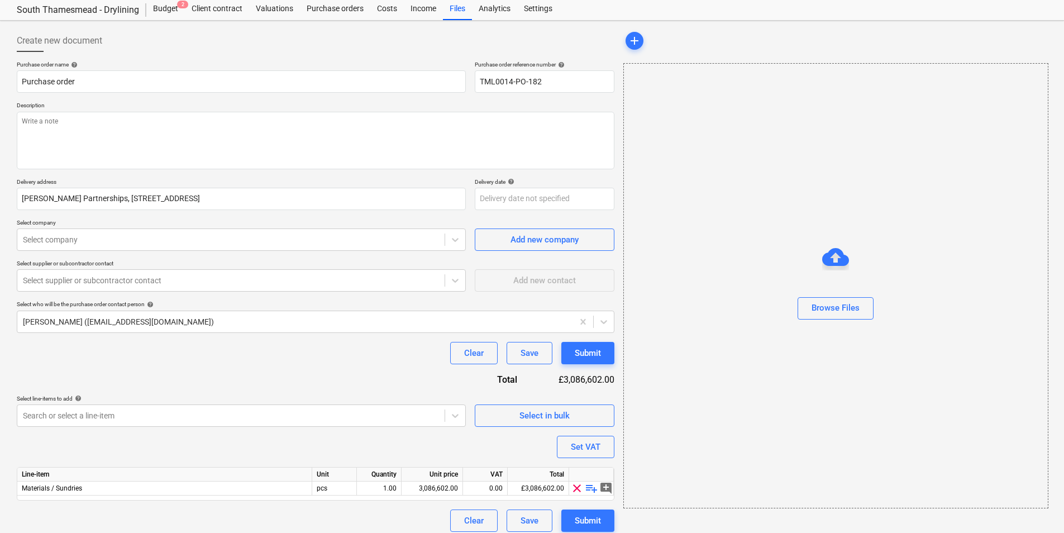
scroll to position [39, 0]
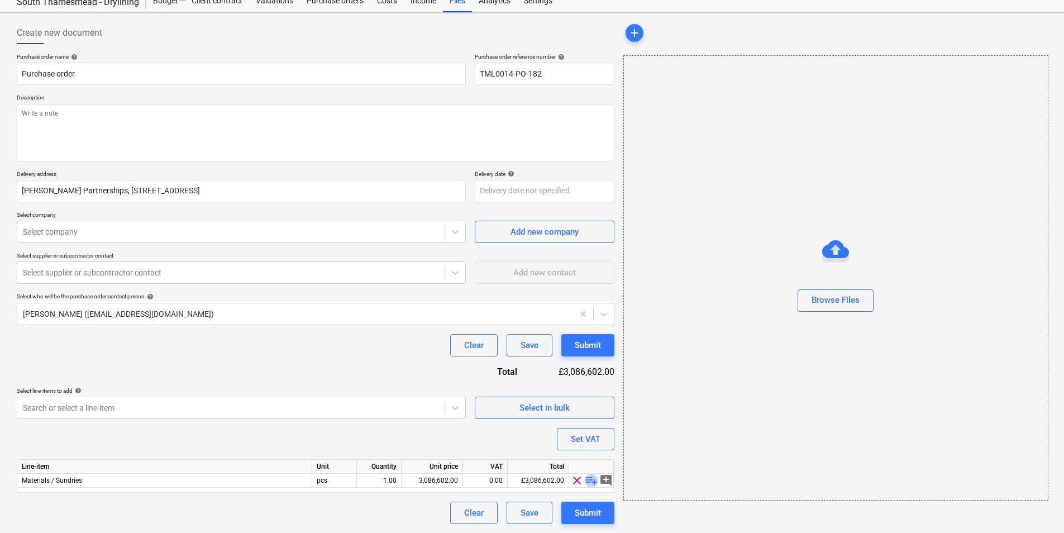
click at [590, 484] on span "playlist_add" at bounding box center [591, 480] width 13 height 13
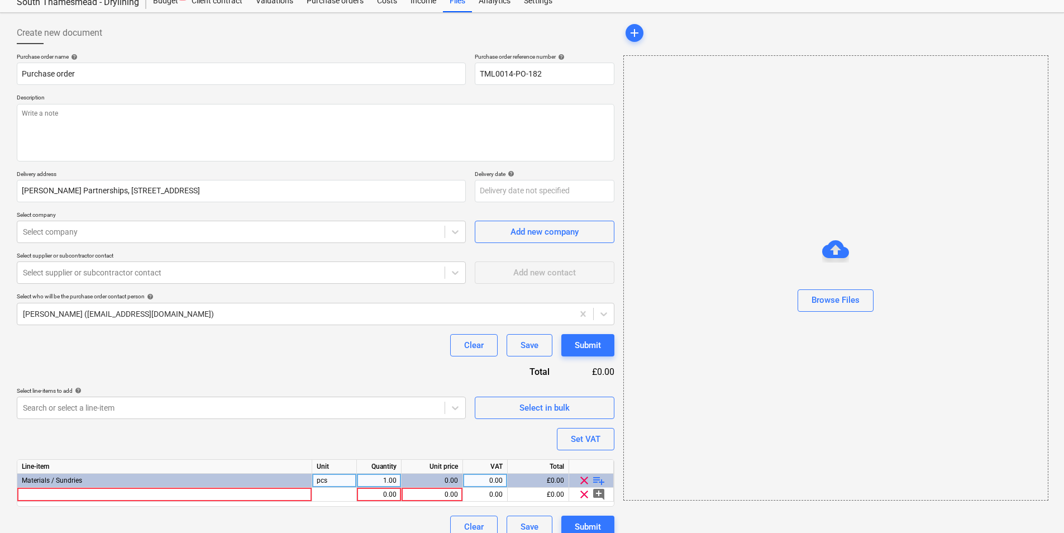
click at [597, 480] on span "playlist_add" at bounding box center [598, 480] width 13 height 13
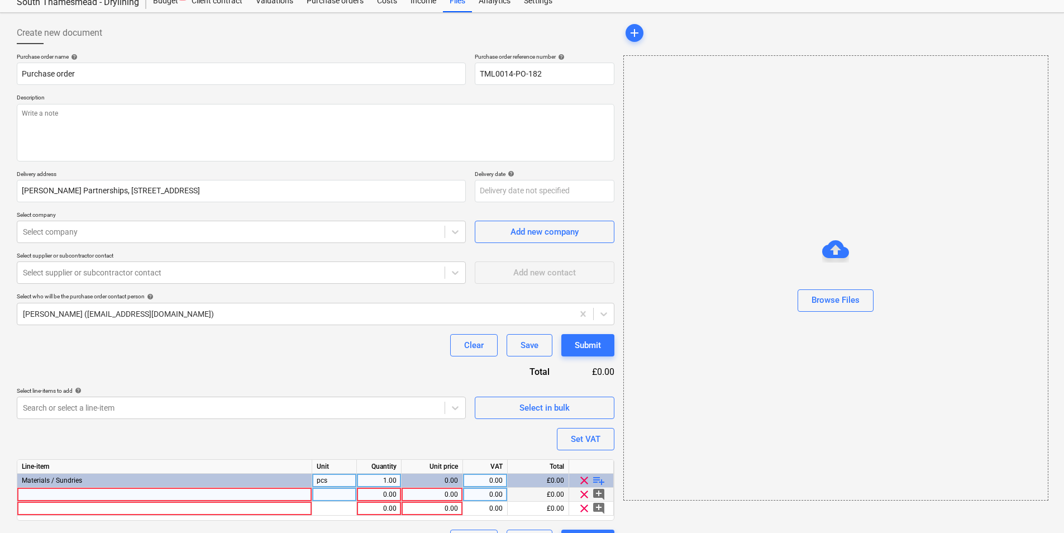
click at [127, 494] on div at bounding box center [164, 495] width 295 height 14
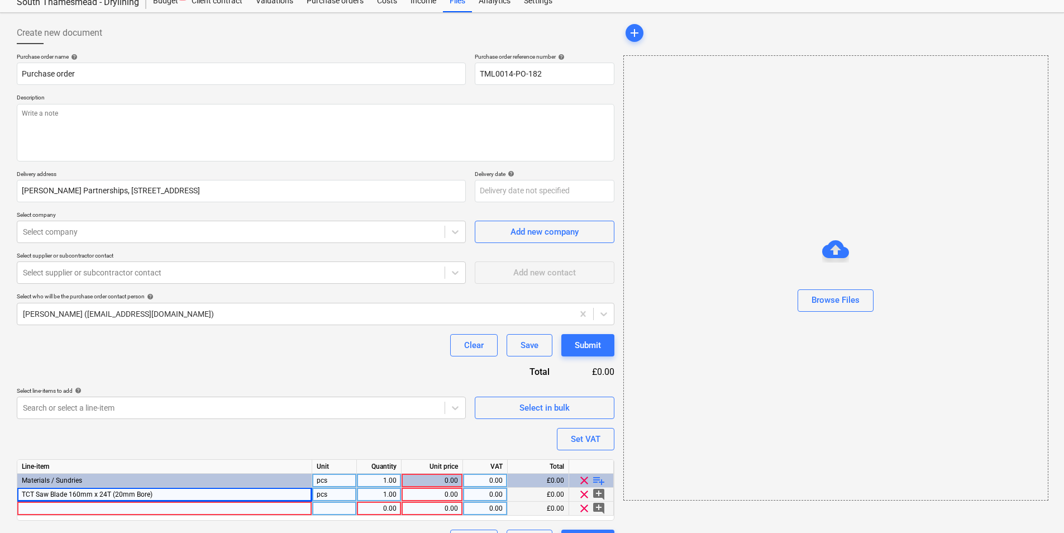
click at [265, 509] on div at bounding box center [164, 509] width 295 height 14
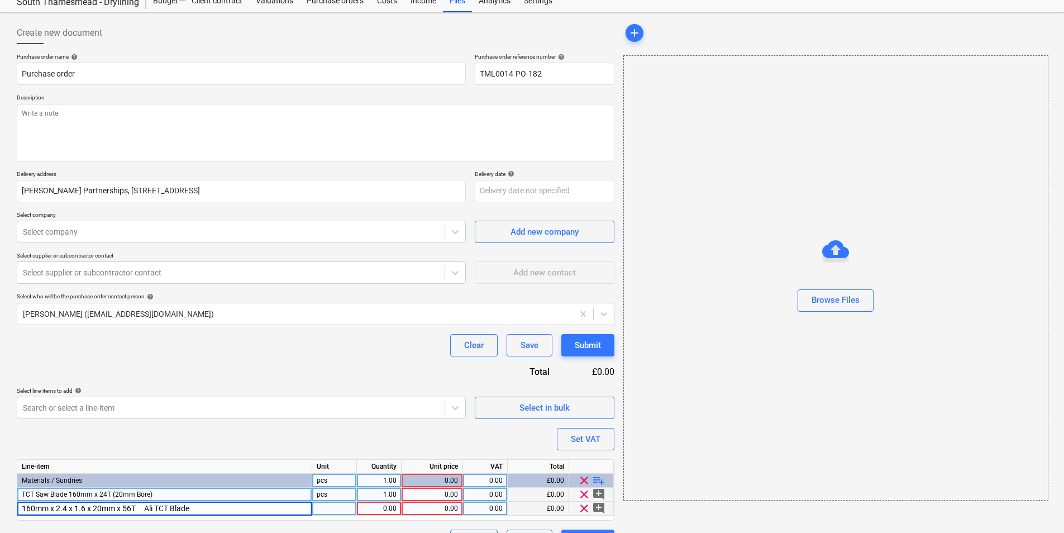
click at [339, 515] on div "Line-item Unit Quantity Unit price VAT Total Materials / Sundries pcs 1.00 0.00…" at bounding box center [316, 489] width 598 height 61
click at [385, 493] on div "1.00" at bounding box center [378, 495] width 35 height 14
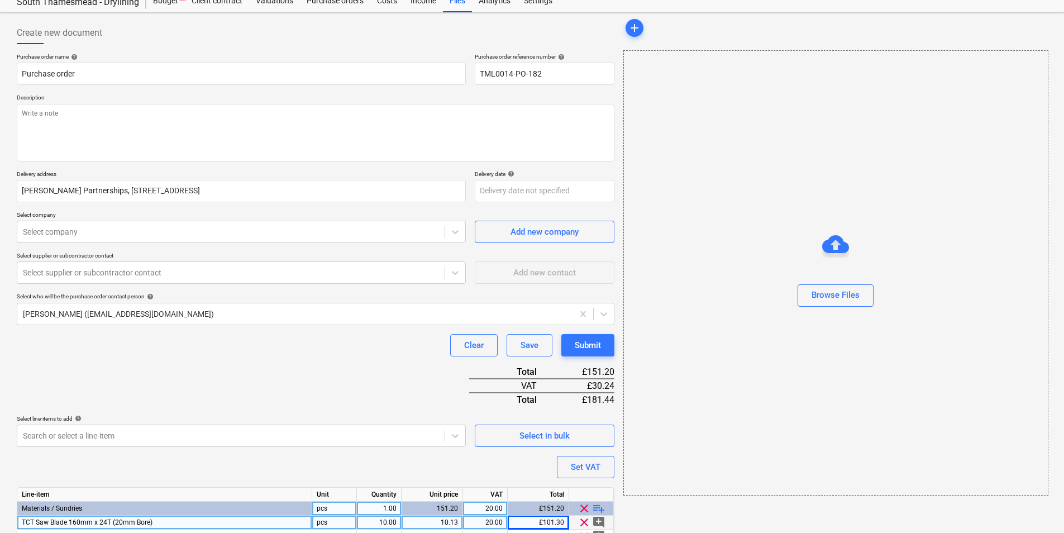
scroll to position [94, 0]
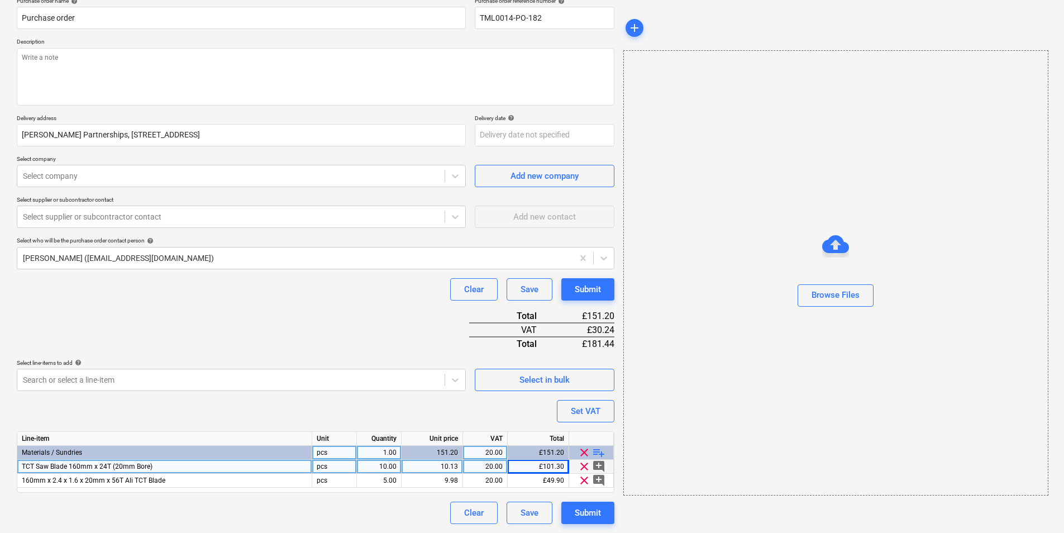
click at [597, 451] on span "playlist_add" at bounding box center [598, 452] width 13 height 13
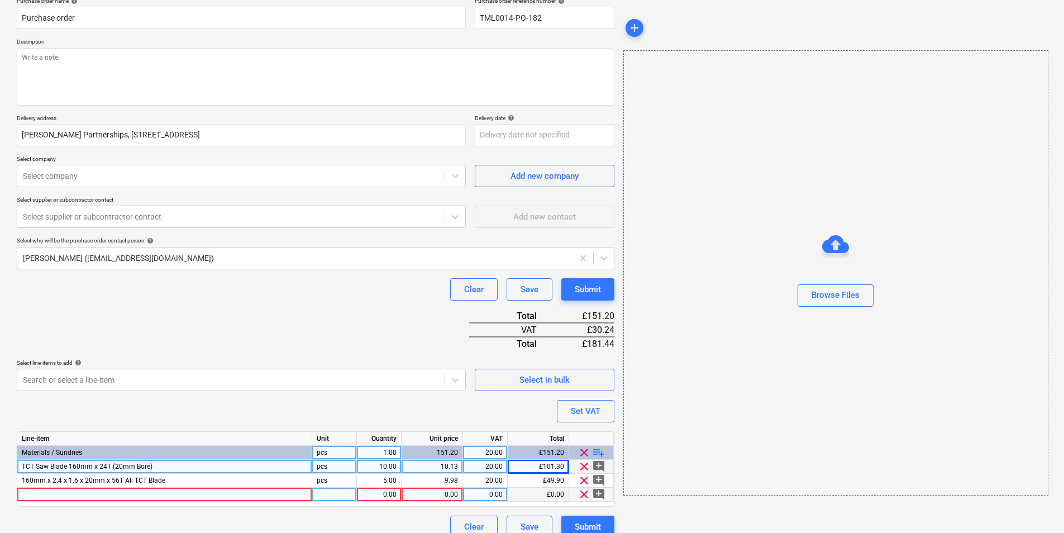
click at [222, 496] on div at bounding box center [164, 495] width 295 height 14
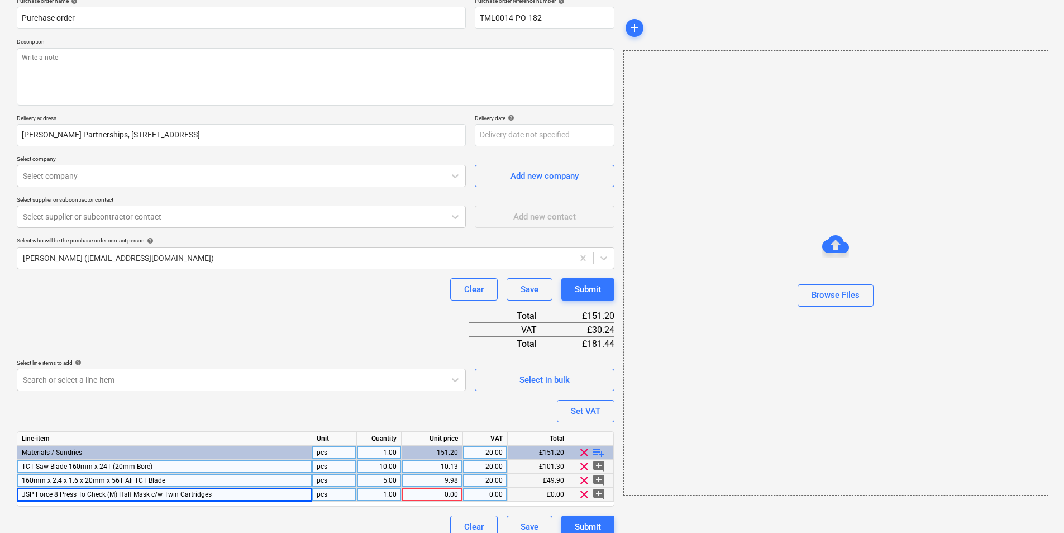
drag, startPoint x: 321, startPoint y: 487, endPoint x: 376, endPoint y: 493, distance: 55.1
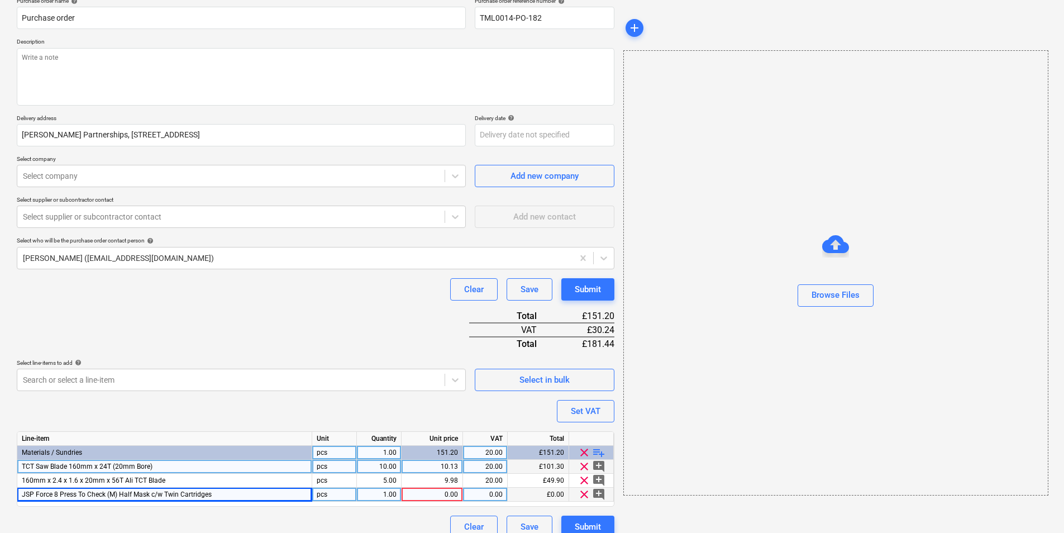
click at [324, 487] on div "pcs" at bounding box center [334, 481] width 45 height 14
click at [378, 493] on div "1.00" at bounding box center [378, 495] width 35 height 14
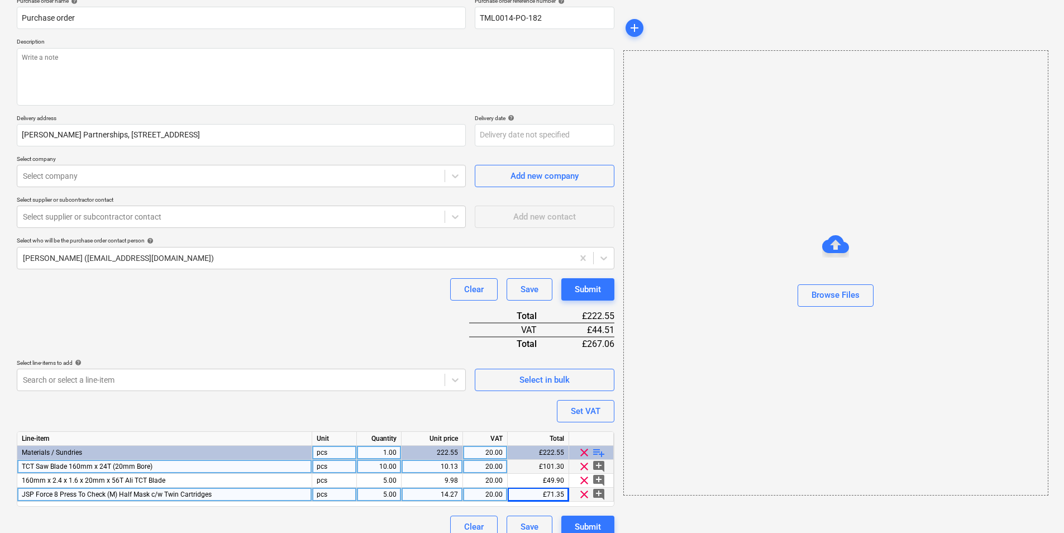
click at [261, 495] on div "JSP Force 8 Press To Check (M) Half Mask c/w Twin Cartridges" at bounding box center [164, 495] width 295 height 14
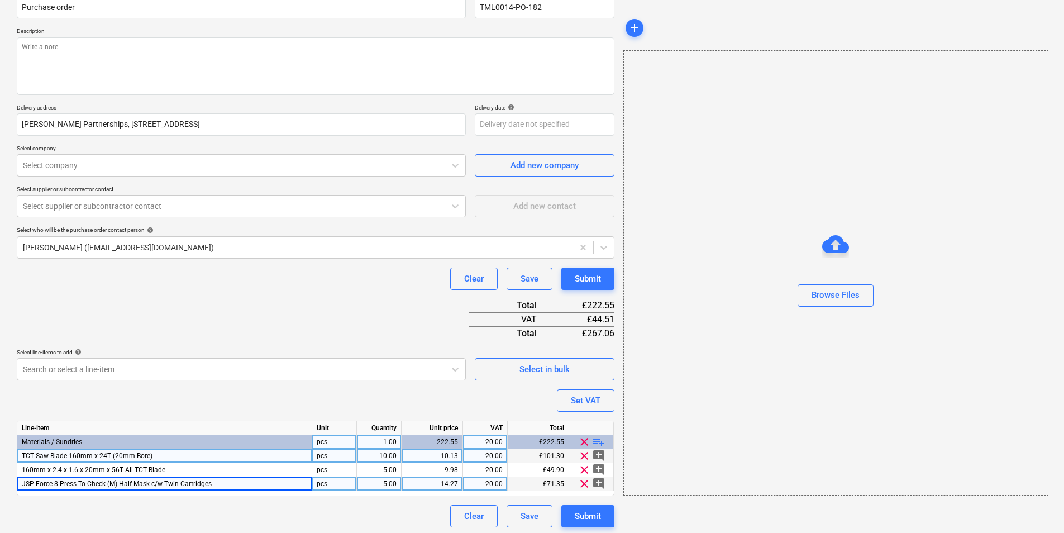
scroll to position [108, 0]
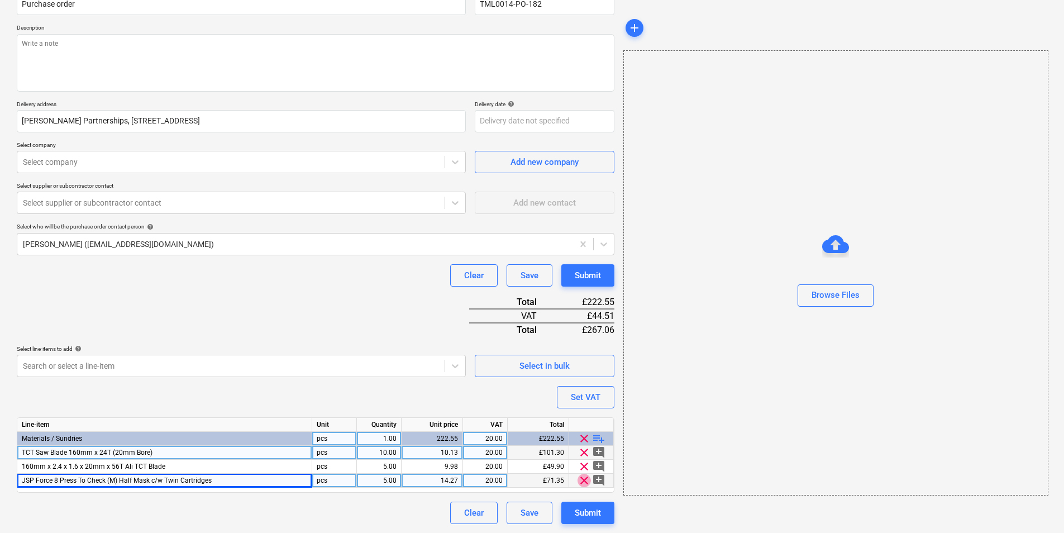
click at [583, 478] on span "clear" at bounding box center [584, 480] width 13 height 13
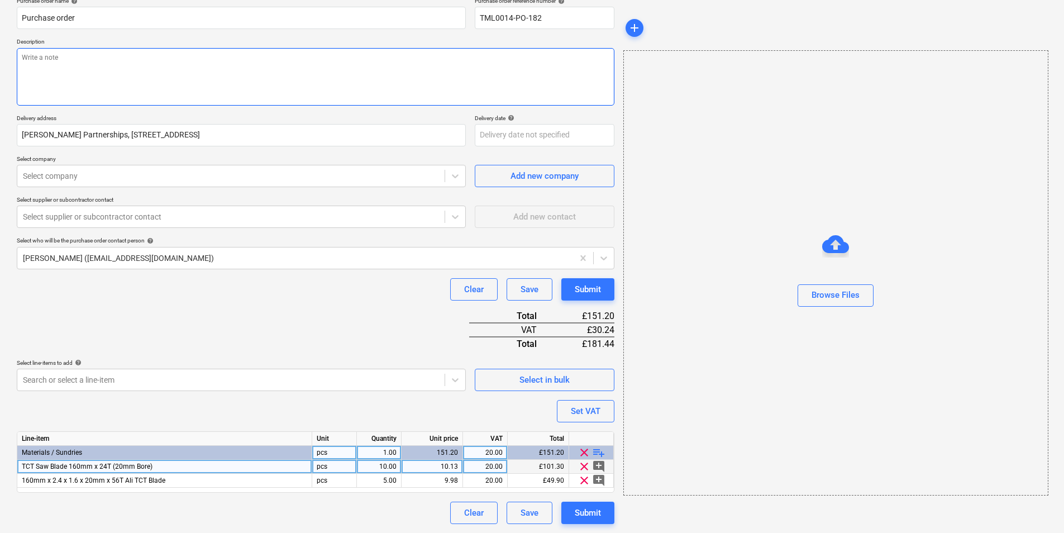
click at [101, 60] on textarea at bounding box center [316, 77] width 598 height 58
paste textarea "Site contact : Ionut [PHONE_NUMBER] Thank you Regards, Demi"
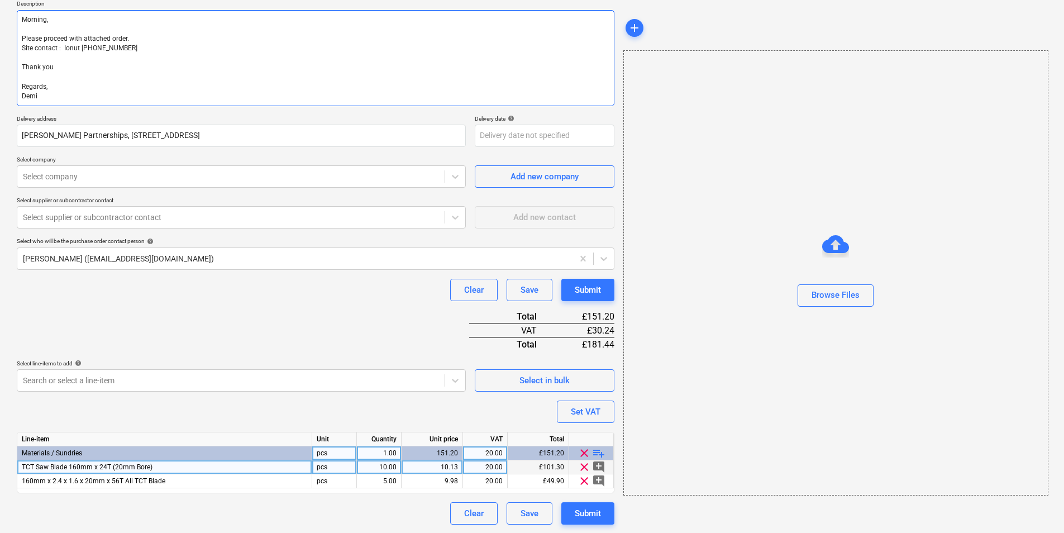
scroll to position [133, 0]
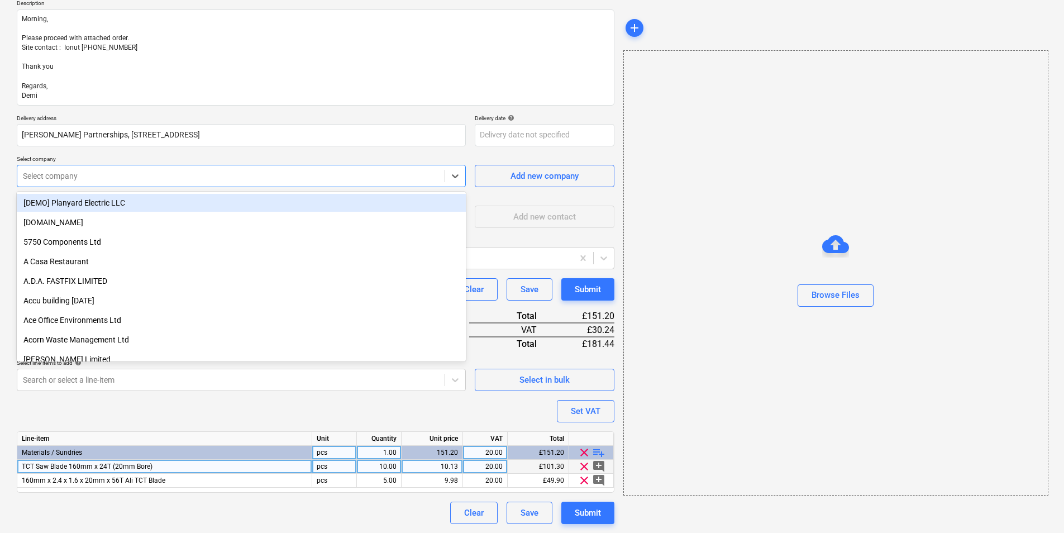
click at [114, 175] on div at bounding box center [231, 175] width 416 height 11
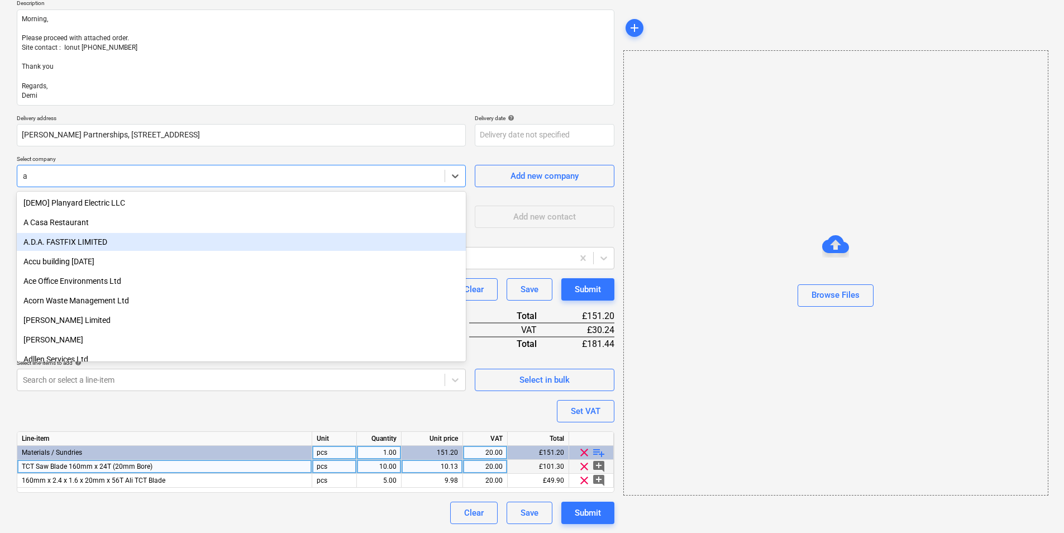
click at [134, 239] on div "A.D.A. FASTFIX LIMITED" at bounding box center [241, 242] width 449 height 18
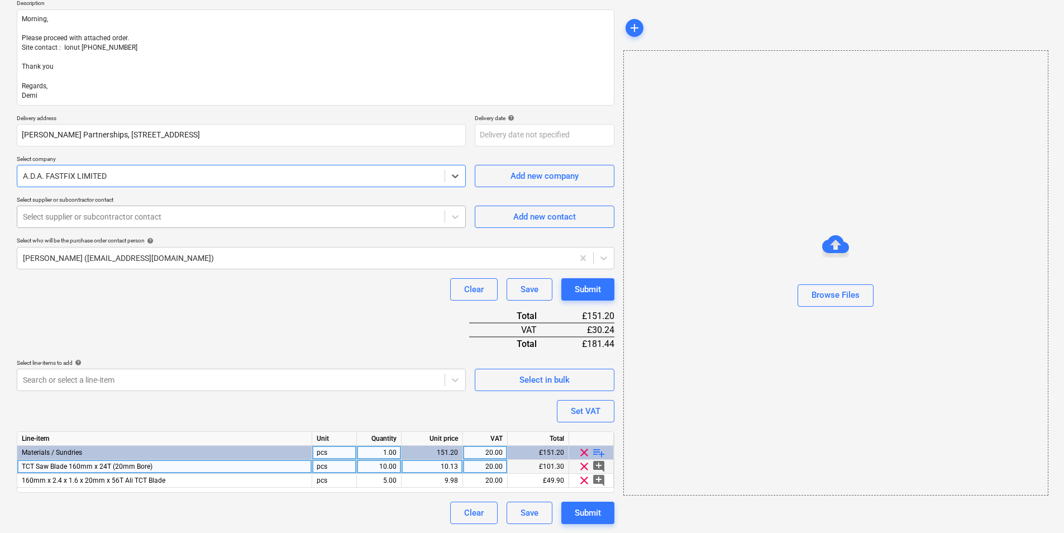
drag, startPoint x: 119, startPoint y: 199, endPoint x: 115, endPoint y: 209, distance: 11.3
click at [118, 200] on p "Select supplier or subcontractor contact" at bounding box center [241, 200] width 449 height 9
click at [112, 216] on div at bounding box center [231, 216] width 416 height 11
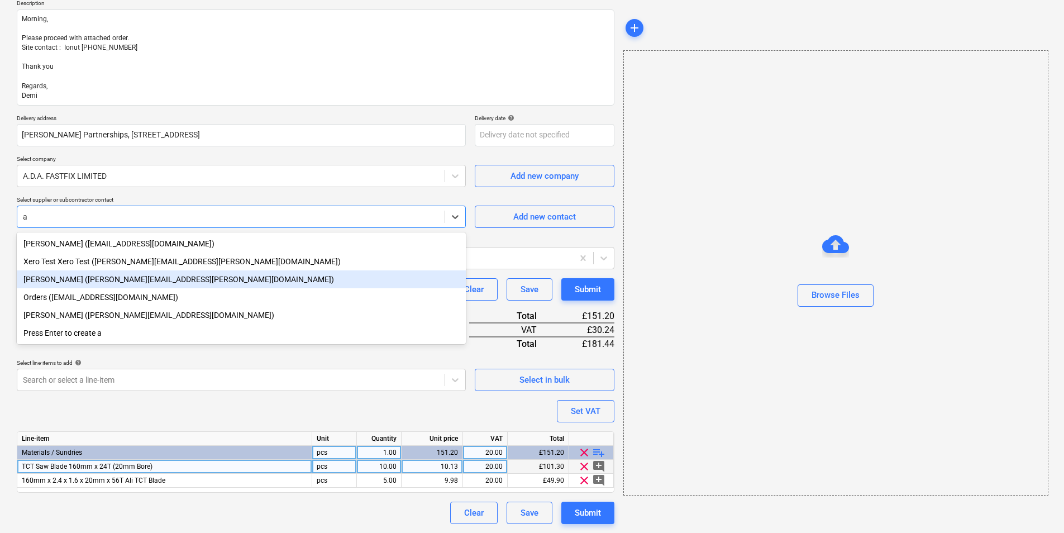
click at [108, 279] on div "[PERSON_NAME] ([PERSON_NAME][EMAIL_ADDRESS][PERSON_NAME][DOMAIN_NAME])" at bounding box center [241, 279] width 449 height 18
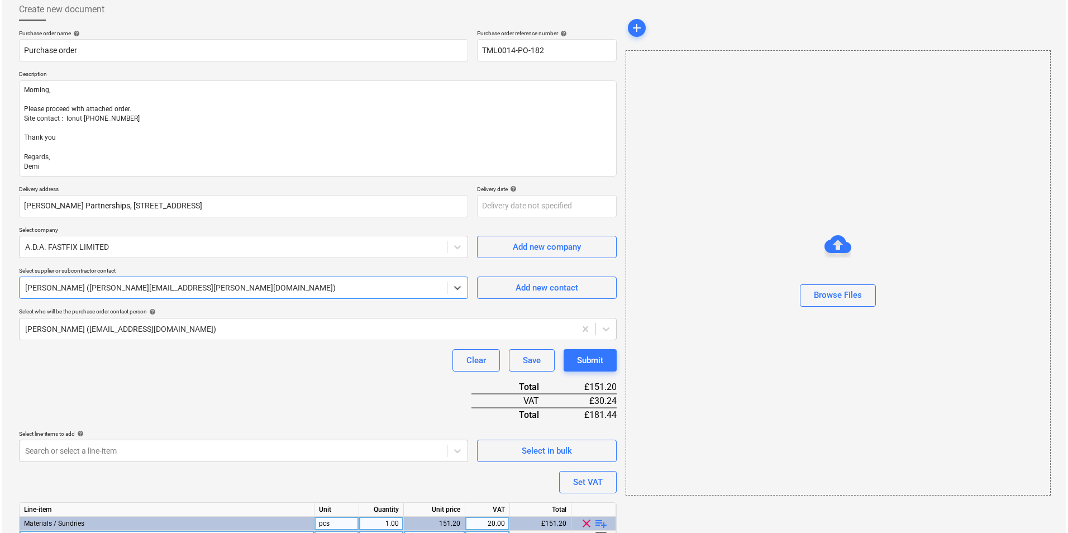
scroll to position [133, 0]
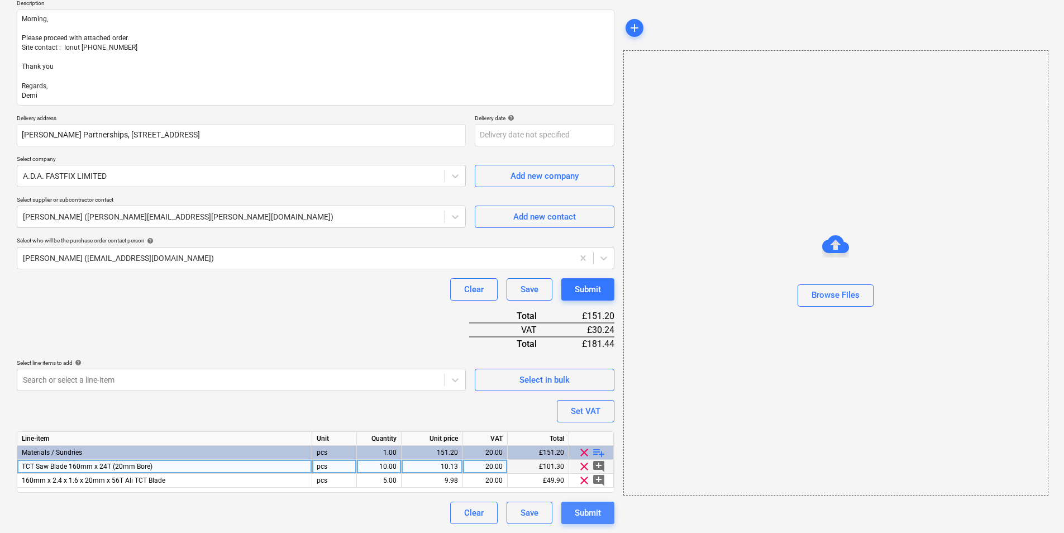
click at [571, 516] on button "Submit" at bounding box center [587, 513] width 53 height 22
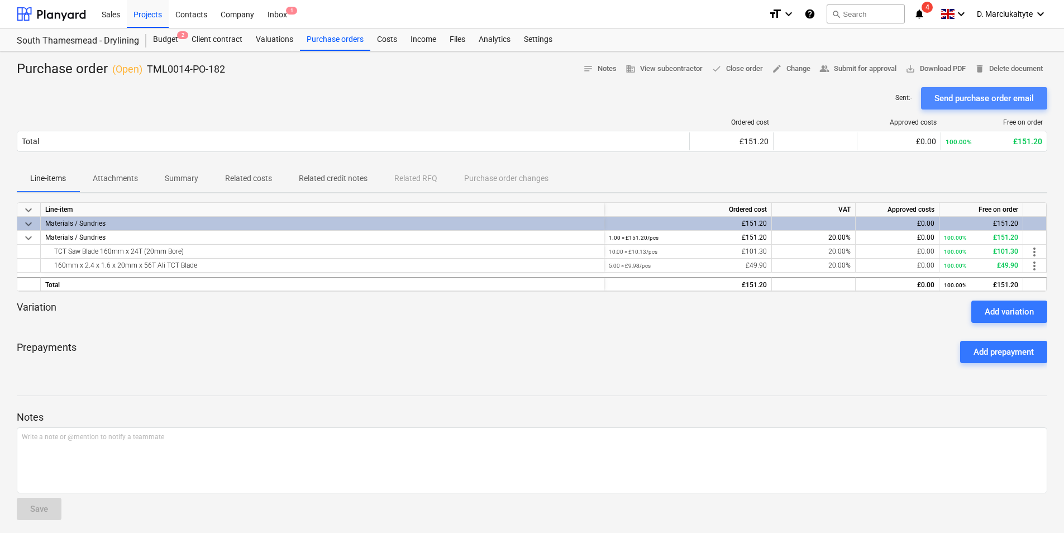
click at [939, 102] on div "Send purchase order email" at bounding box center [984, 98] width 99 height 15
click at [315, 38] on div "Purchase orders" at bounding box center [335, 39] width 70 height 22
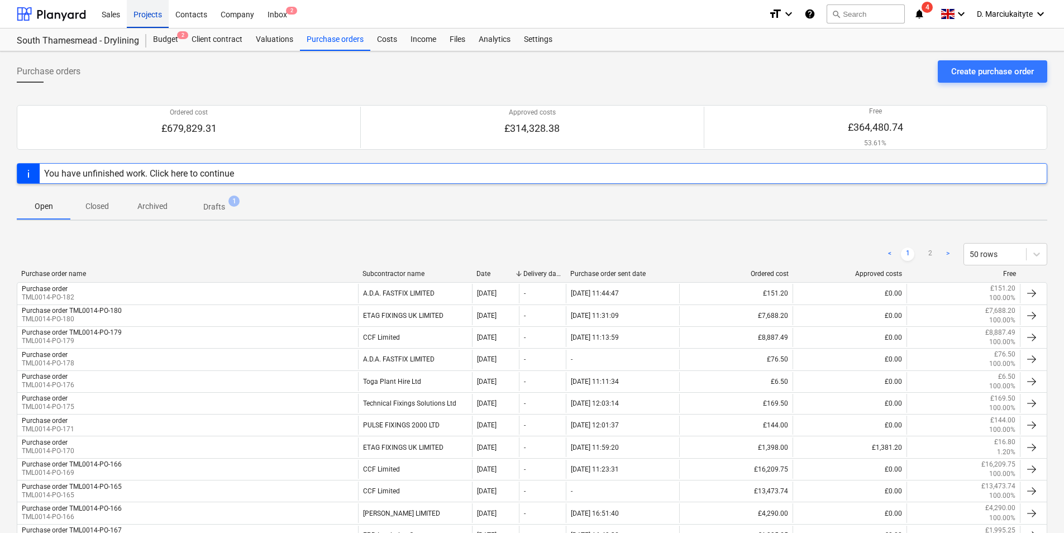
click at [137, 13] on div "Projects" at bounding box center [148, 13] width 42 height 28
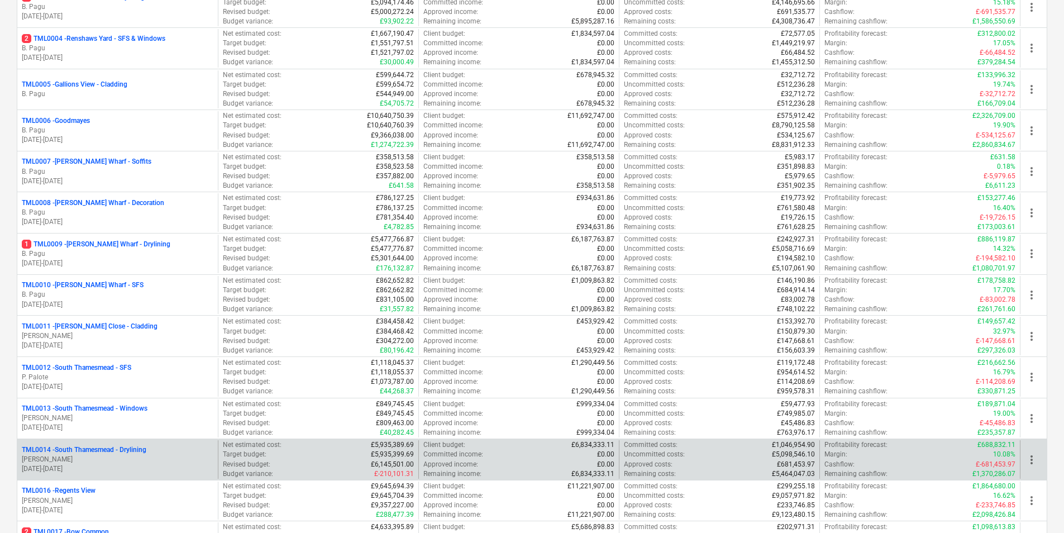
scroll to position [447, 0]
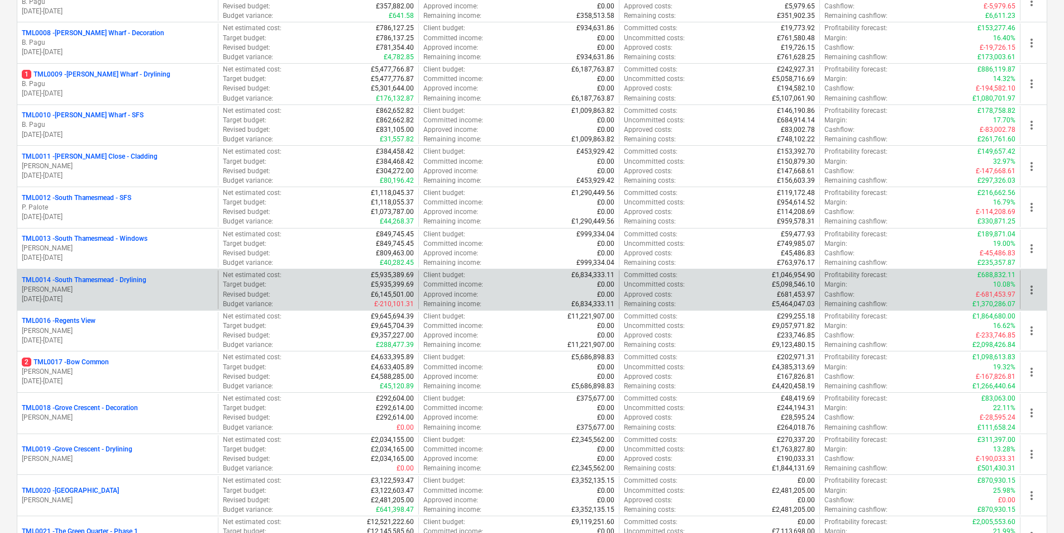
click at [135, 282] on p "TML0014 - [GEOGRAPHIC_DATA] - Drylining" at bounding box center [84, 279] width 125 height 9
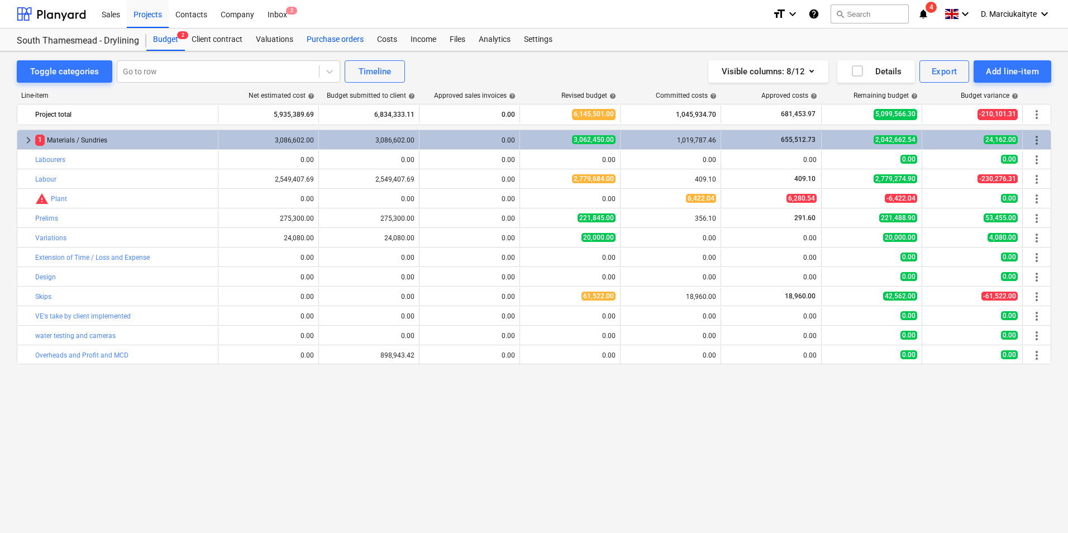
click at [340, 37] on div "Purchase orders" at bounding box center [335, 39] width 70 height 22
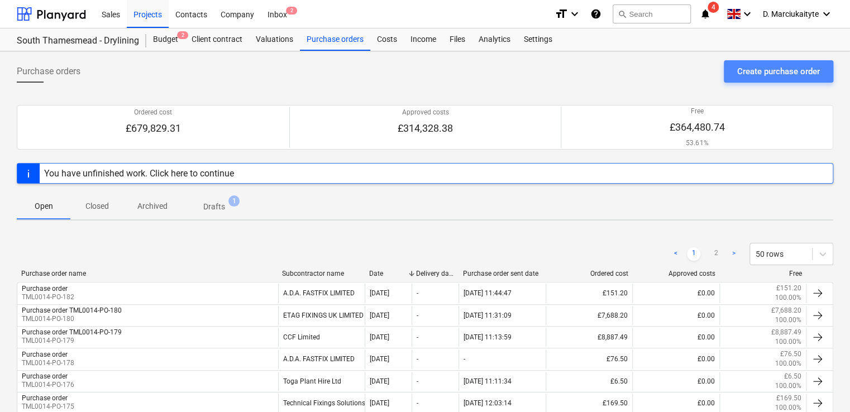
click at [769, 66] on div "Create purchase order" at bounding box center [778, 71] width 83 height 15
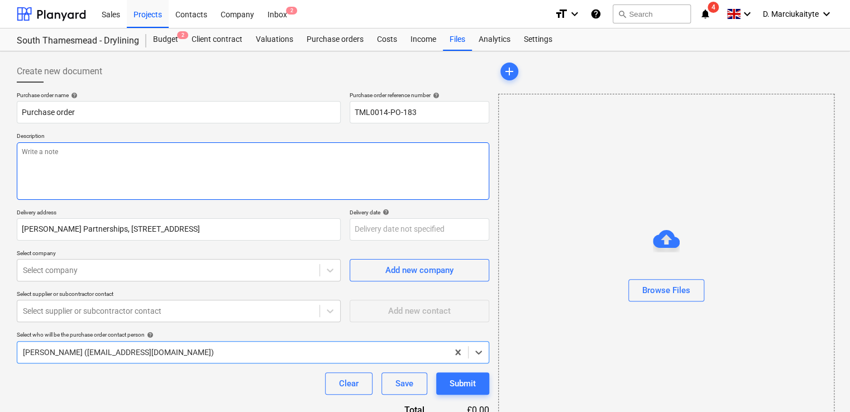
drag, startPoint x: 165, startPoint y: 153, endPoint x: 187, endPoint y: 138, distance: 26.0
click at [172, 147] on textarea at bounding box center [253, 171] width 473 height 58
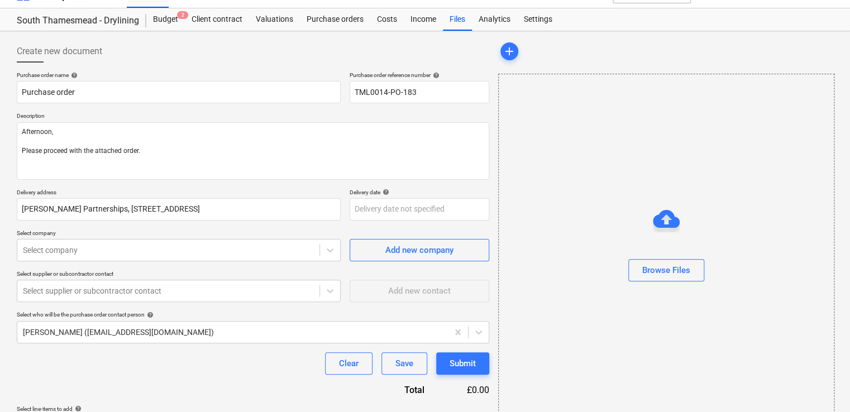
scroll to position [54, 0]
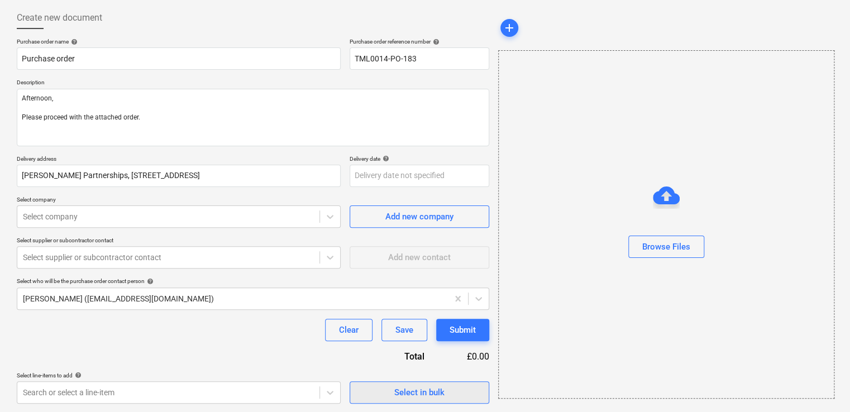
click at [449, 392] on span "Select in bulk" at bounding box center [420, 392] width 112 height 15
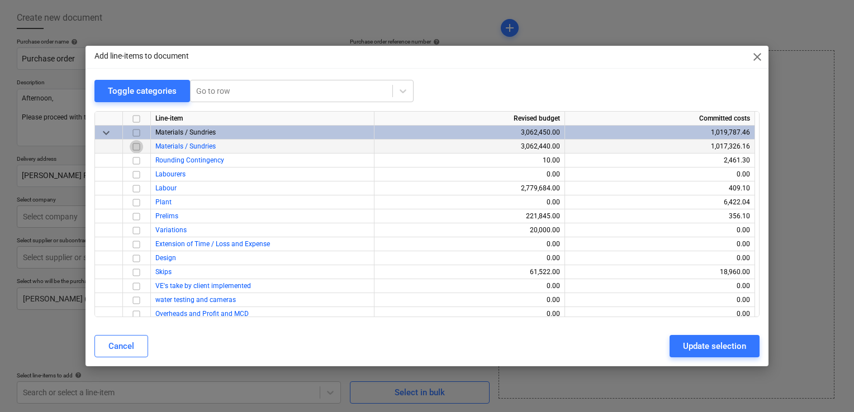
click at [134, 149] on input "checkbox" at bounding box center [136, 146] width 13 height 13
click at [722, 342] on div "Update selection" at bounding box center [714, 346] width 63 height 15
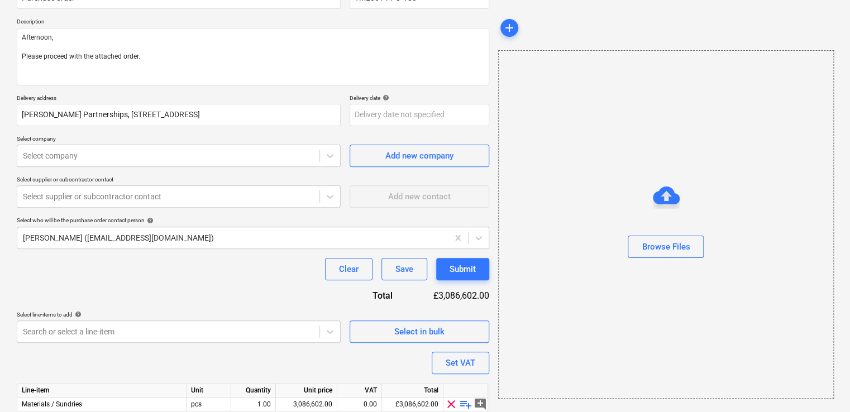
scroll to position [159, 0]
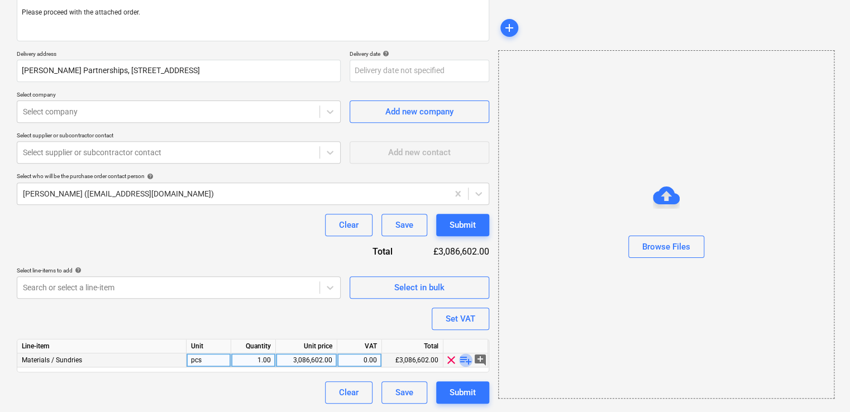
click at [465, 358] on span "playlist_add" at bounding box center [465, 360] width 13 height 13
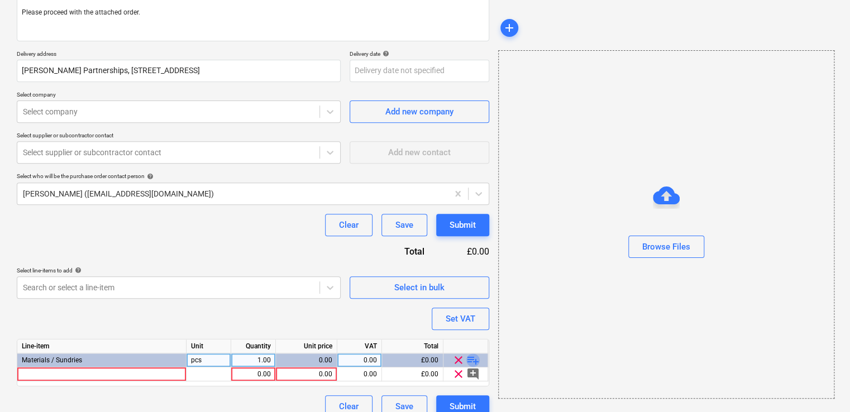
click at [469, 358] on span "playlist_add" at bounding box center [472, 360] width 13 height 13
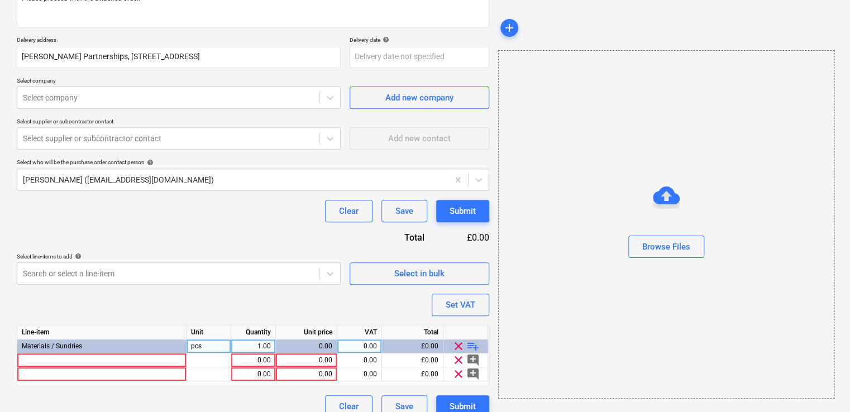
scroll to position [187, 0]
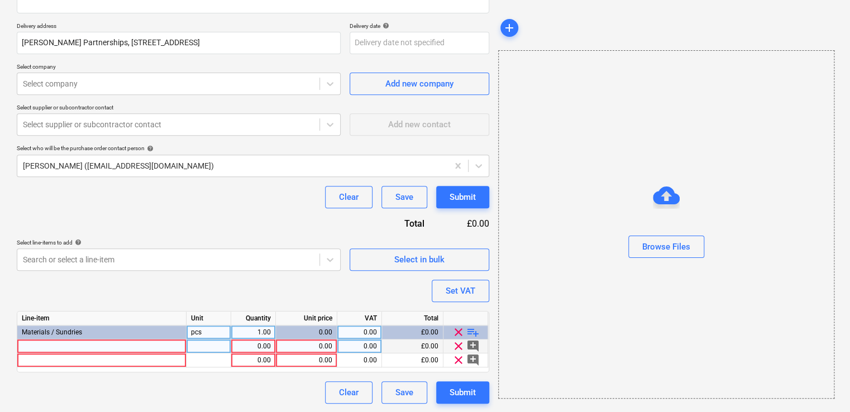
click at [168, 344] on div at bounding box center [101, 347] width 169 height 14
drag, startPoint x: 22, startPoint y: 343, endPoint x: 172, endPoint y: 345, distance: 150.3
click at [22, 344] on input "yproc Joint Filler 12.5kg" at bounding box center [101, 346] width 169 height 13
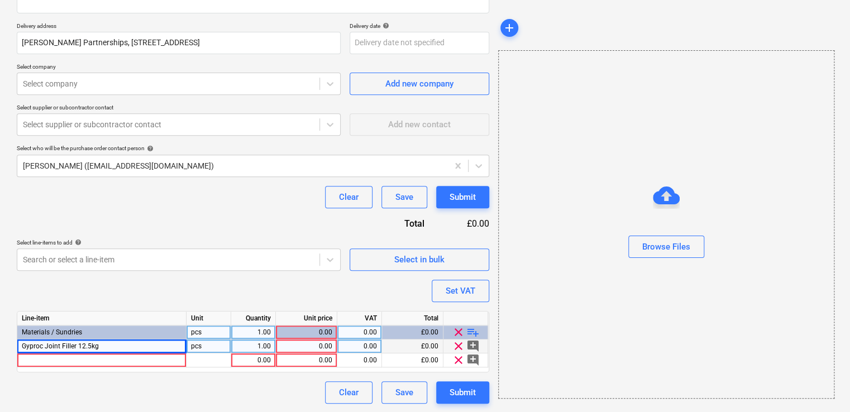
click at [194, 343] on div "pcs" at bounding box center [209, 347] width 45 height 14
click at [257, 341] on div "1.00" at bounding box center [253, 347] width 35 height 14
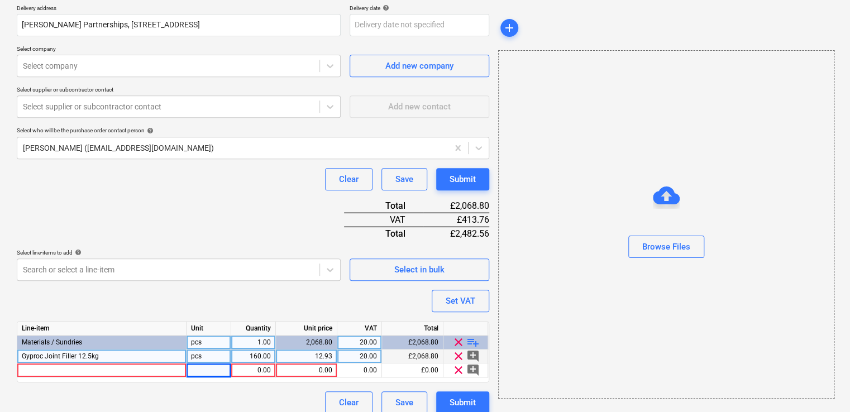
scroll to position [215, 0]
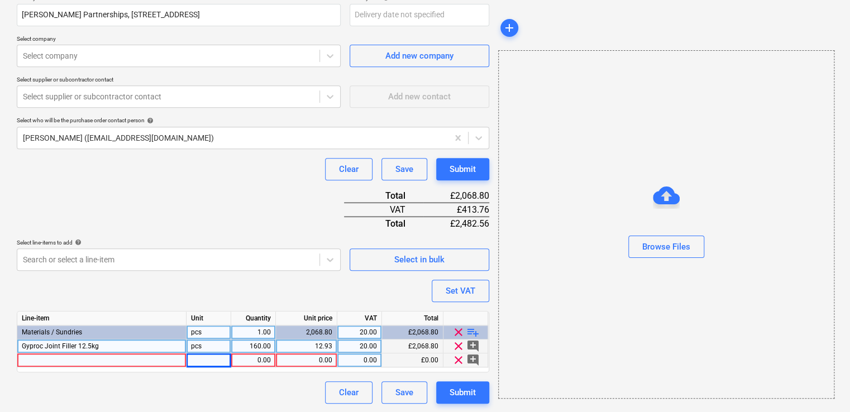
click at [101, 356] on div at bounding box center [101, 361] width 169 height 14
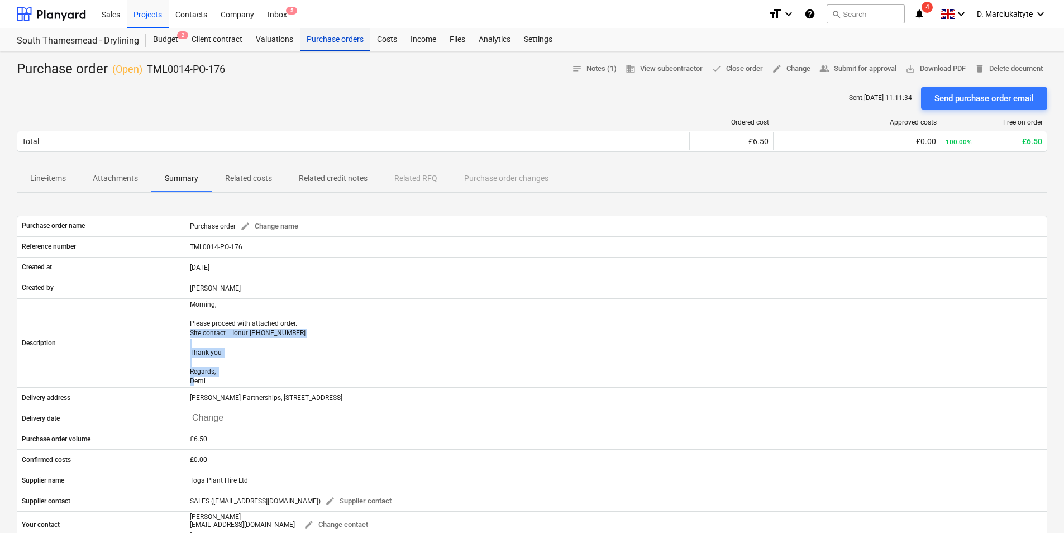
click at [311, 40] on div "Purchase orders" at bounding box center [335, 39] width 70 height 22
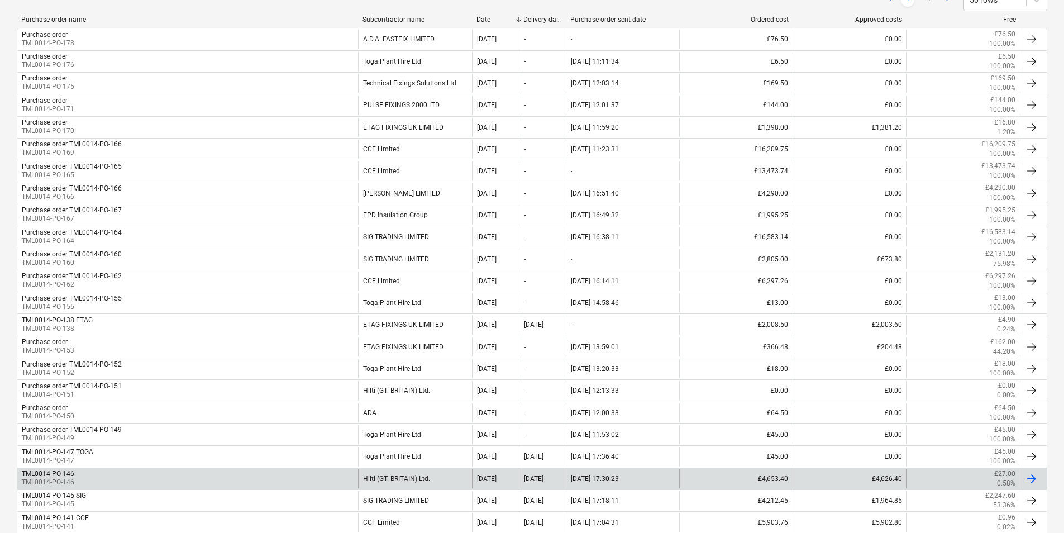
scroll to position [335, 0]
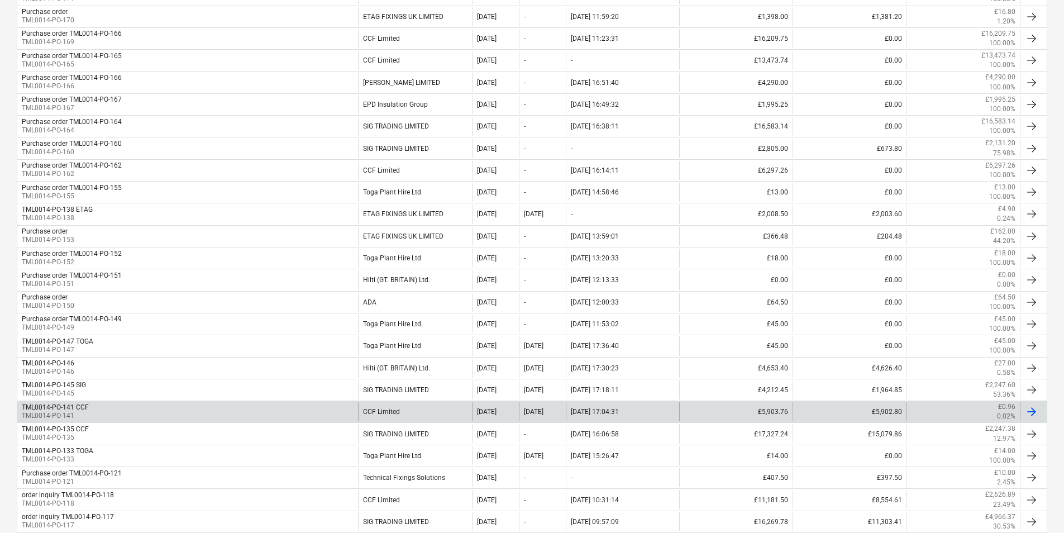
click at [135, 408] on div "TML0014-PO-141 CCF TML0014-PO-141" at bounding box center [187, 411] width 341 height 19
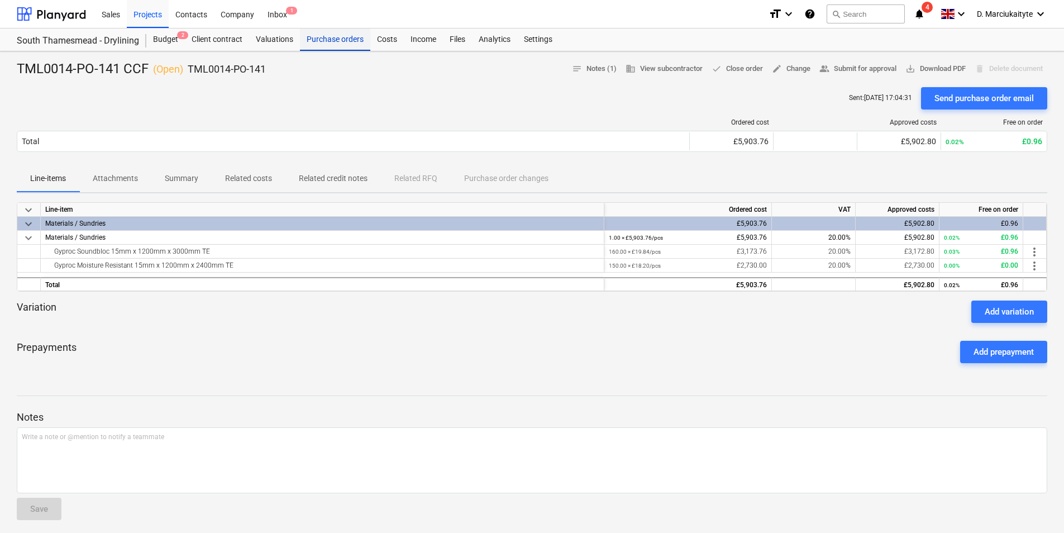
click at [322, 35] on div "Purchase orders" at bounding box center [335, 39] width 70 height 22
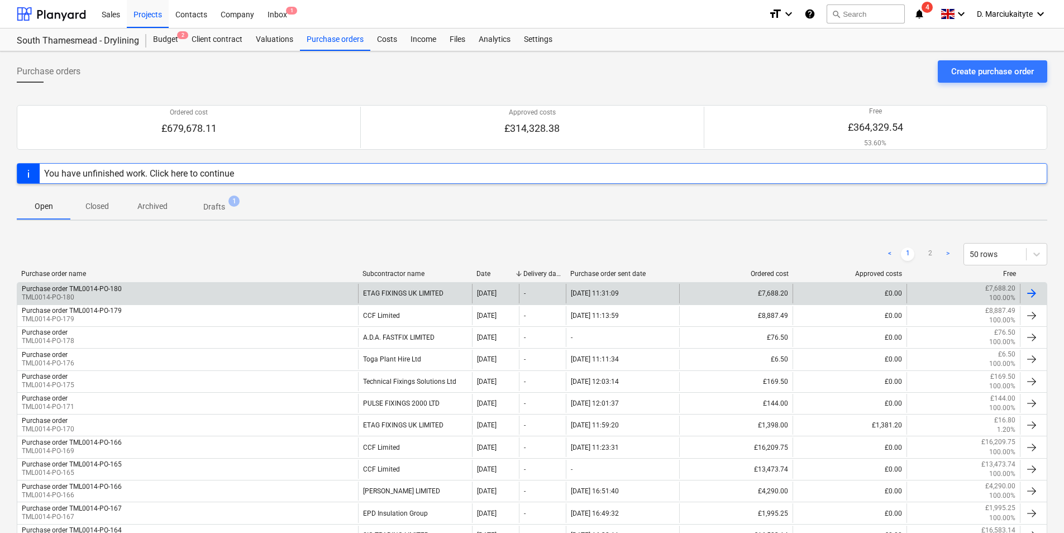
click at [93, 300] on p "TML0014-PO-180" at bounding box center [72, 297] width 100 height 9
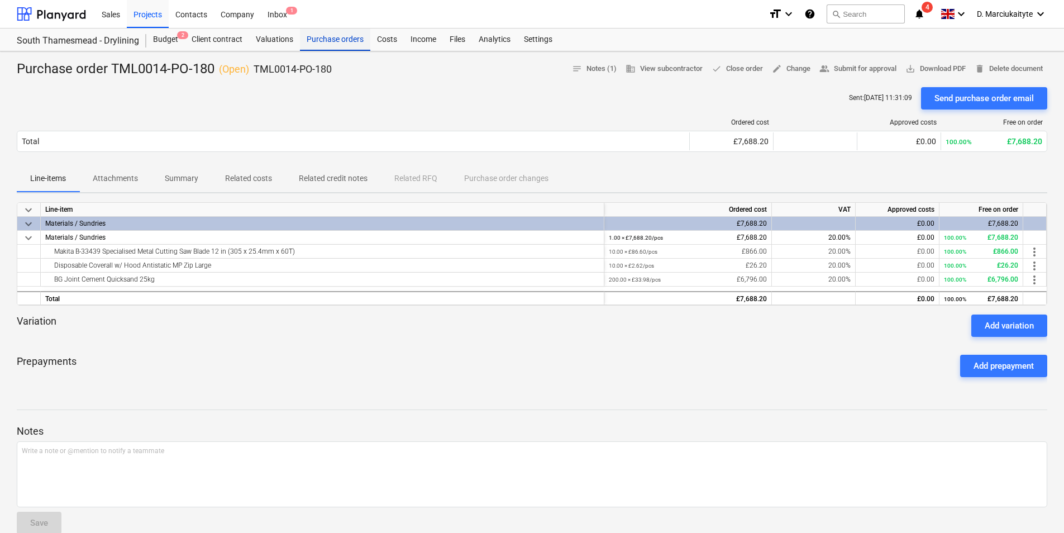
click at [335, 40] on div "Purchase orders" at bounding box center [335, 39] width 70 height 22
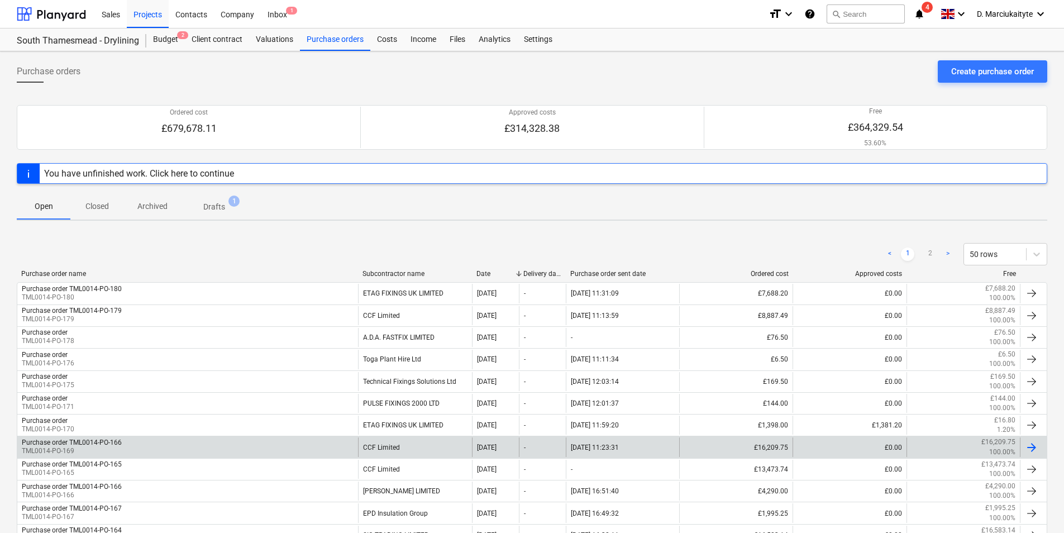
click at [165, 447] on div "Purchase order TML0014-PO-166 TML0014-PO-169" at bounding box center [187, 446] width 341 height 19
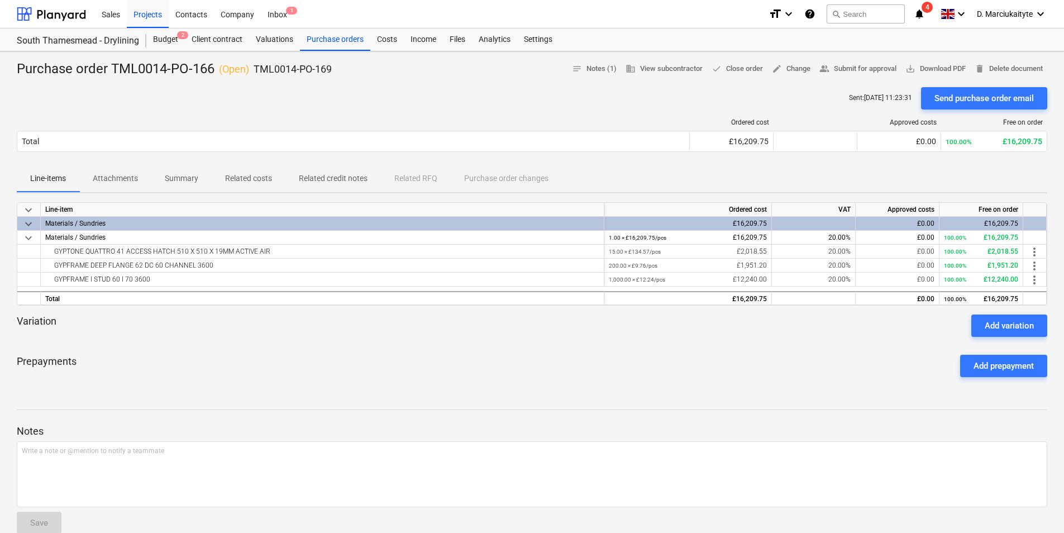
click at [197, 180] on p "Summary" at bounding box center [182, 179] width 34 height 12
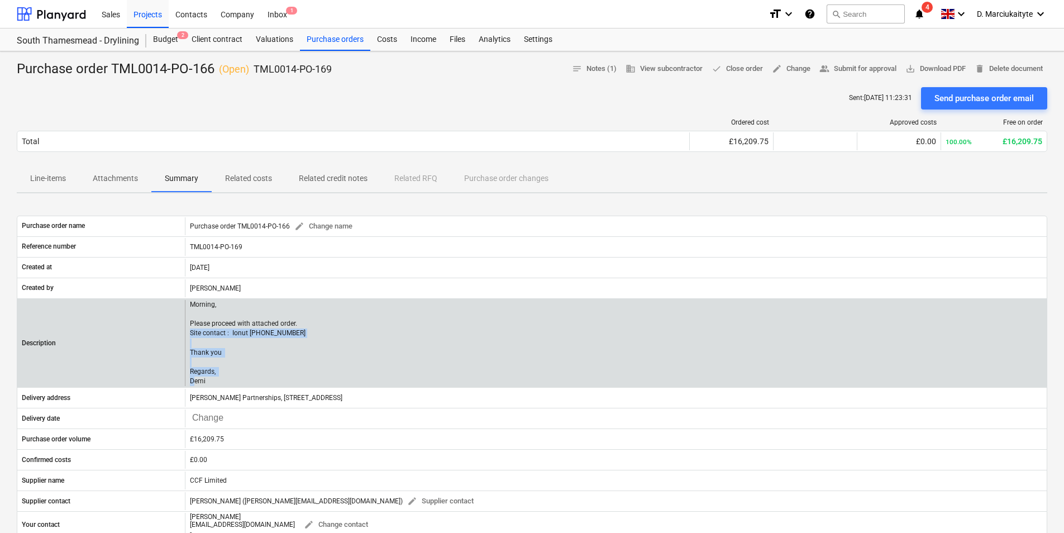
drag, startPoint x: 211, startPoint y: 377, endPoint x: 188, endPoint y: 334, distance: 49.5
click at [188, 334] on div "Morning, Please proceed with attached order. Site contact : Ionut [PHONE_NUMBER…" at bounding box center [616, 343] width 862 height 86
copy p "Site contact : Ionut 07424539956 Thank you Regards, Demi"
